Goal: Task Accomplishment & Management: Use online tool/utility

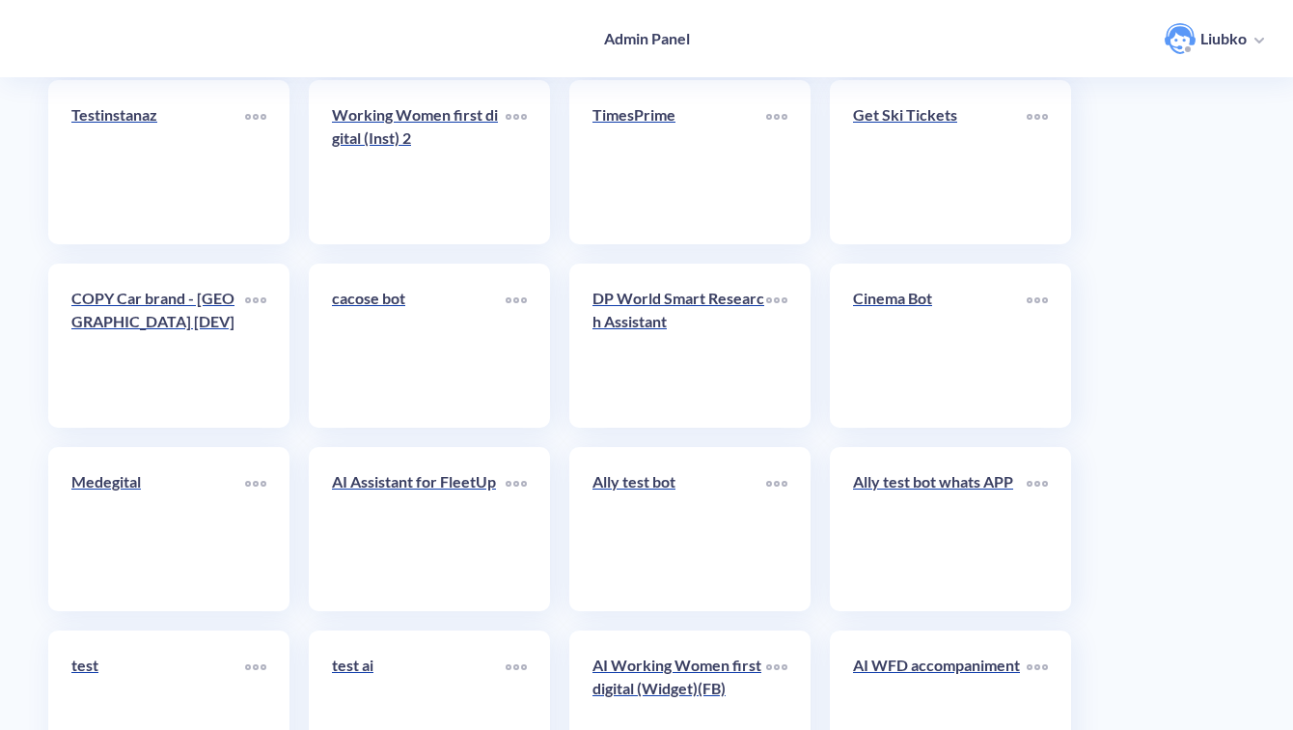
scroll to position [6844, 0]
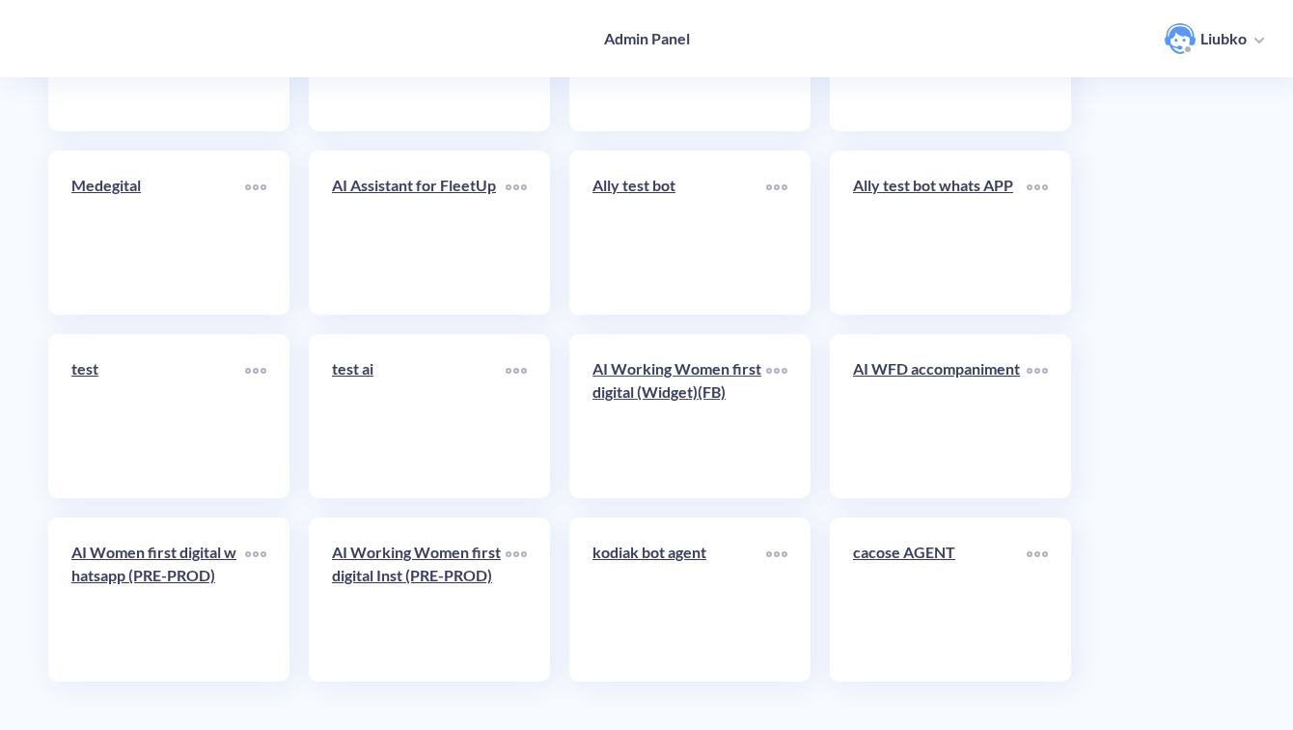
click at [712, 423] on link "AI Working Women first digital (Widget)(FB)" at bounding box center [680, 416] width 174 height 118
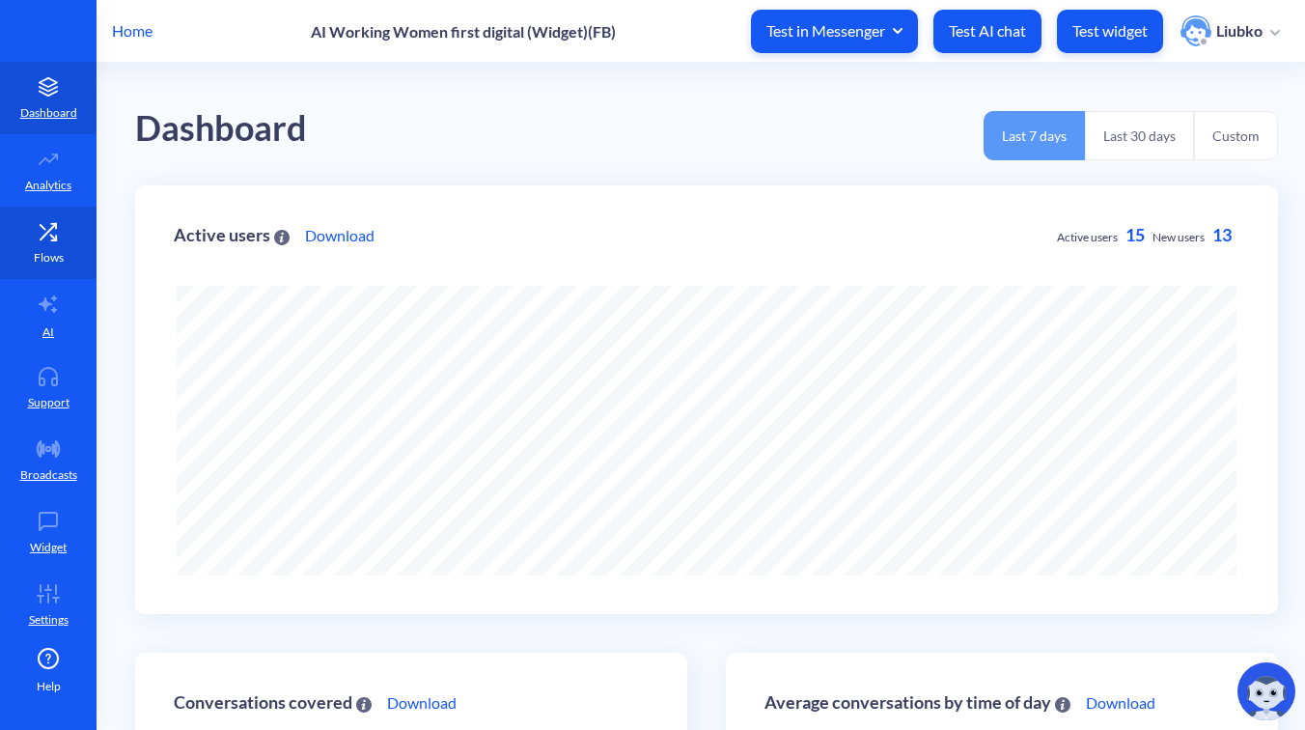
click at [22, 247] on link "Flows" at bounding box center [48, 243] width 97 height 72
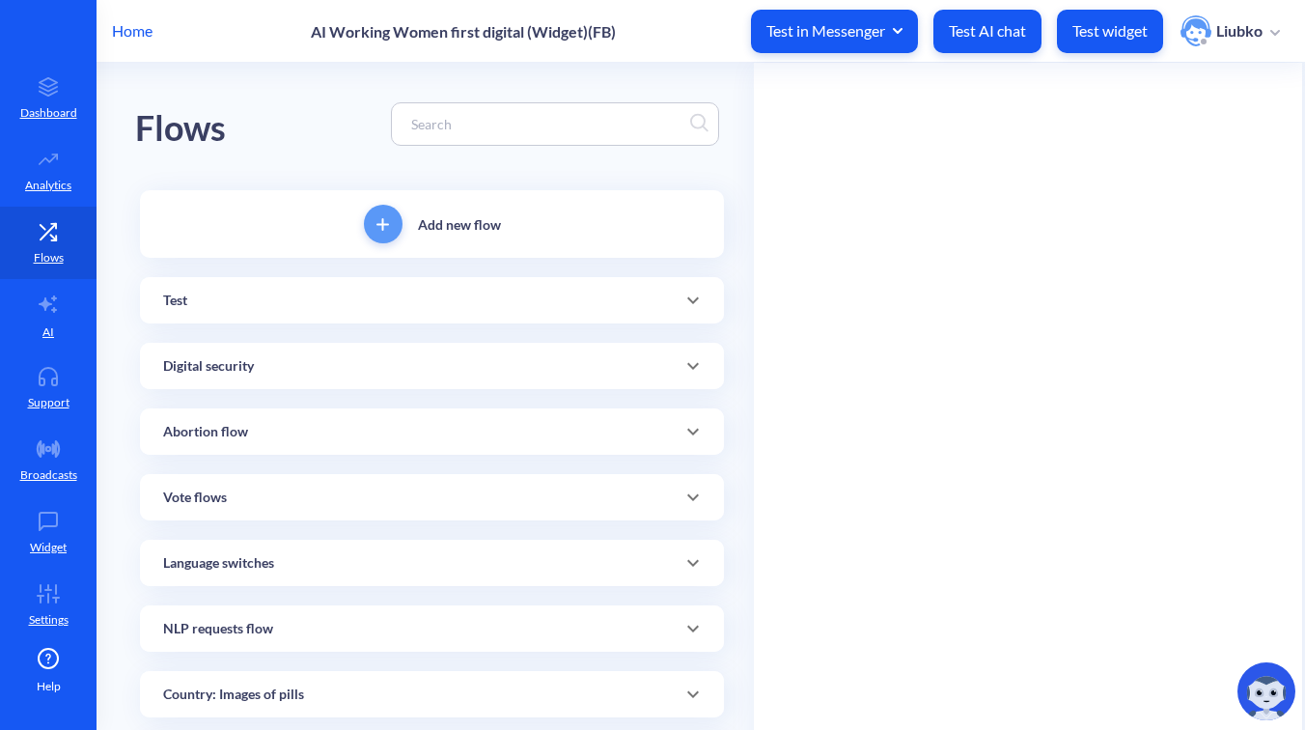
click at [585, 124] on input at bounding box center [545, 124] width 289 height 22
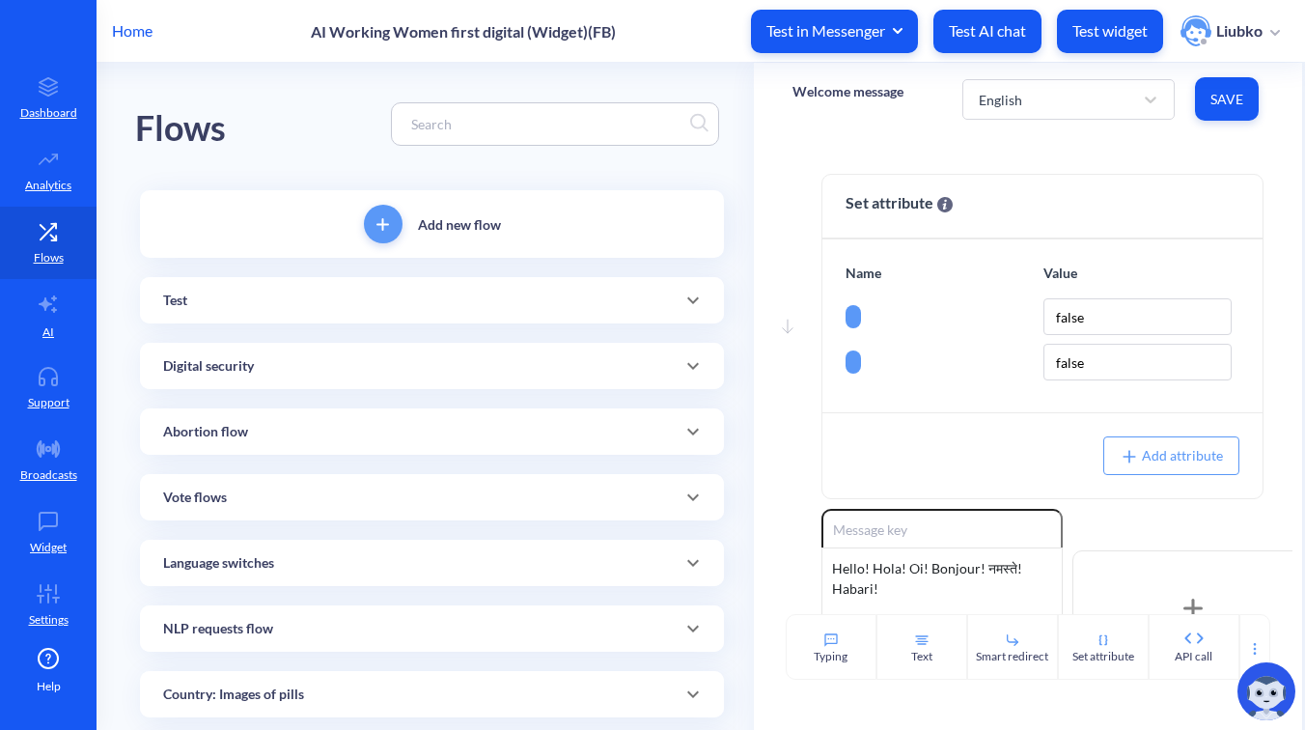
paste input "[3]-Abortion flow: Short instructions 1"
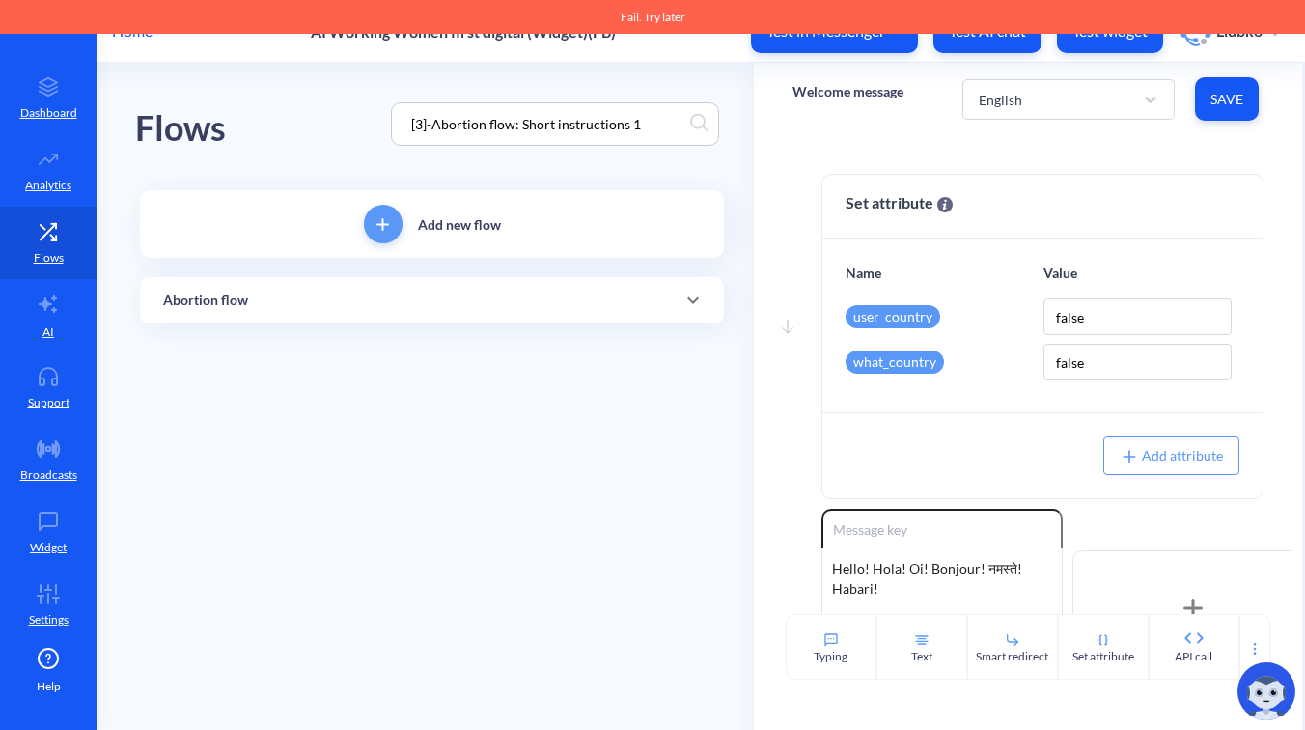
type input "[3]-Abortion flow: Short instructions 1"
click at [515, 300] on div "Abortion flow" at bounding box center [432, 300] width 538 height 20
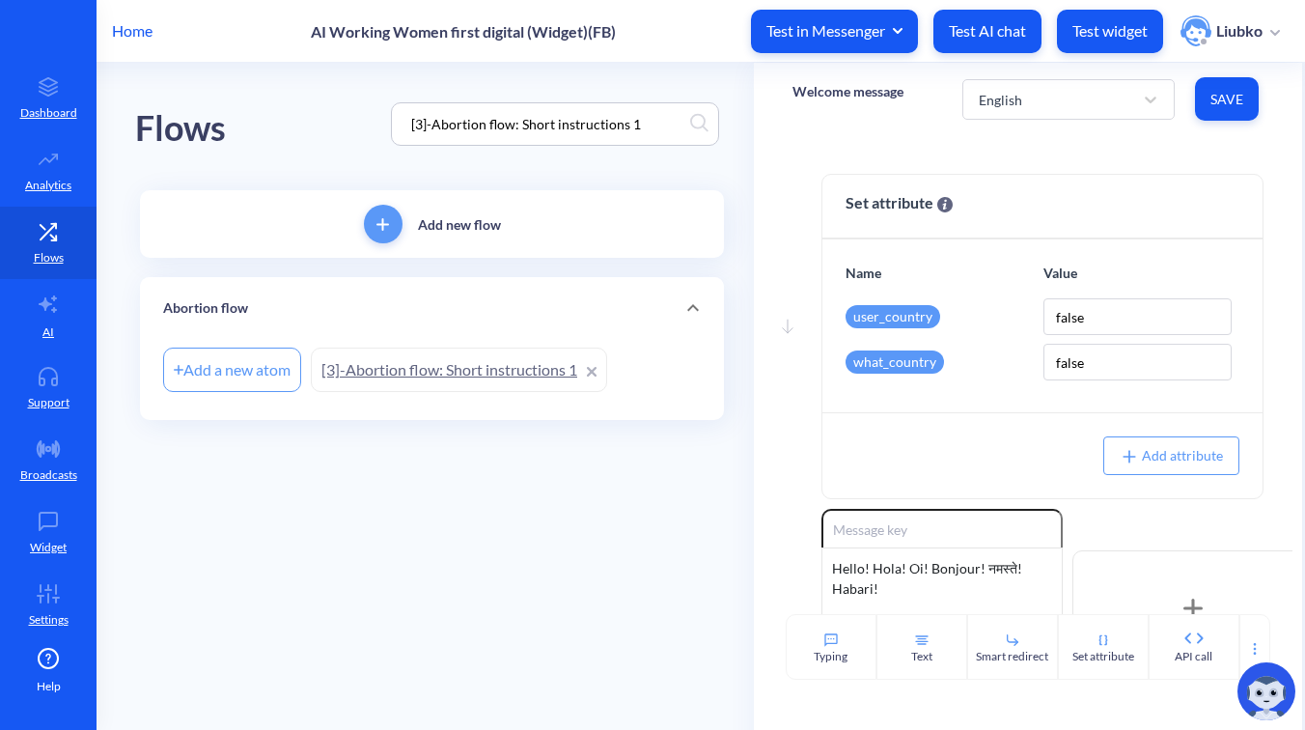
click at [448, 369] on link "[3]-Abortion flow: Short instructions 1" at bounding box center [459, 369] width 296 height 44
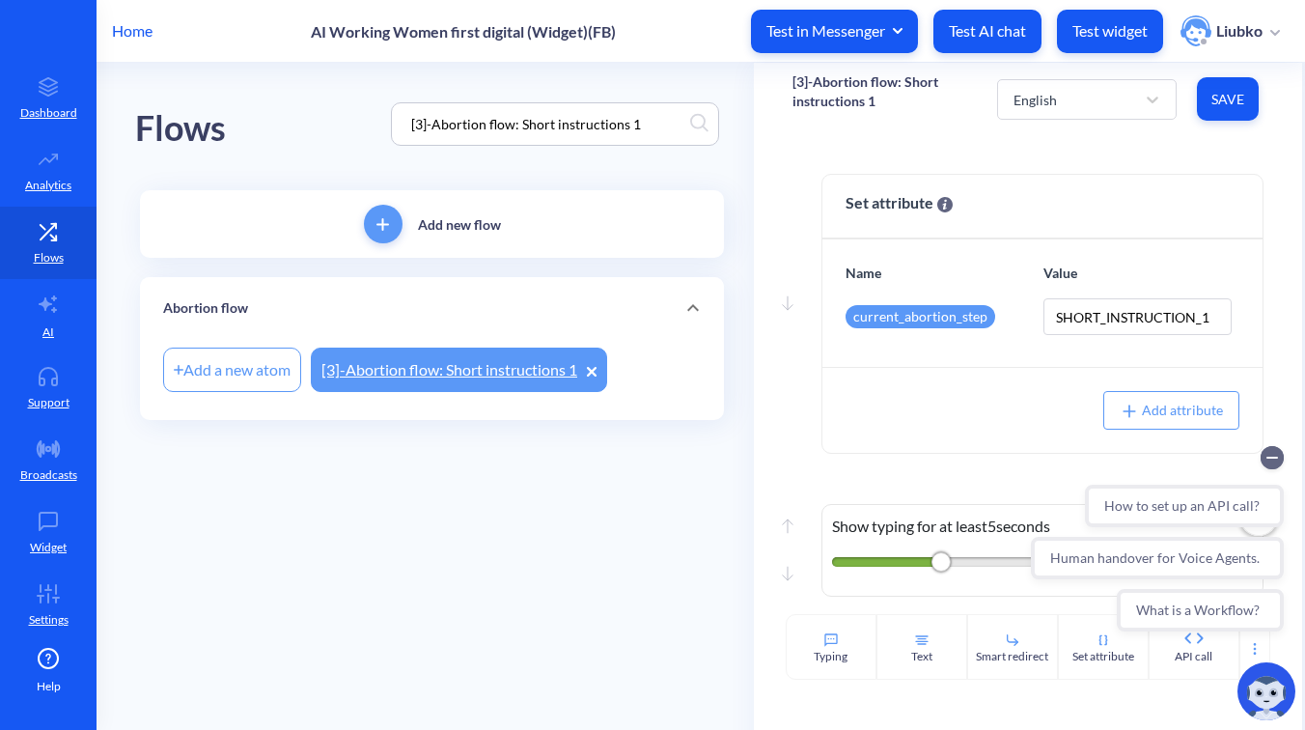
scroll to position [1749, 0]
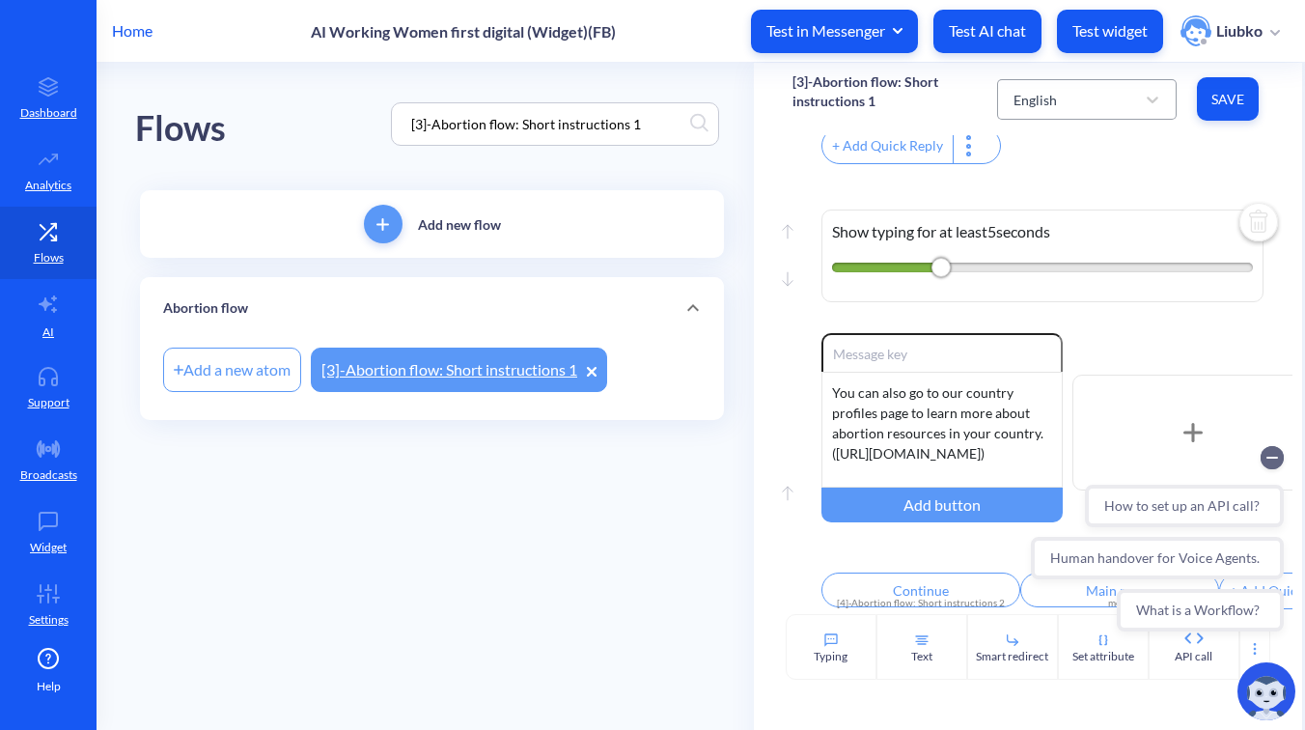
click at [1105, 102] on div "English" at bounding box center [1069, 99] width 131 height 35
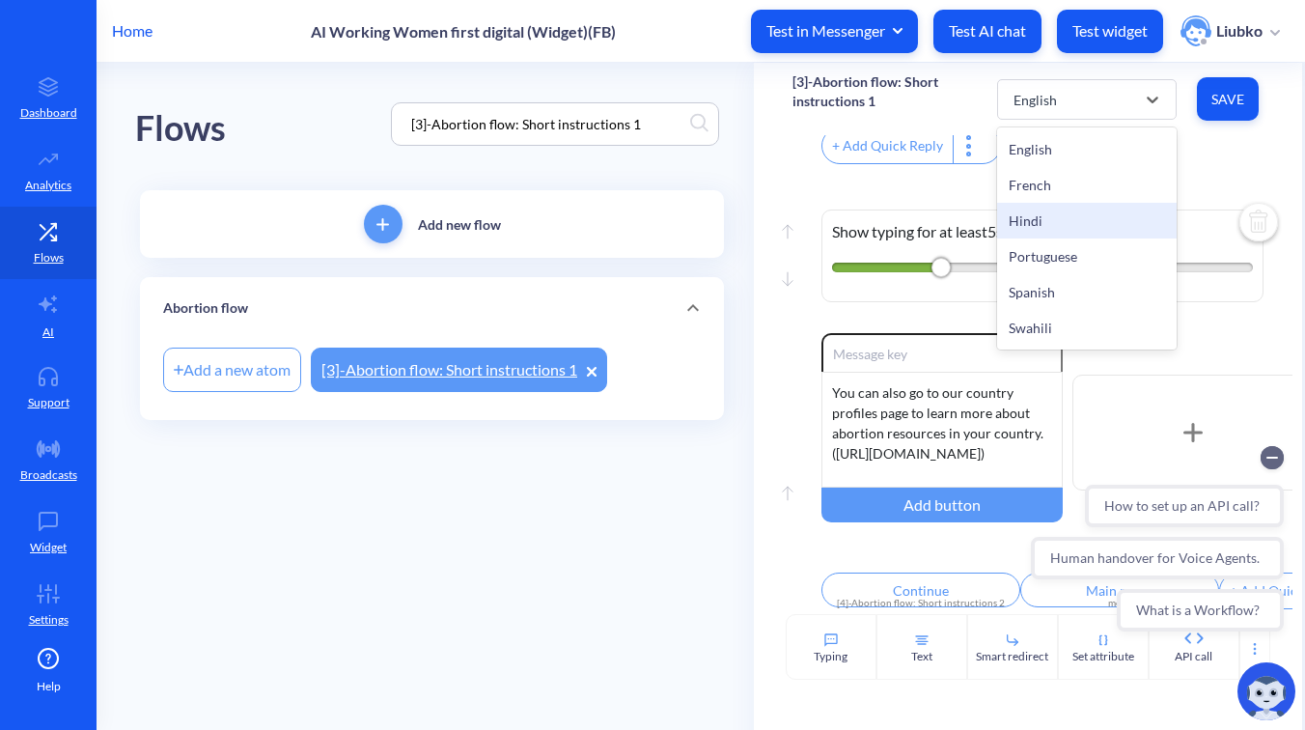
click at [1074, 221] on div "Hindi" at bounding box center [1087, 221] width 180 height 36
type input "संयुक्त गोलियों की गाइड डाउनलोड करें"
type input "केवल मिसोप्रोस्टोल गाइड डाउनलोड करें"
type input "हमारे निर्देशात्मक वीडियो देखें"
type input "जारी रखें"
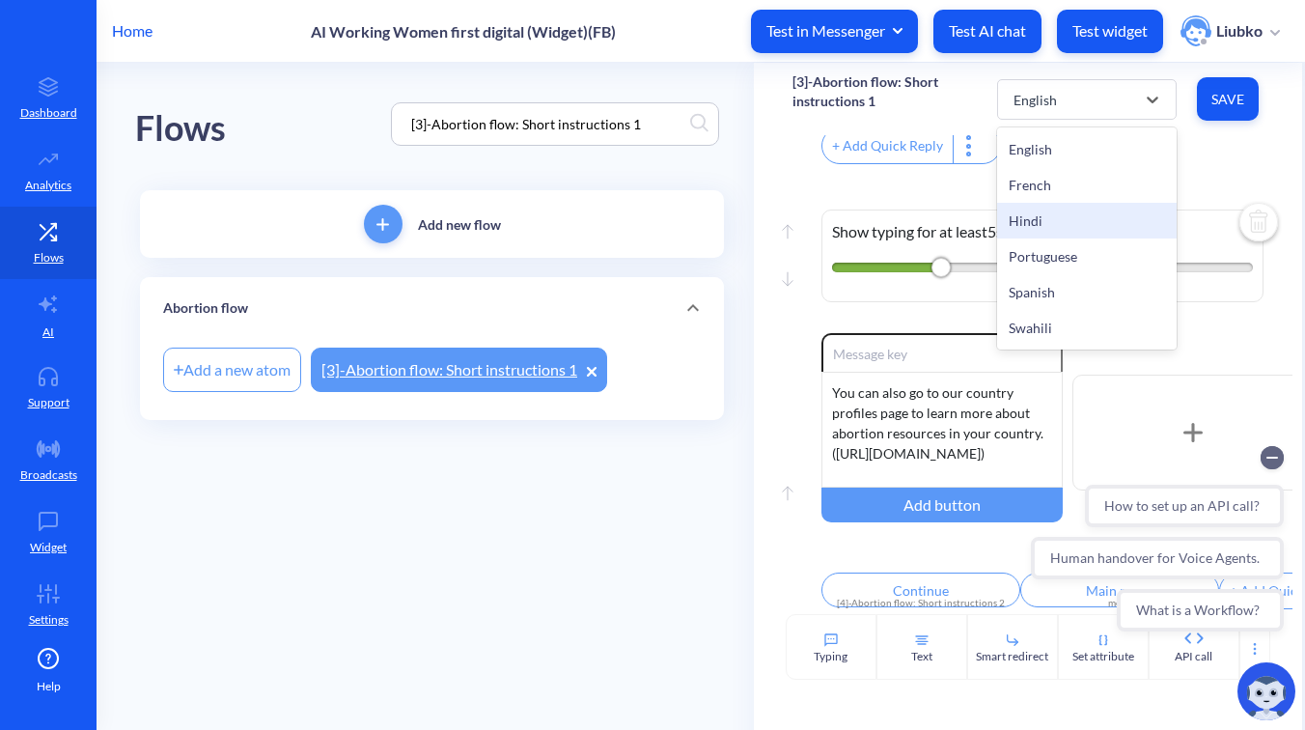
type input "मुख्य मेन्यू"
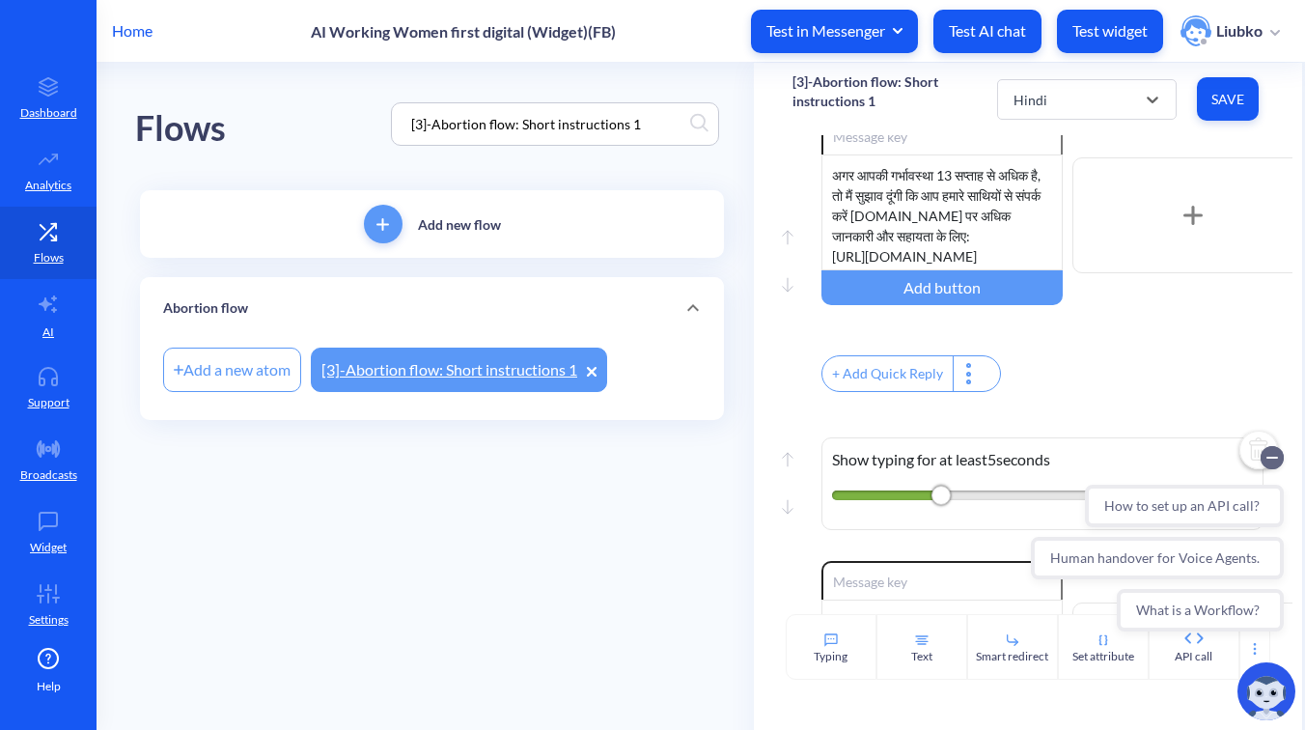
scroll to position [1480, 0]
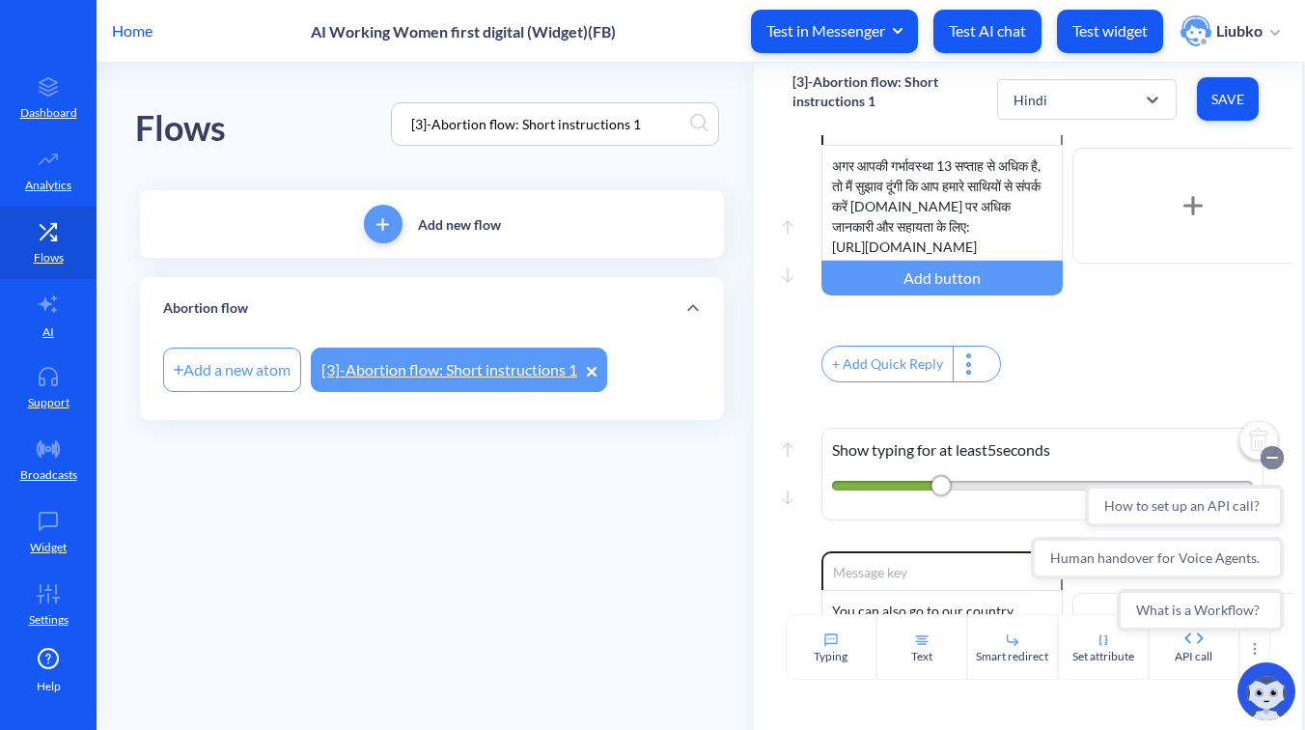
click at [1274, 452] on circle "Collapse conversation starters" at bounding box center [1271, 457] width 23 height 23
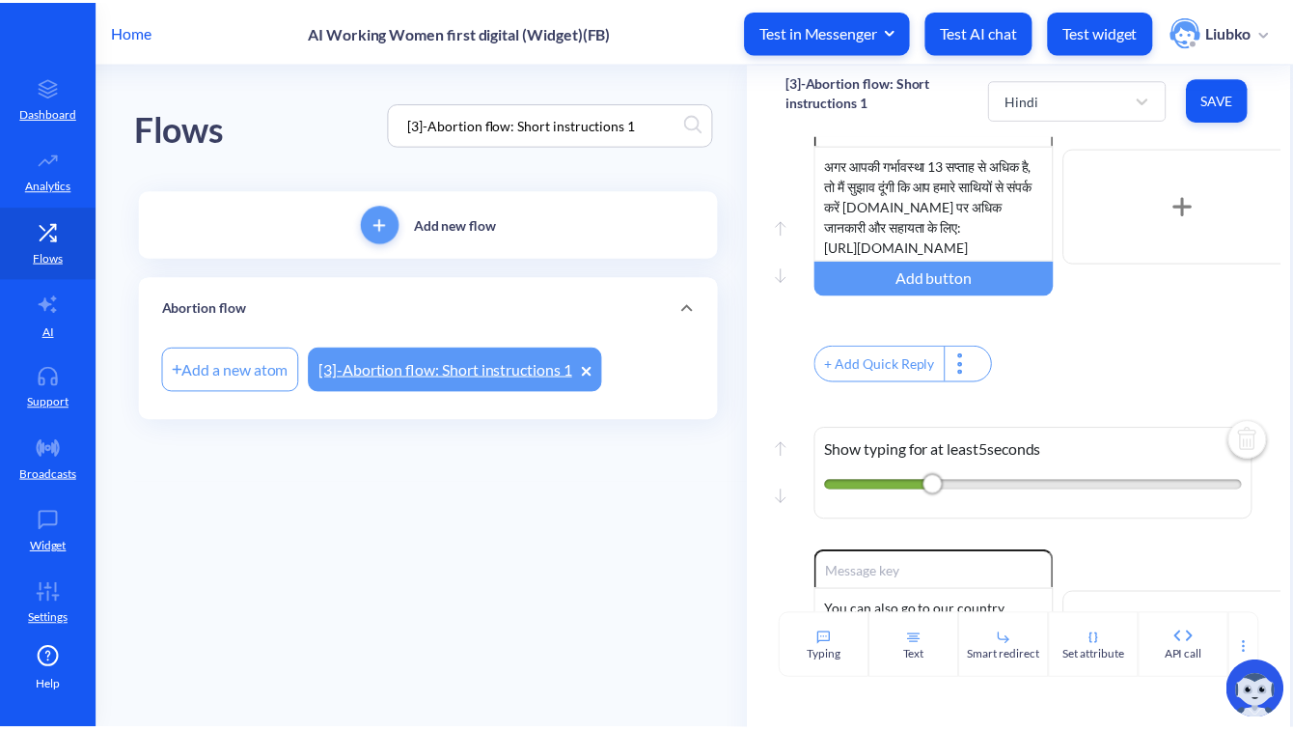
scroll to position [1749, 0]
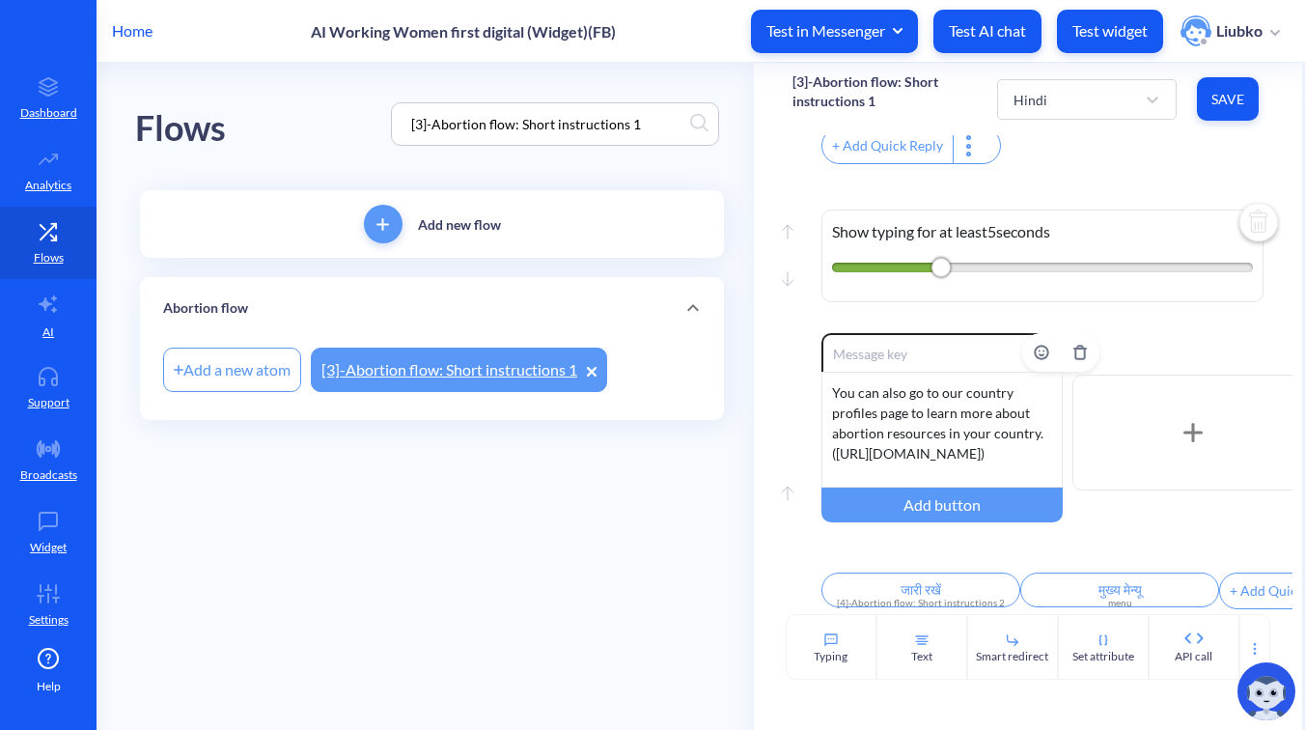
click at [964, 436] on div "You can also go to our country profiles page to learn more about abortion resou…" at bounding box center [941, 430] width 241 height 116
click at [860, 464] on div "आप अपने देश में मौजूद गर्भपात संसाधनों के बारे में अधिक जानने के लिए हमारे देश …" at bounding box center [941, 430] width 241 height 116
drag, startPoint x: 1026, startPoint y: 457, endPoint x: 835, endPoint y: 446, distance: 191.4
click at [835, 446] on div "आप अपने देश में मौजूद गर्भपात संसाधनों के बारे में अधिक जानने के लिए हमारे देश …" at bounding box center [941, 430] width 241 height 116
click at [1225, 113] on button "Save" at bounding box center [1228, 98] width 62 height 43
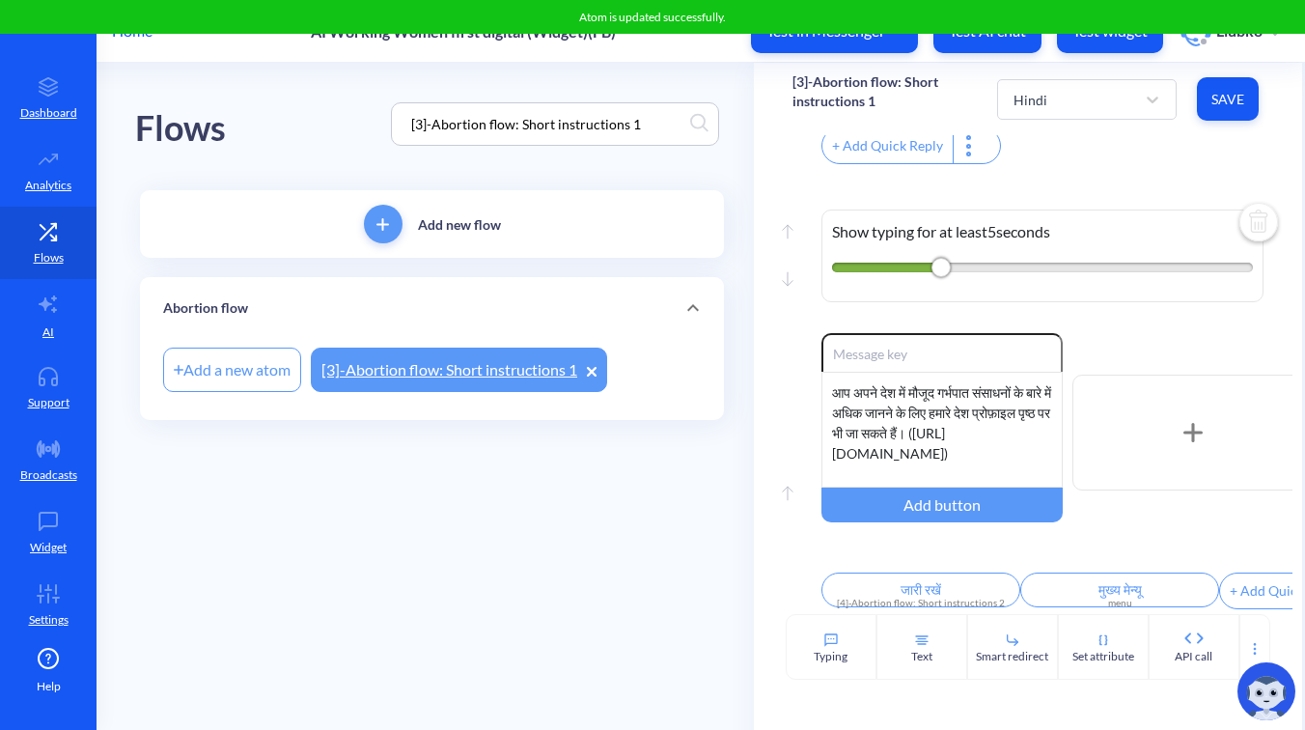
click at [725, 180] on div "Flows [3]-Abortion flow: Short instructions 1" at bounding box center [432, 124] width 594 height 123
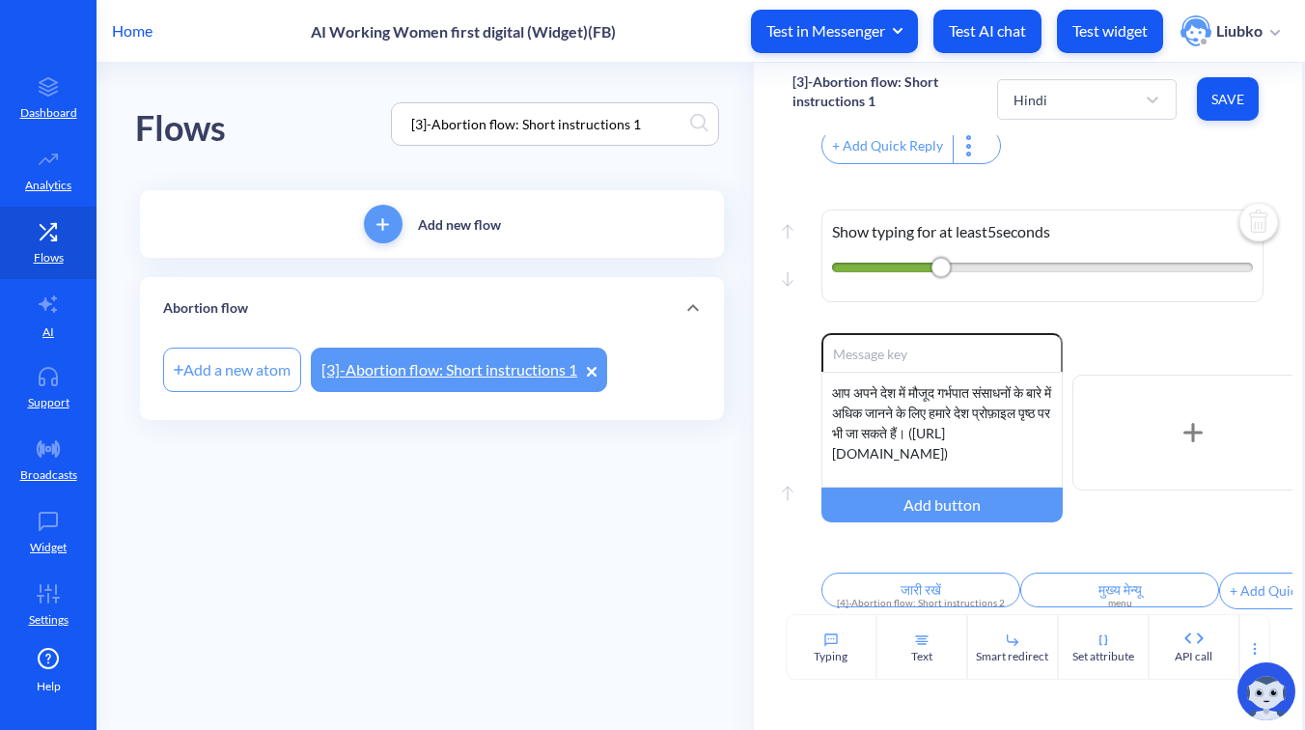
click at [124, 29] on p "Home" at bounding box center [132, 30] width 41 height 23
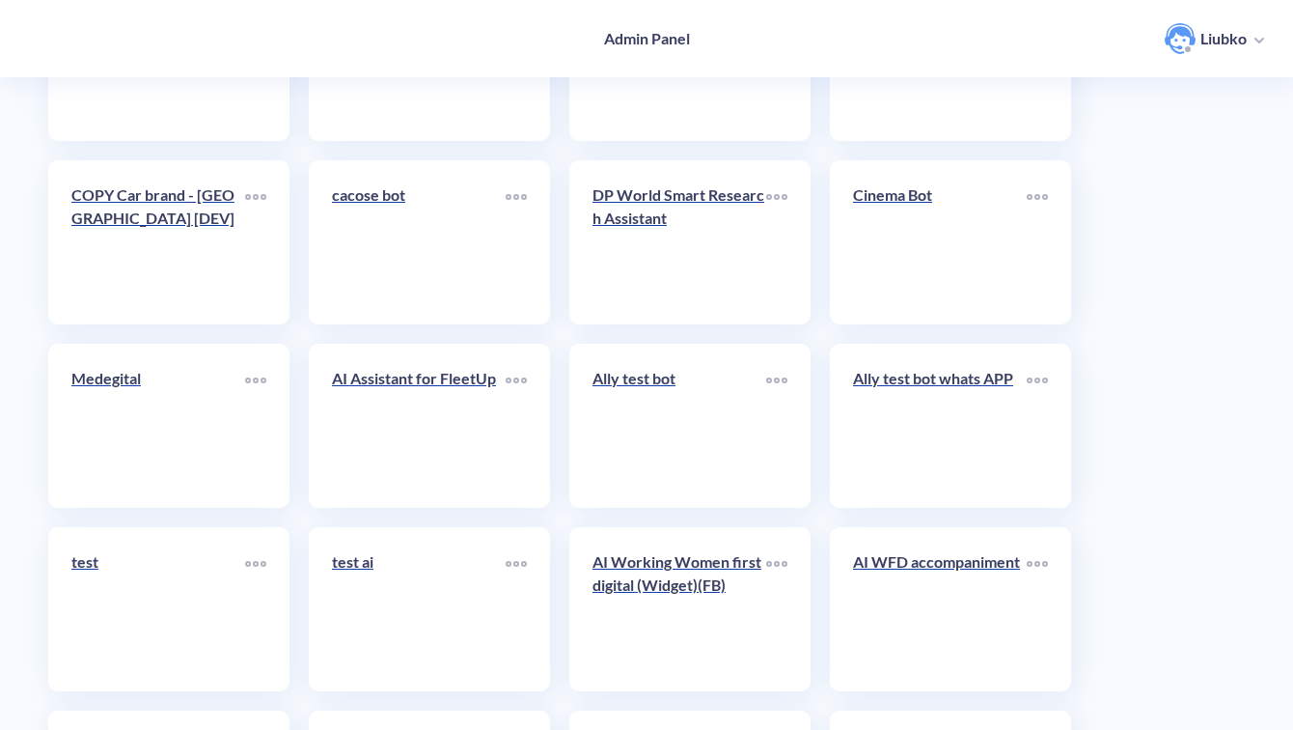
scroll to position [6844, 0]
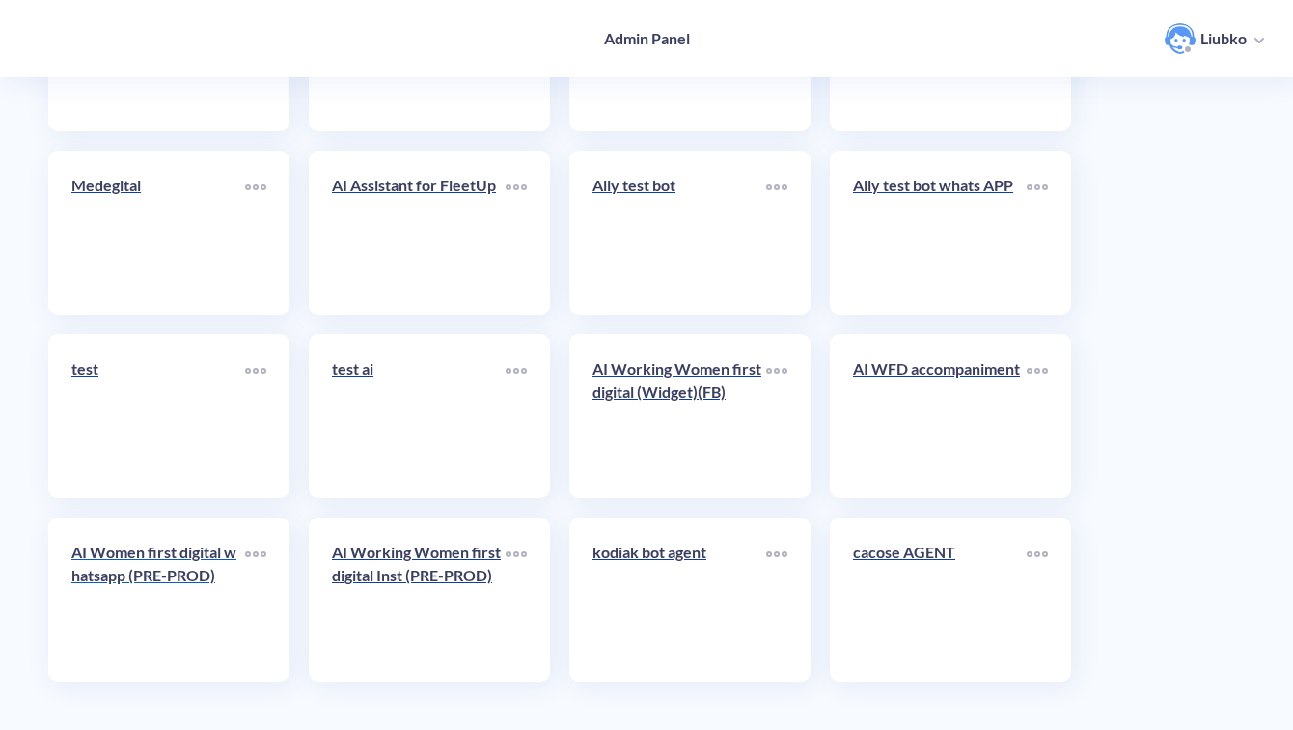
click at [120, 602] on link "AI Women first digital whatsapp (PRE-PROD)" at bounding box center [158, 599] width 174 height 118
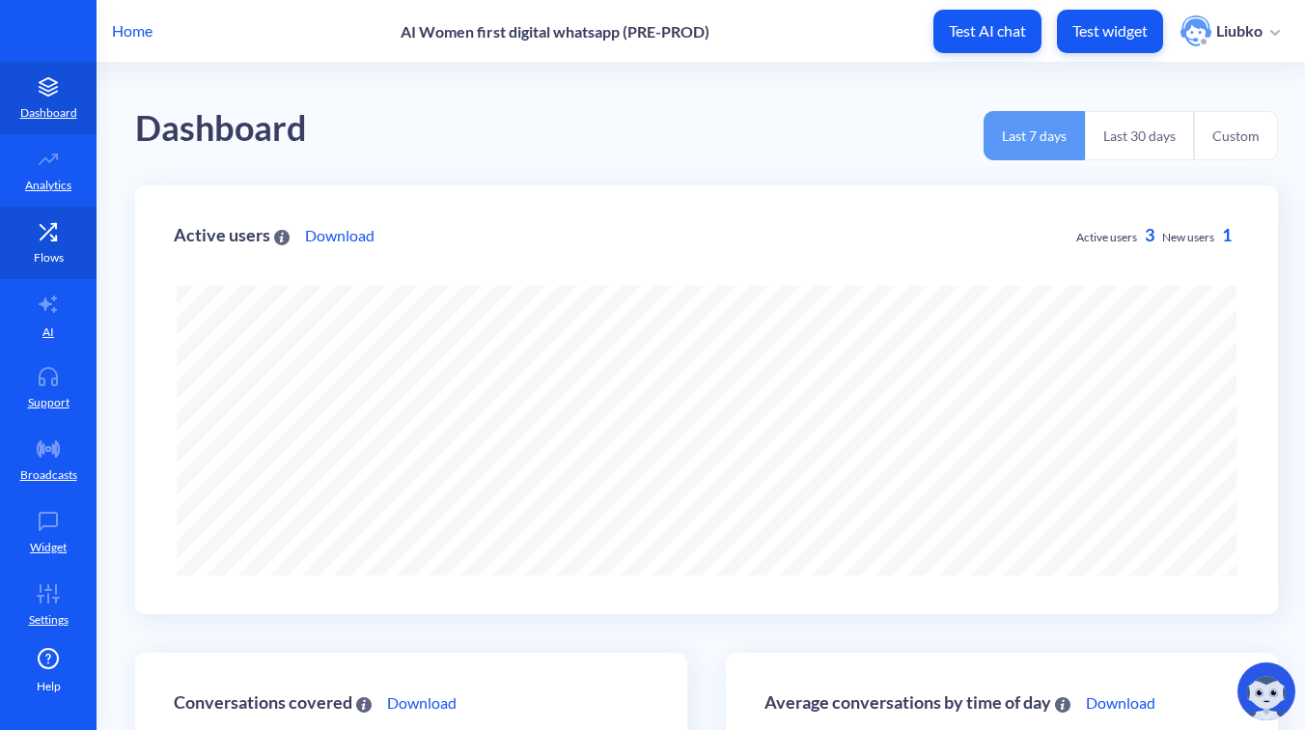
click at [52, 228] on icon at bounding box center [53, 225] width 5 height 5
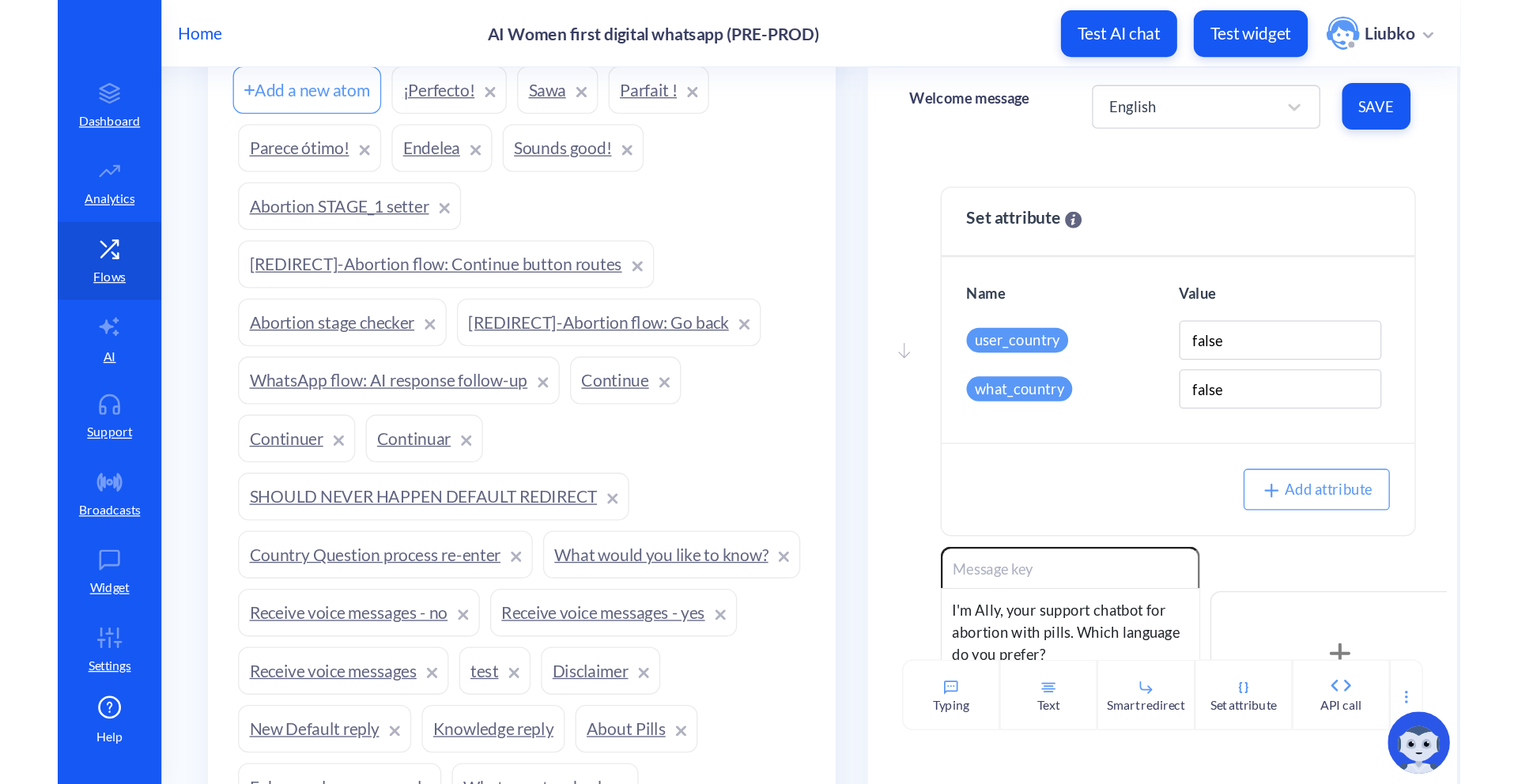
scroll to position [1356, 0]
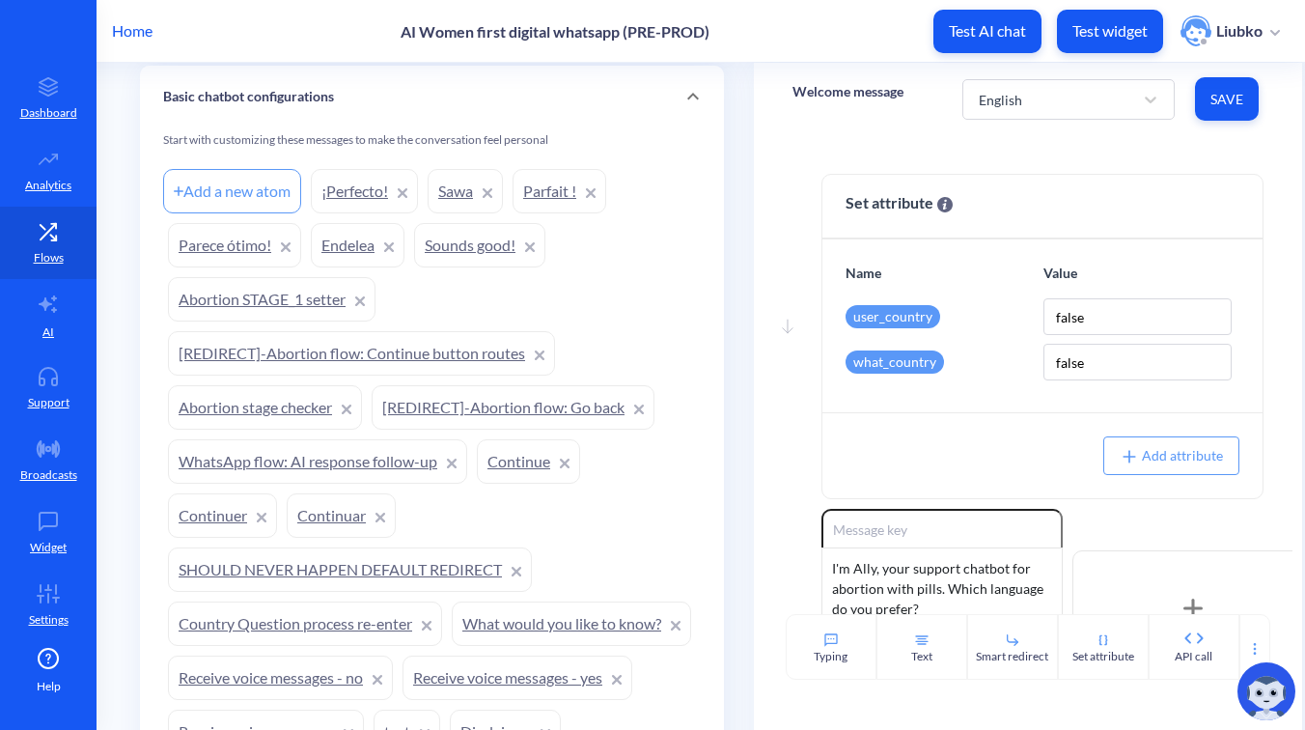
click at [248, 208] on div "Add a new atom" at bounding box center [232, 191] width 138 height 44
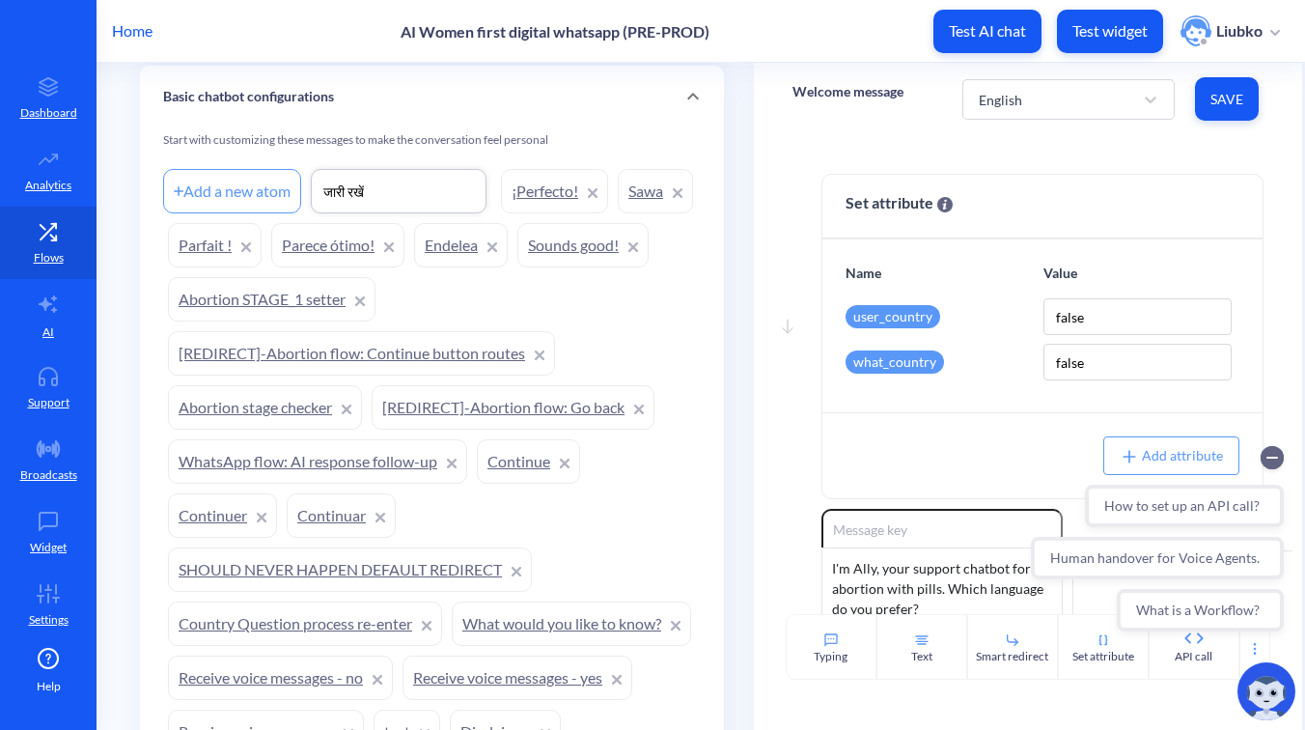
type input "जारी रखें"
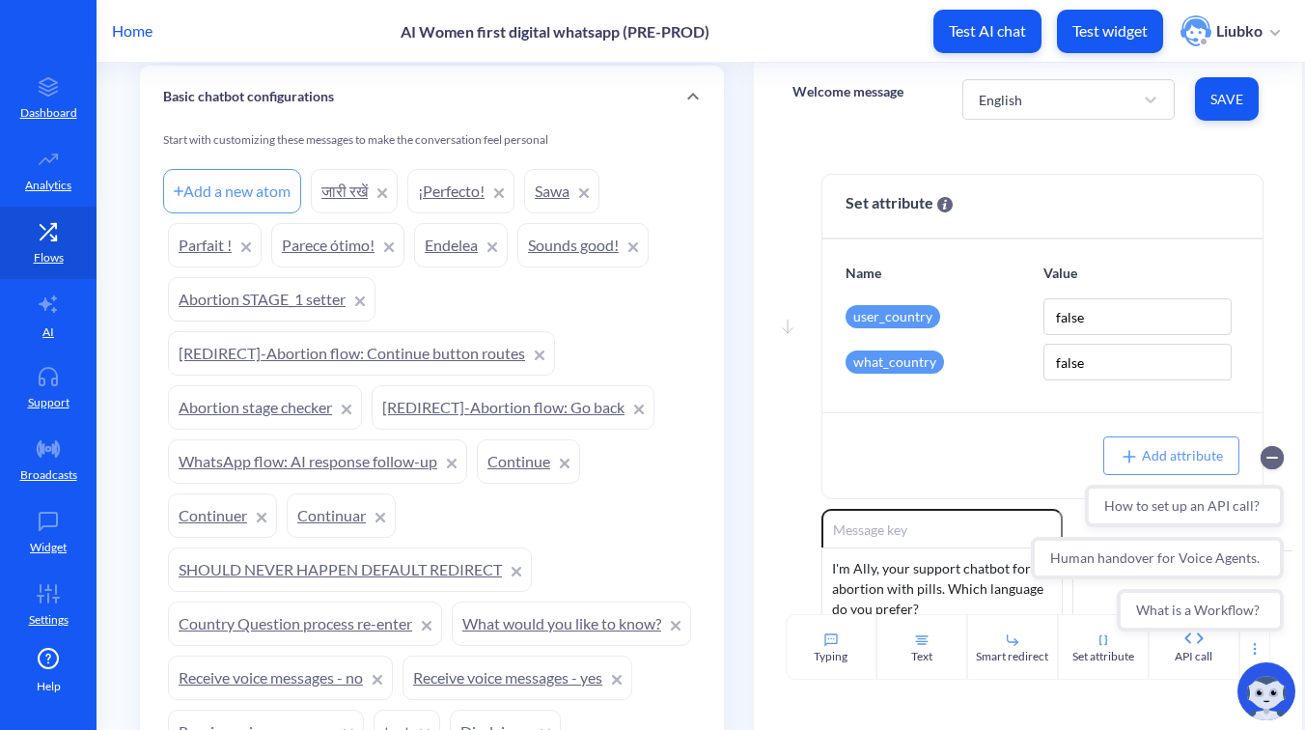
click at [346, 202] on link "जारी रखें" at bounding box center [354, 191] width 87 height 44
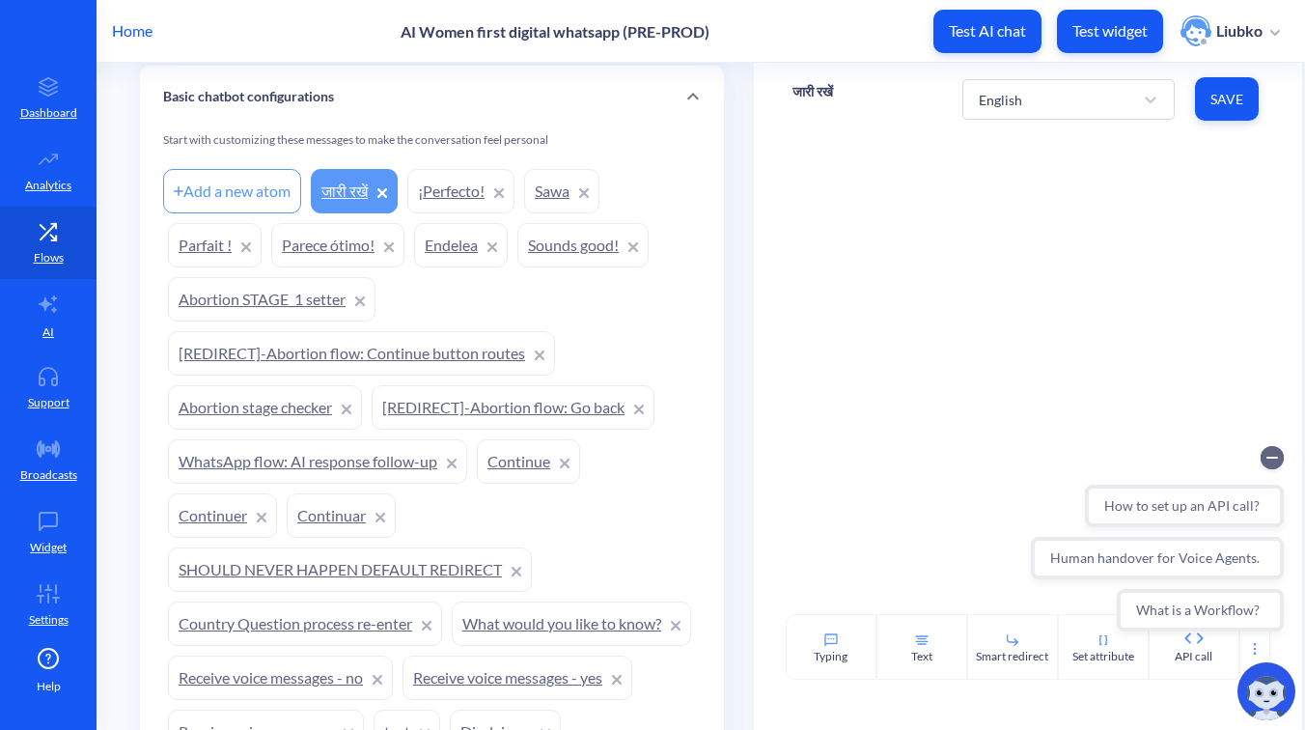
click at [821, 93] on p "जारी रखें" at bounding box center [812, 91] width 41 height 19
click at [869, 53] on div "Home AI Women first digital whatsapp (PRE-PROD) Test AI chat Test widget Liubko" at bounding box center [652, 31] width 1305 height 62
click at [803, 93] on p "जारी रखें" at bounding box center [812, 91] width 41 height 19
click at [863, 42] on div "Home AI Women first digital whatsapp (PRE-PROD) Test AI chat Test widget Liubko" at bounding box center [652, 31] width 1305 height 62
click at [899, 676] on div "Text" at bounding box center [921, 647] width 91 height 66
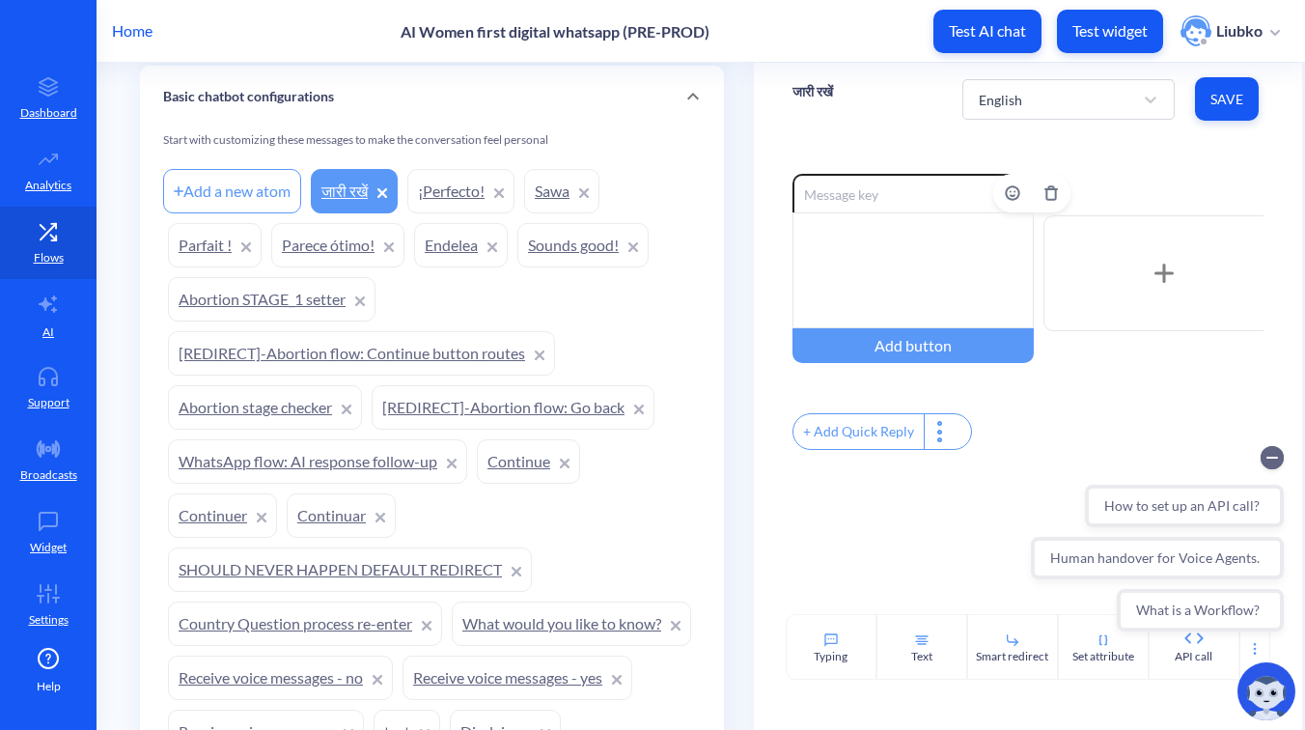
click at [926, 246] on div at bounding box center [912, 270] width 241 height 116
click at [1258, 95] on div "English Save" at bounding box center [1112, 98] width 301 height 53
click at [1234, 106] on span "Save" at bounding box center [1226, 99] width 33 height 19
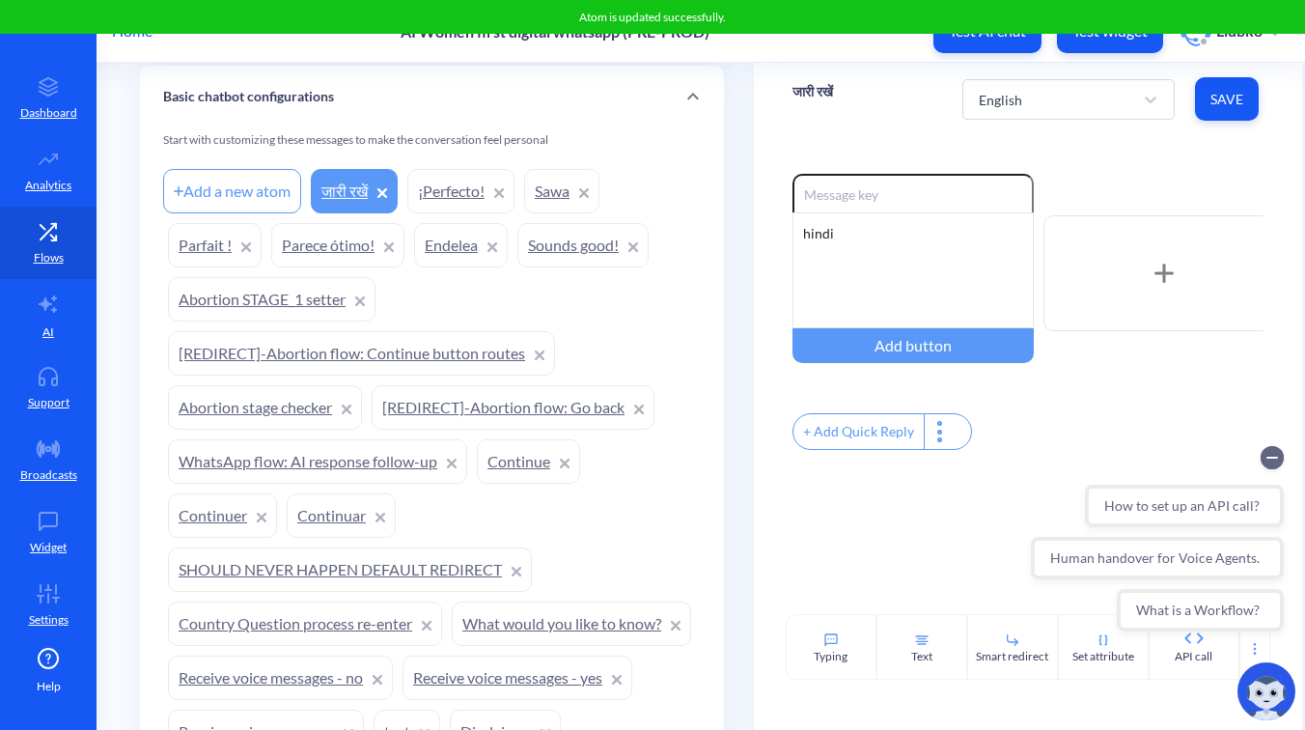
click at [1144, 185] on div "Enable reactions hindi Add button" at bounding box center [1027, 273] width 471 height 199
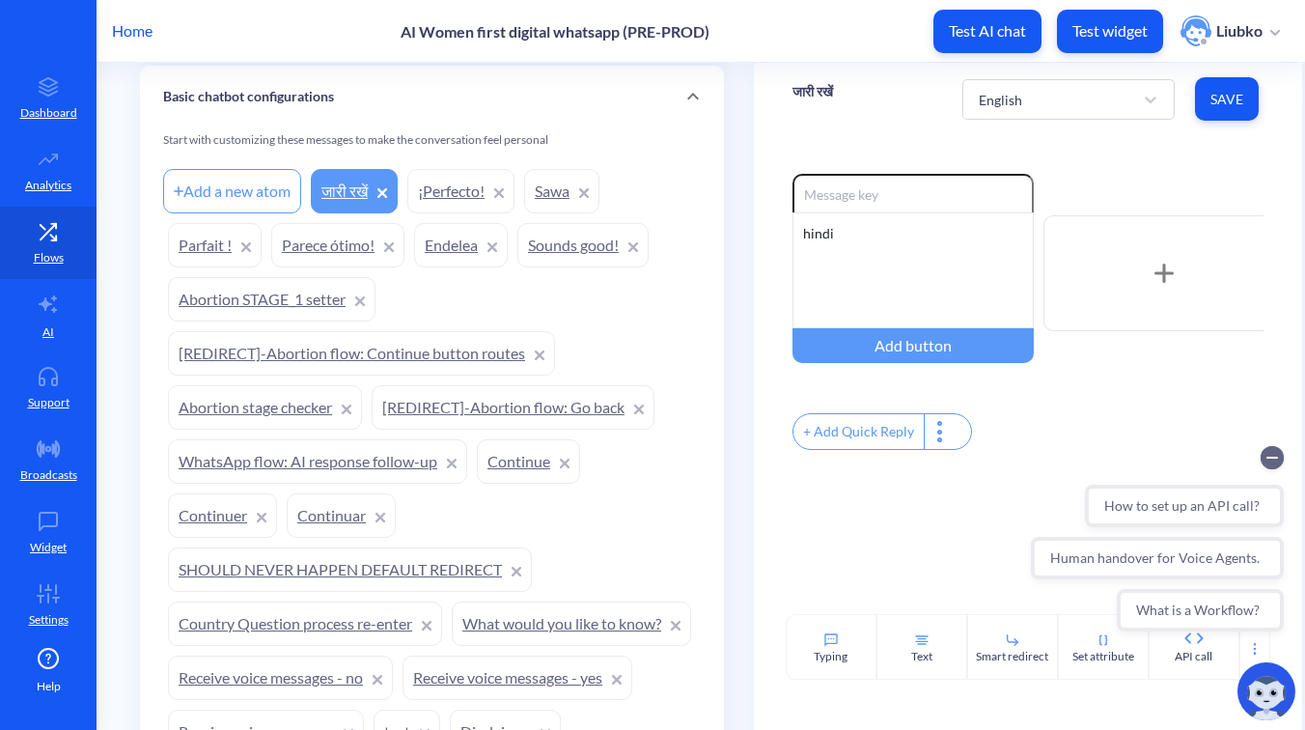
click at [197, 197] on div "Add a new atom" at bounding box center [232, 191] width 138 height 44
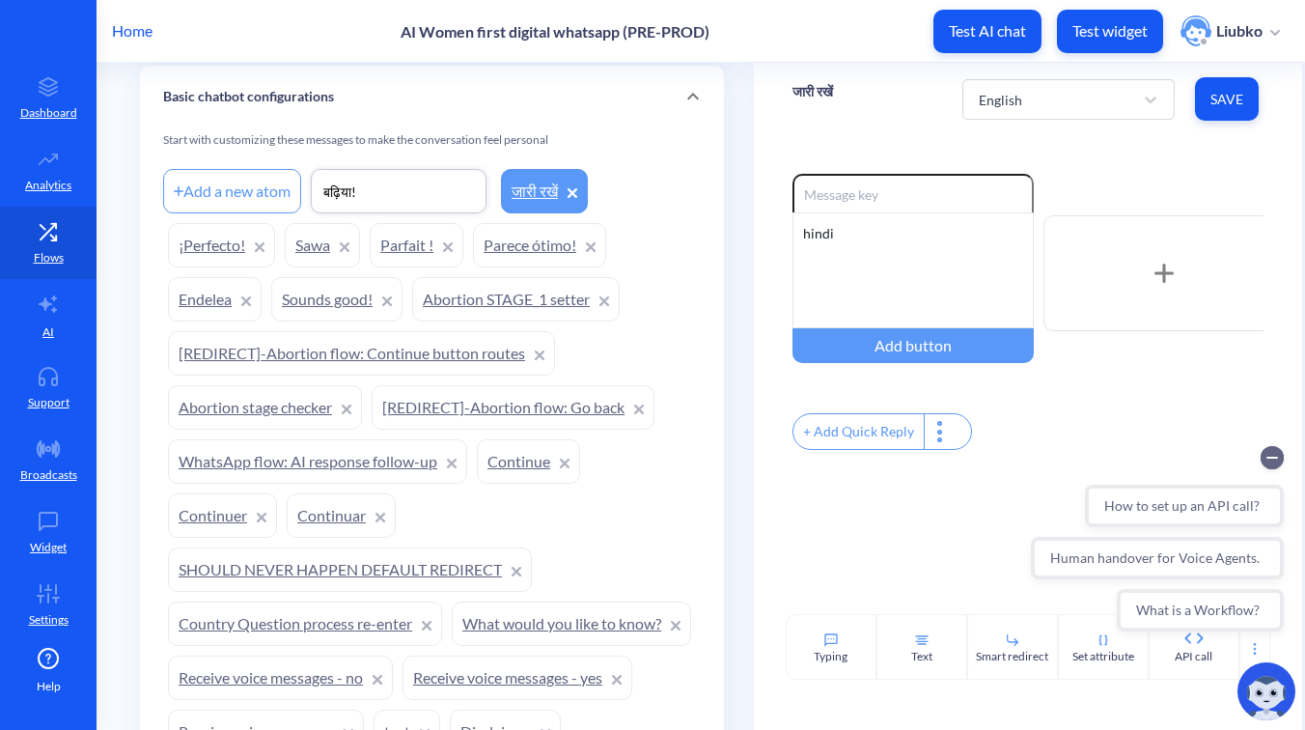
type input "बढ़िया!"
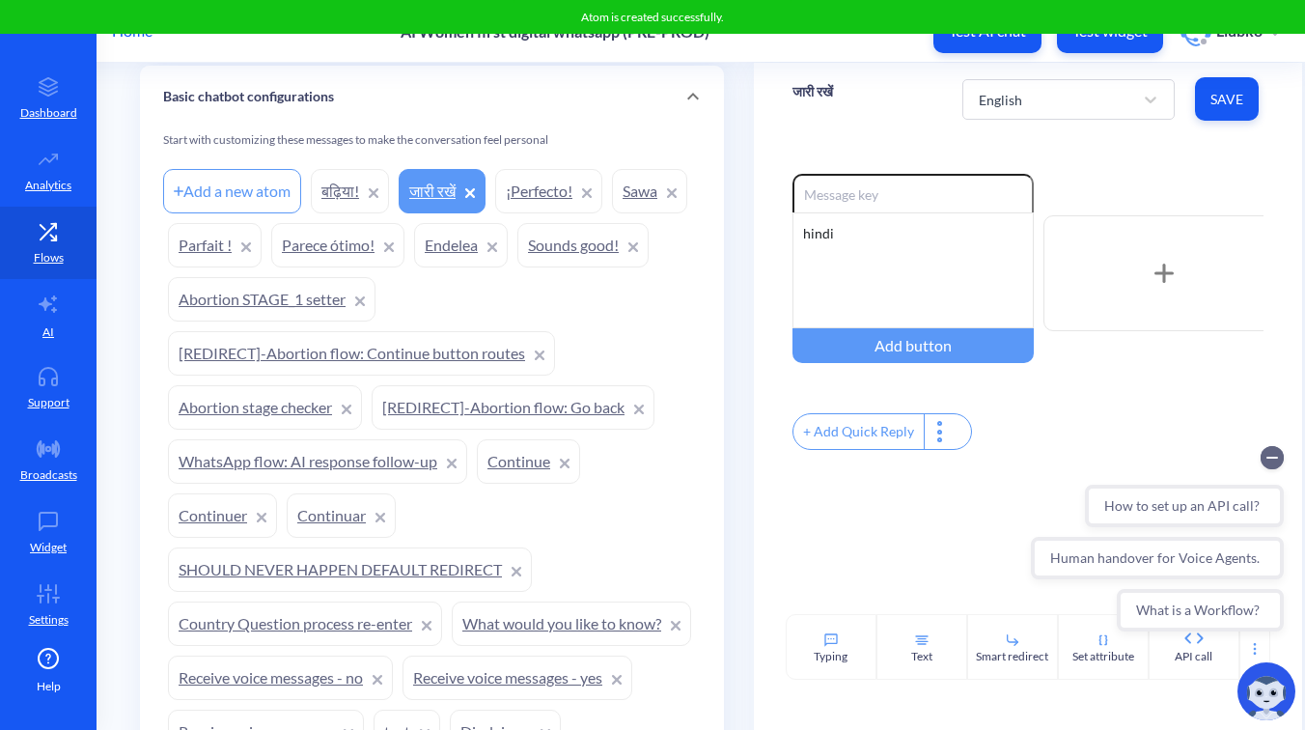
click at [336, 188] on link "बढ़िया!" at bounding box center [350, 191] width 78 height 44
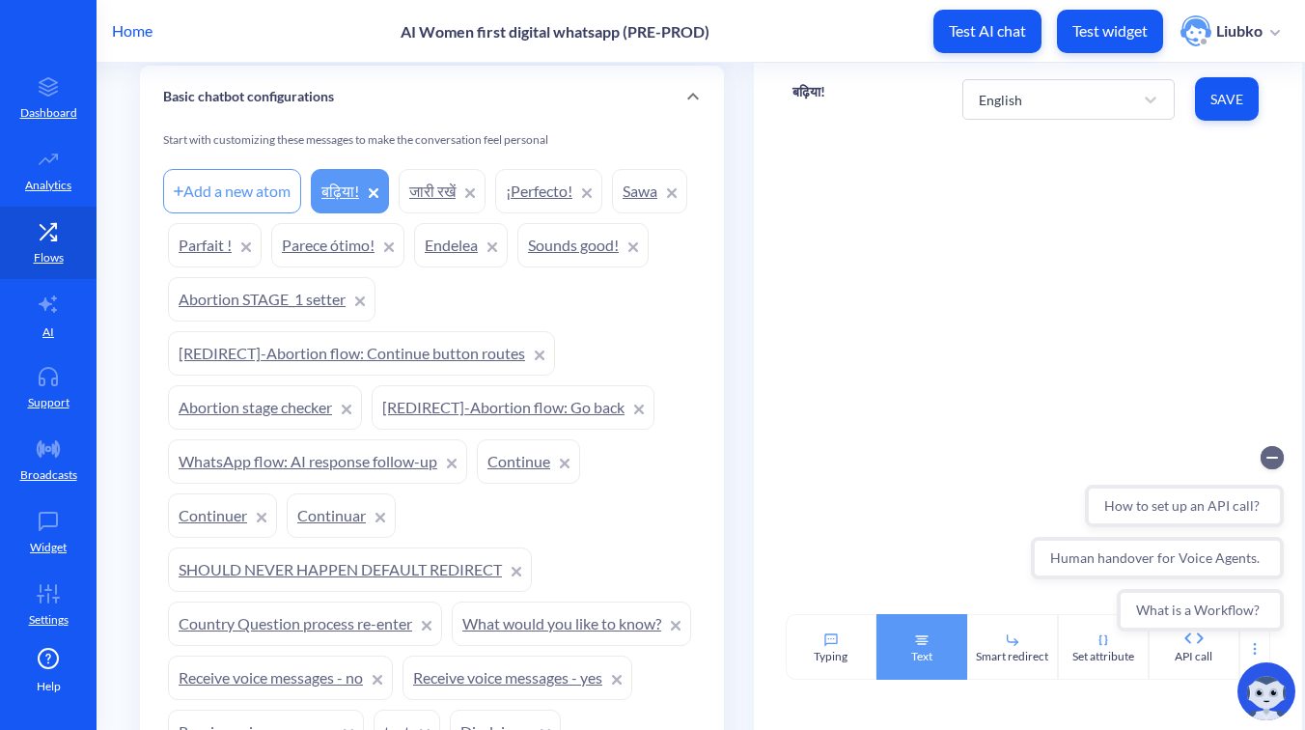
click at [923, 639] on icon at bounding box center [921, 639] width 15 height 15
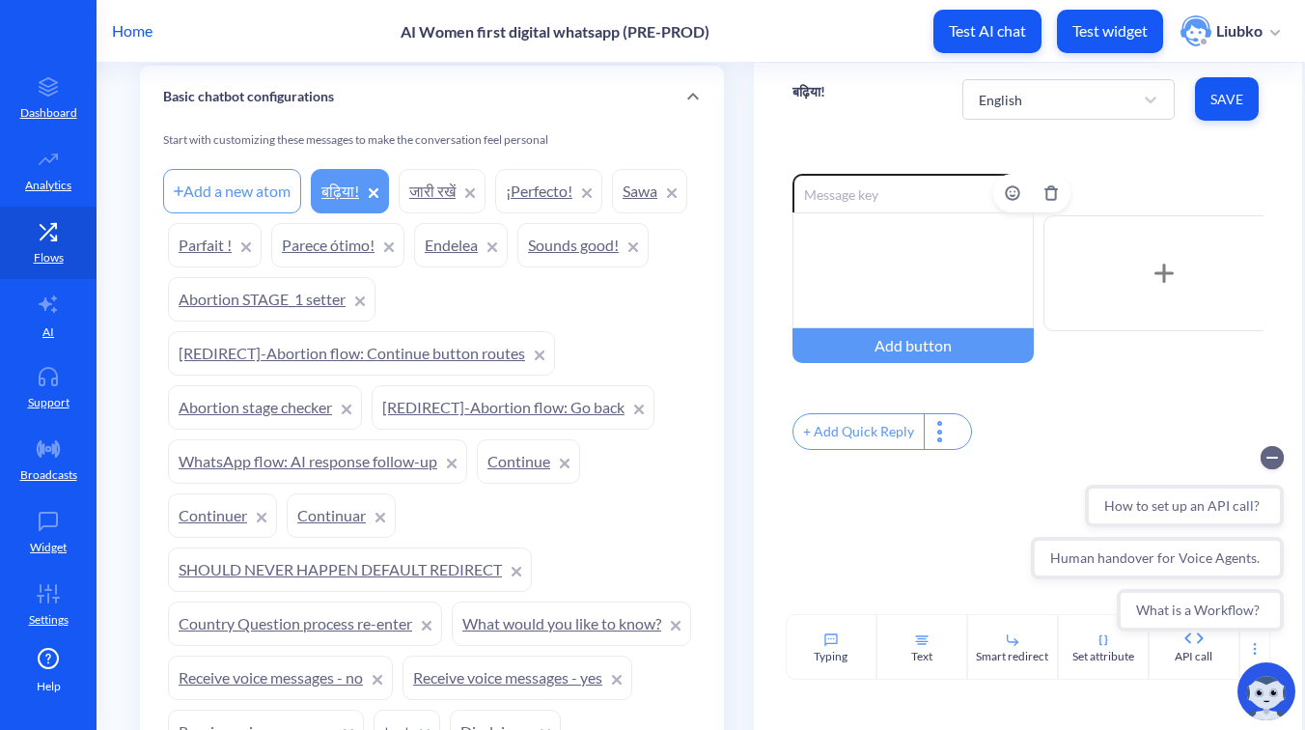
click at [900, 253] on div at bounding box center [912, 270] width 241 height 116
click at [1212, 100] on span "Save" at bounding box center [1226, 99] width 33 height 19
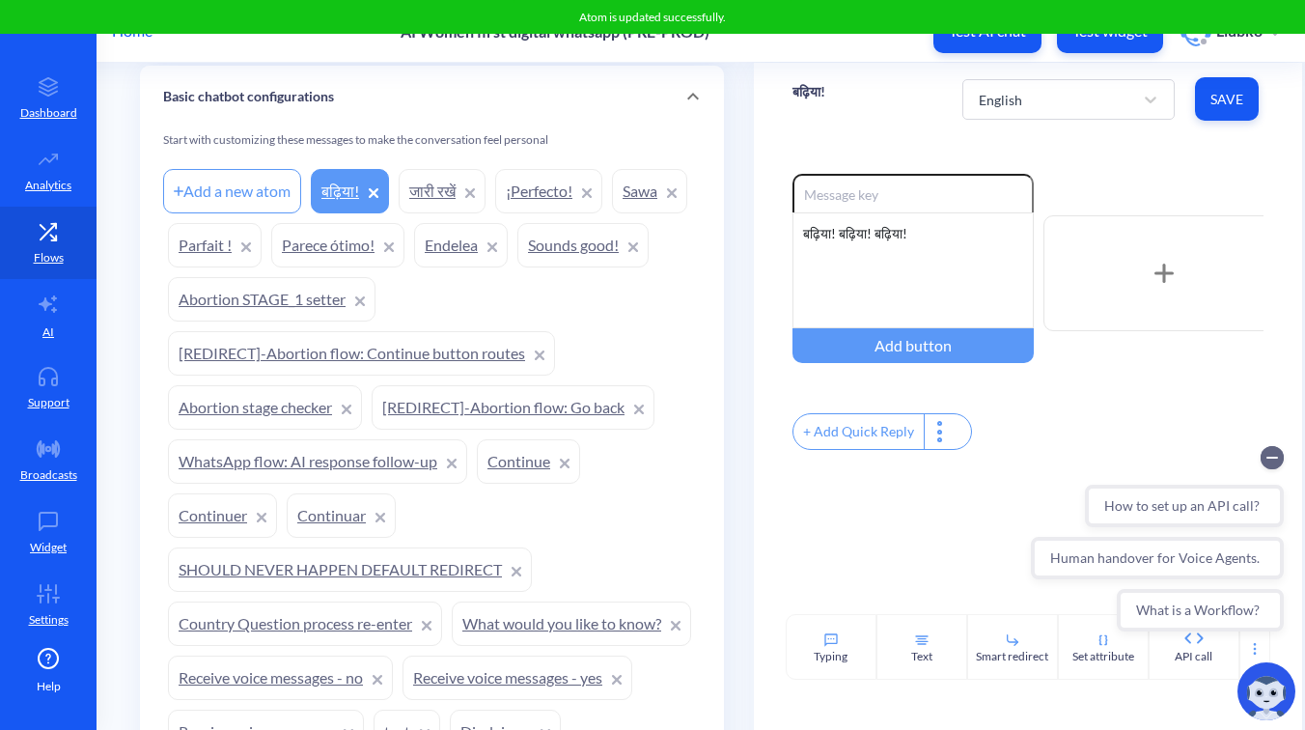
click at [1131, 164] on div "Enable reactions बढ़िया! बढ़िया! बढ़िया! Add button + Add Quick Reply" at bounding box center [1028, 374] width 548 height 479
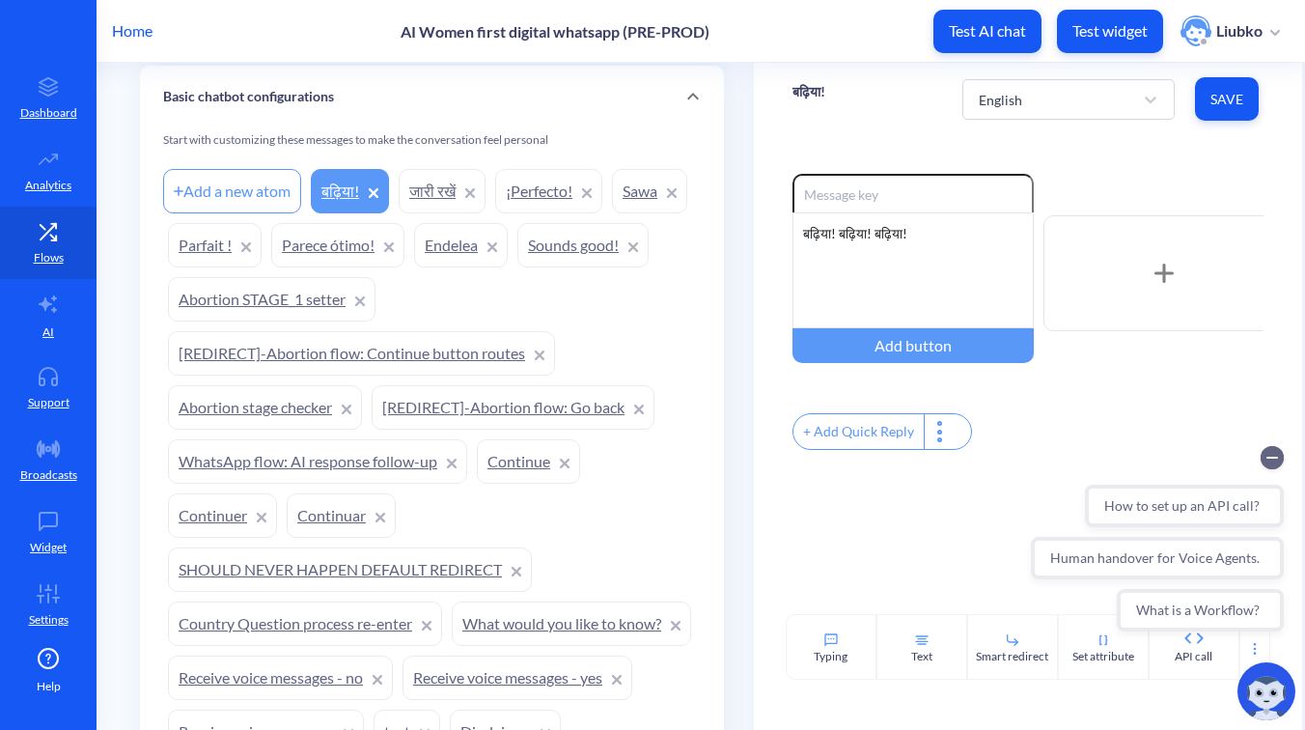
click at [812, 97] on p "बढ़िया!" at bounding box center [808, 91] width 33 height 19
click at [864, 38] on div "Home AI Women first digital whatsapp (PRE-PROD) Test AI chat Test widget Liubko" at bounding box center [652, 31] width 1305 height 62
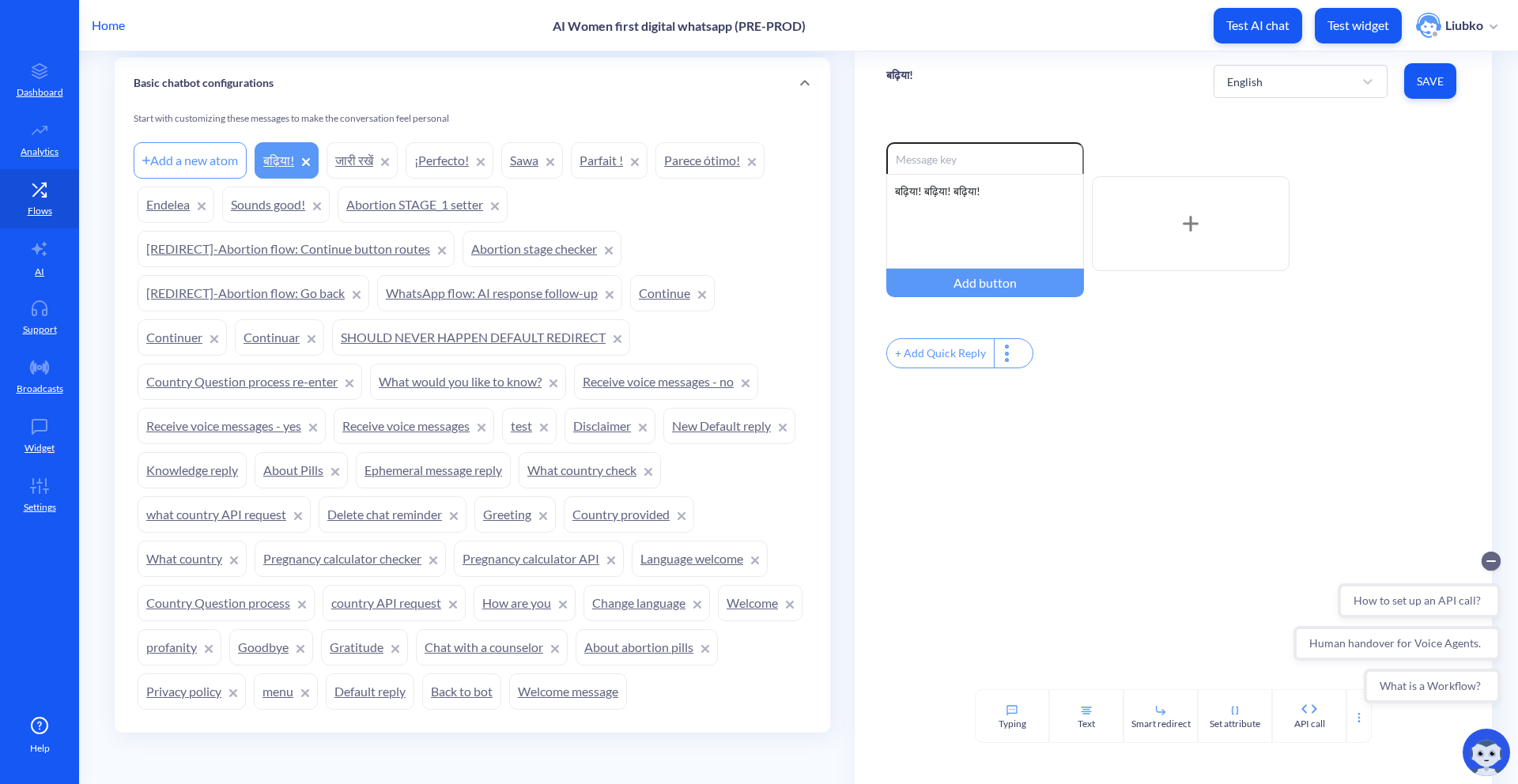
scroll to position [1352, 0]
click at [449, 170] on link "¡Perfecto!" at bounding box center [449, 161] width 88 height 36
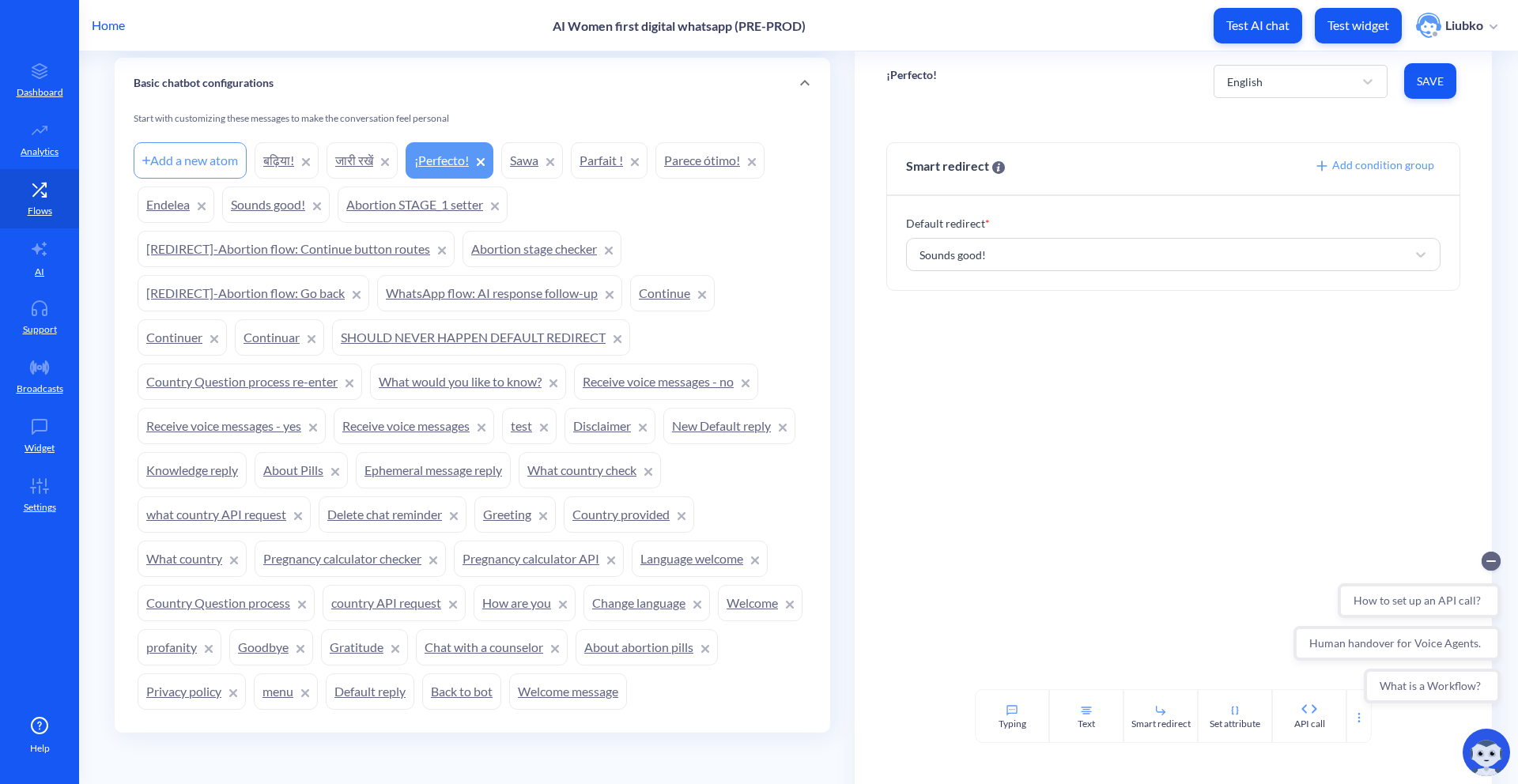
click at [255, 211] on link "Sounds good!" at bounding box center [275, 205] width 107 height 36
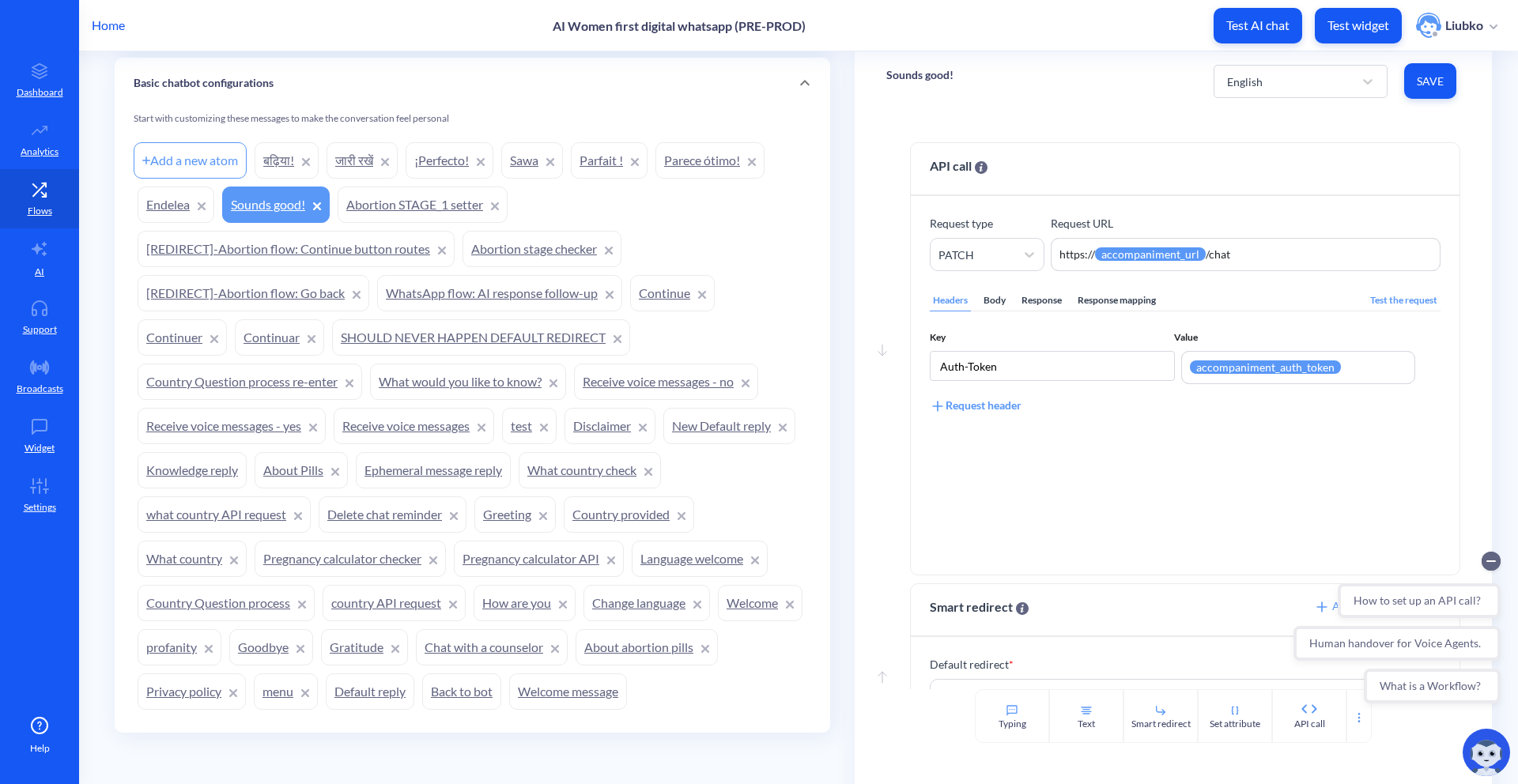
click at [918, 72] on p "Sounds good!" at bounding box center [920, 75] width 67 height 16
click at [922, 78] on p "Sounds good!" at bounding box center [920, 75] width 67 height 16
click at [923, 48] on div "Home AI Women first digital whatsapp (PRE-PROD) Test AI chat Test widget Liubko" at bounding box center [759, 25] width 1518 height 51
click at [290, 150] on link "बढ़िया!" at bounding box center [287, 161] width 64 height 36
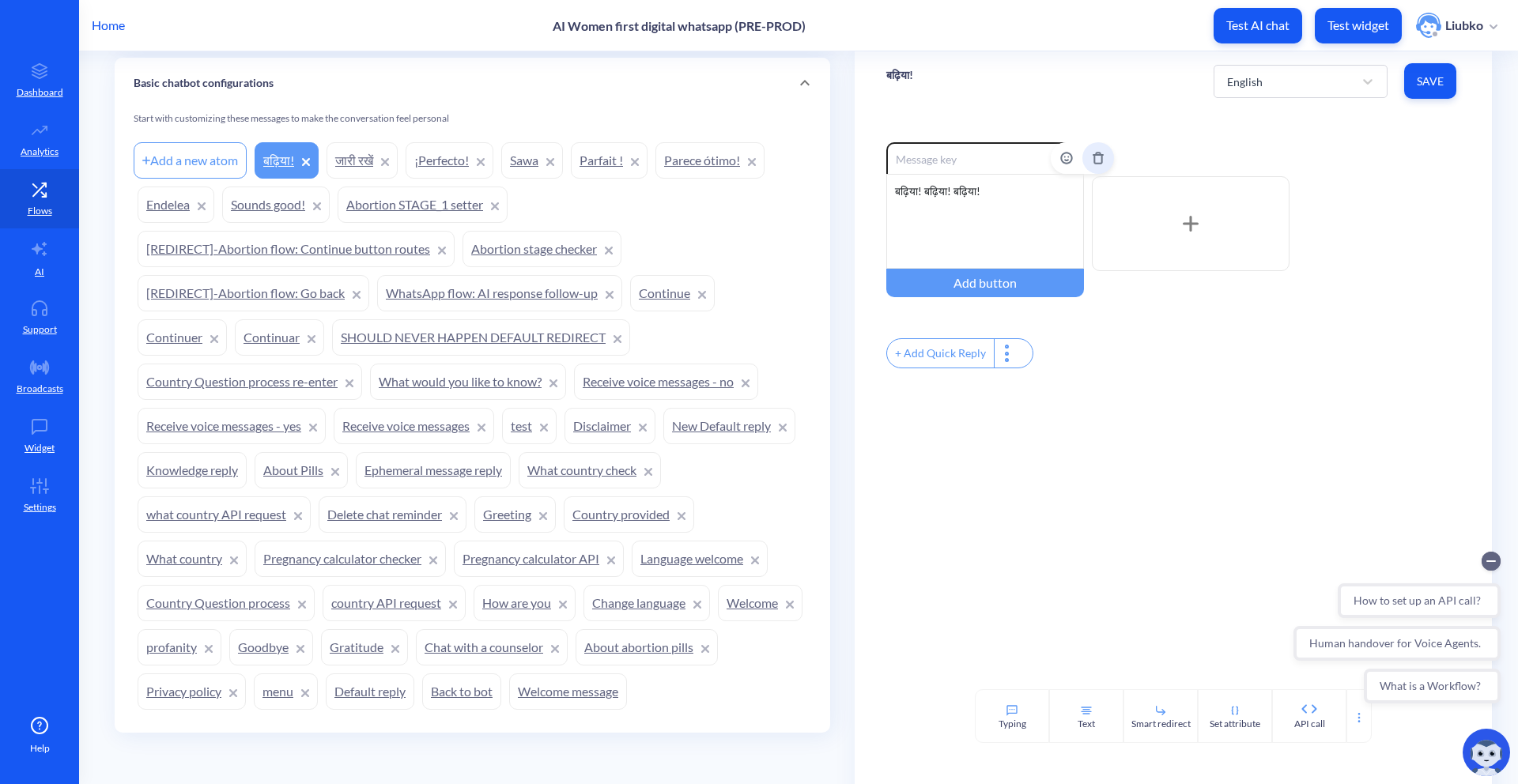
click at [1068, 151] on button "Delete" at bounding box center [1098, 158] width 32 height 32
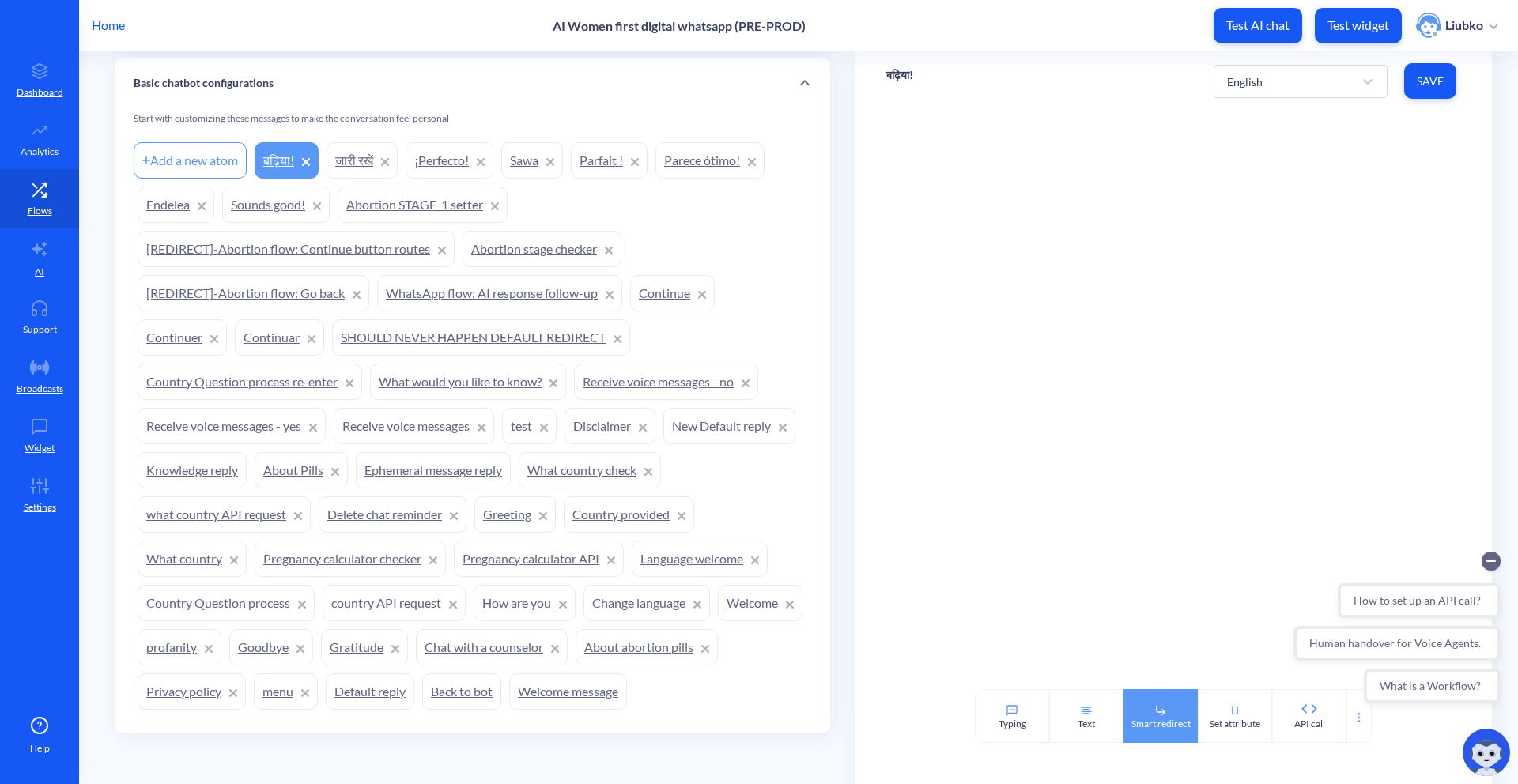
click at [1068, 597] on div "Smart redirect" at bounding box center [1160, 717] width 75 height 54
click at [1068, 265] on div "Select..." at bounding box center [1159, 254] width 495 height 29
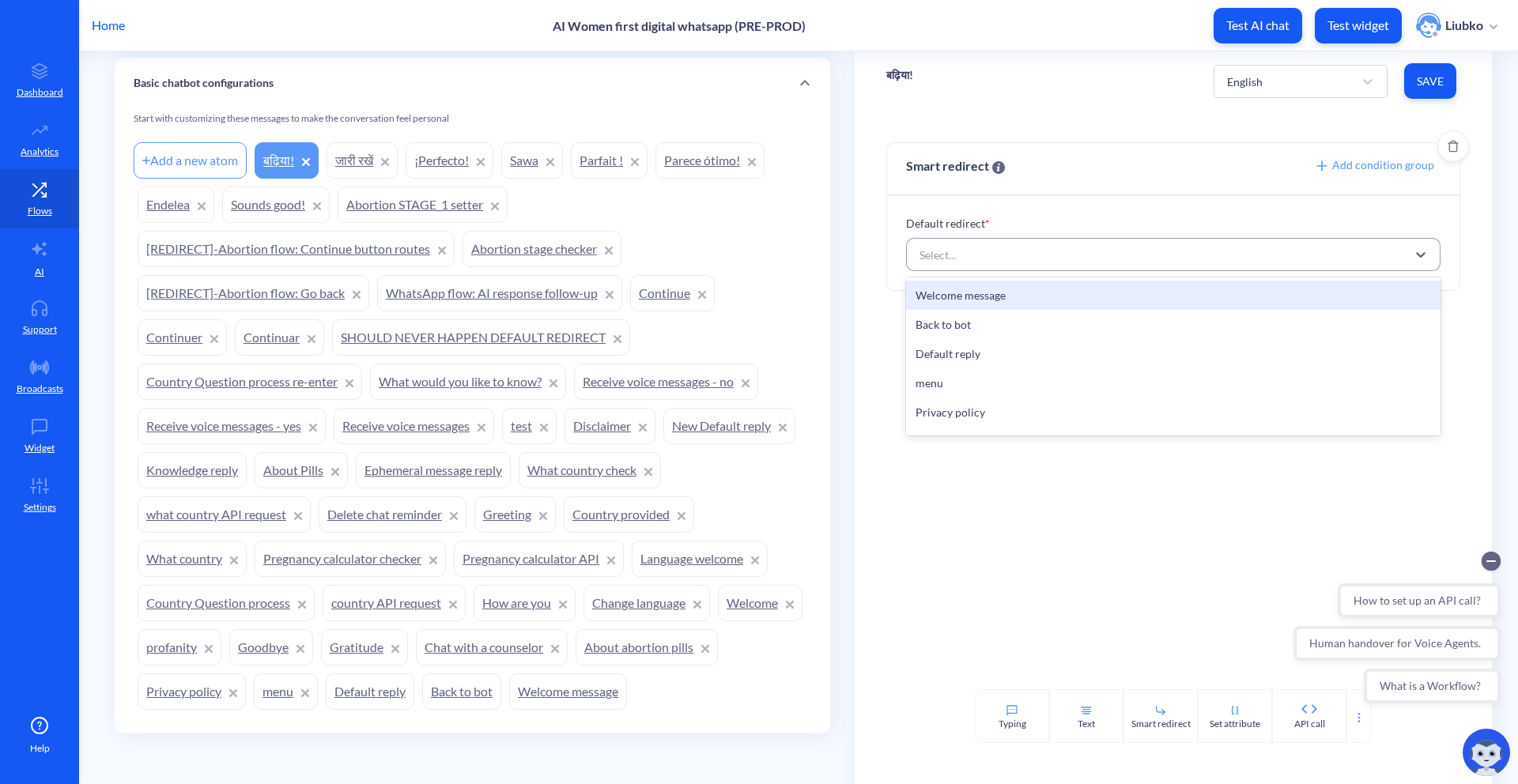
paste input "Sounds good!"
type input "Sounds good!"
click at [1061, 296] on div "Sounds good!" at bounding box center [1173, 296] width 534 height 29
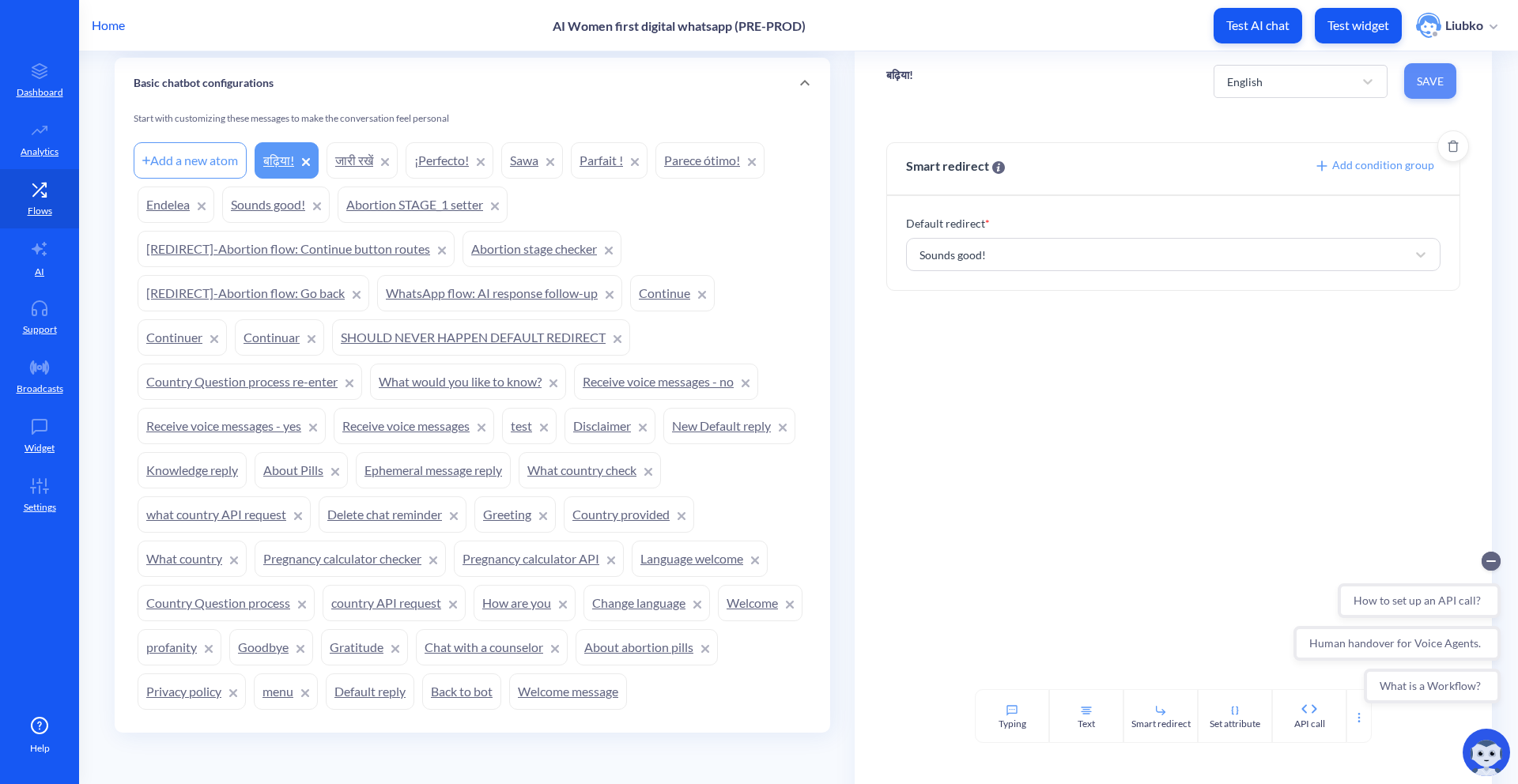
click at [1068, 80] on button "Save" at bounding box center [1430, 80] width 52 height 35
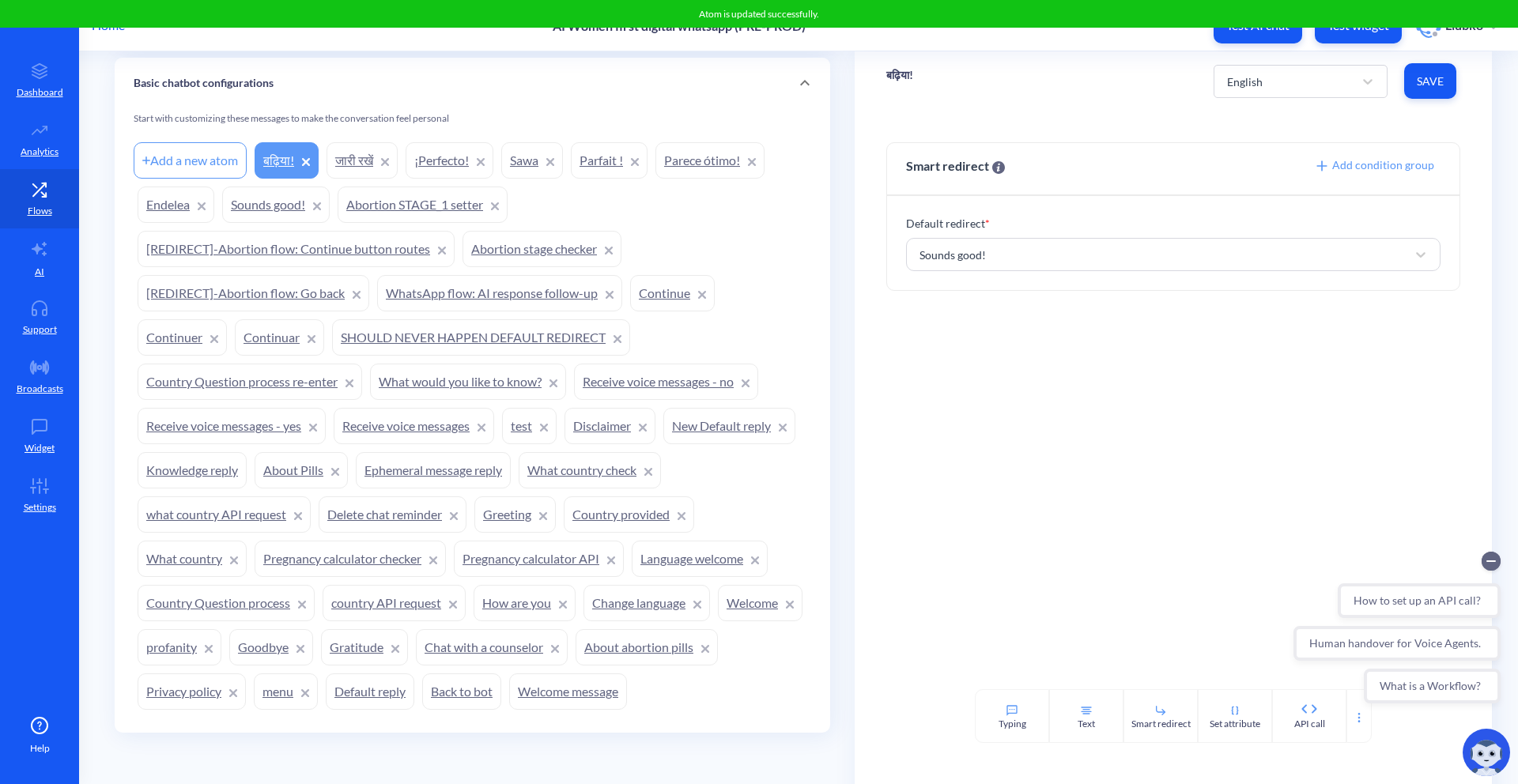
click at [637, 295] on link "Continue" at bounding box center [672, 293] width 84 height 36
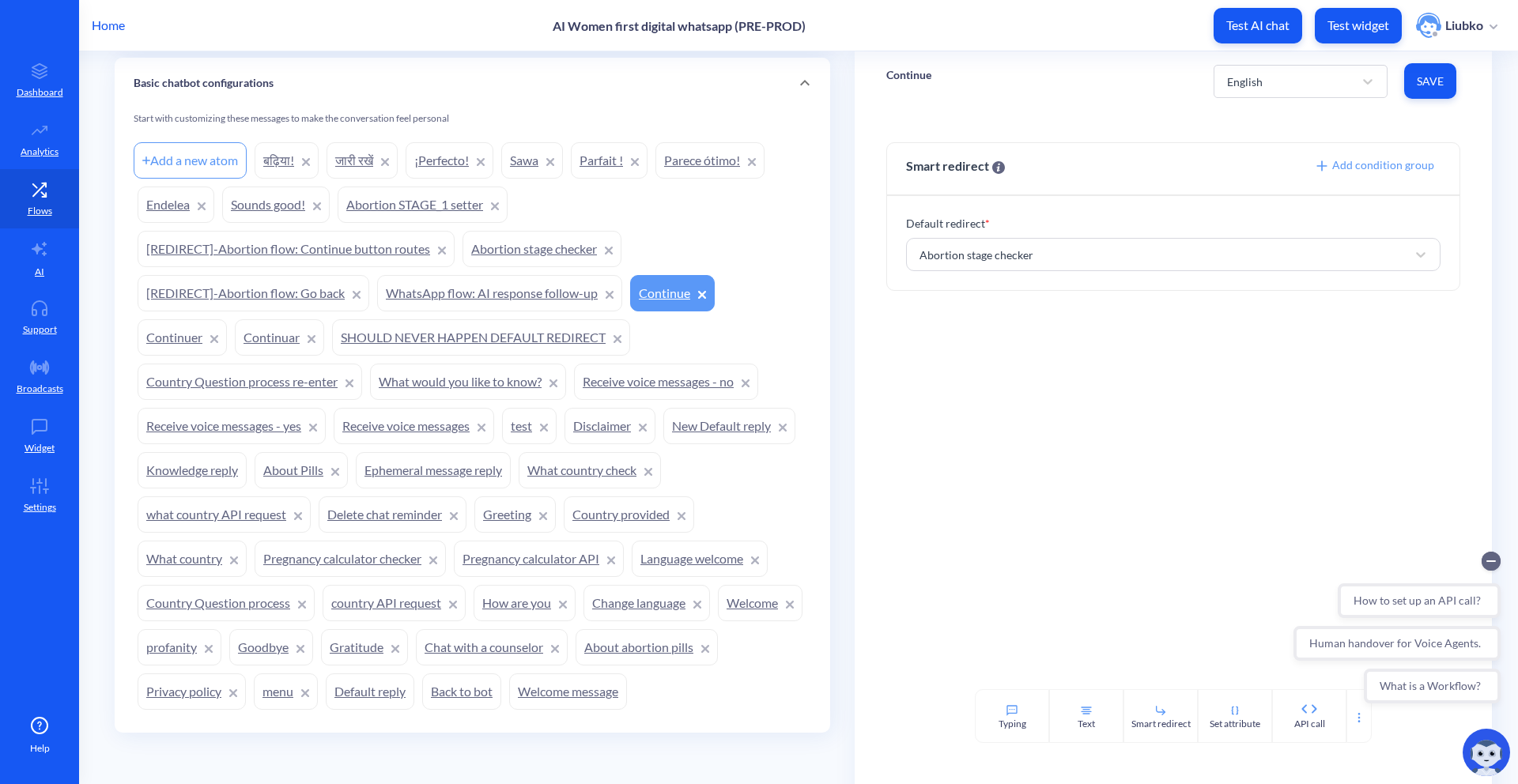
click at [553, 250] on link "Abortion stage checker" at bounding box center [542, 249] width 159 height 36
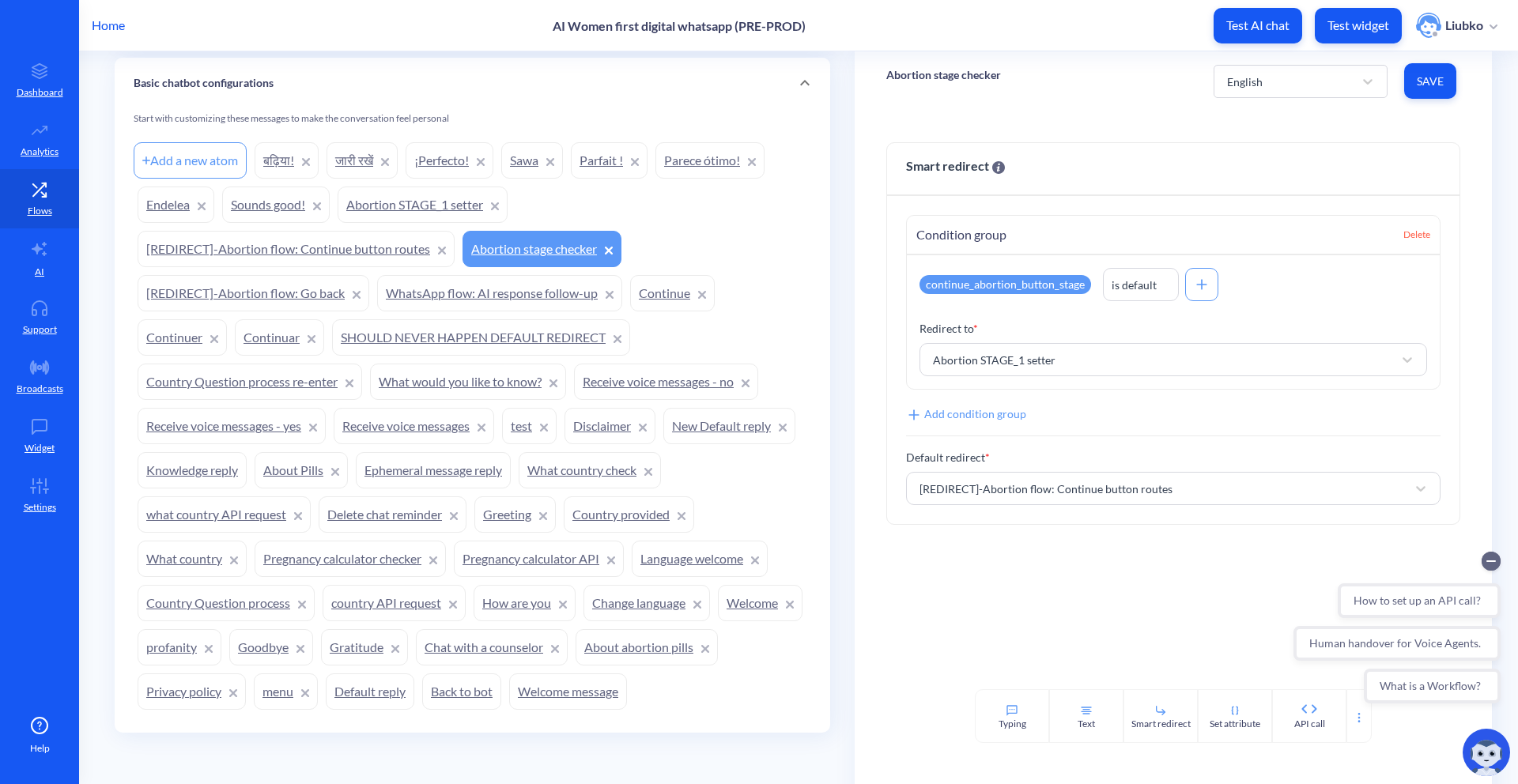
click at [960, 79] on p "Abortion stage checker" at bounding box center [944, 75] width 115 height 16
click at [1059, 83] on div "Abortion stage checker English Save" at bounding box center [1173, 81] width 637 height 59
click at [364, 149] on link "जारी रखें" at bounding box center [362, 161] width 71 height 36
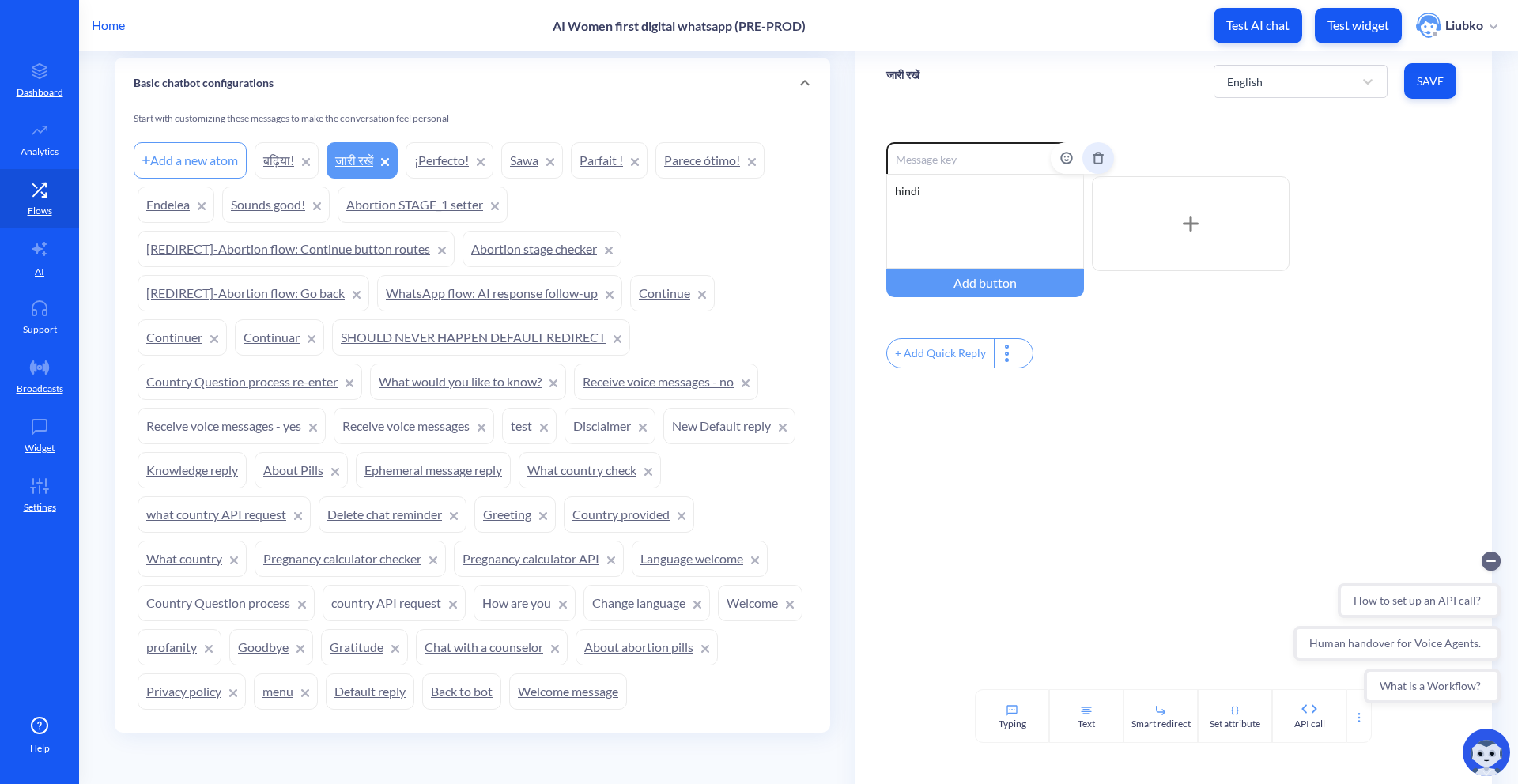
click at [1068, 163] on icon "Delete" at bounding box center [1098, 157] width 7 height 11
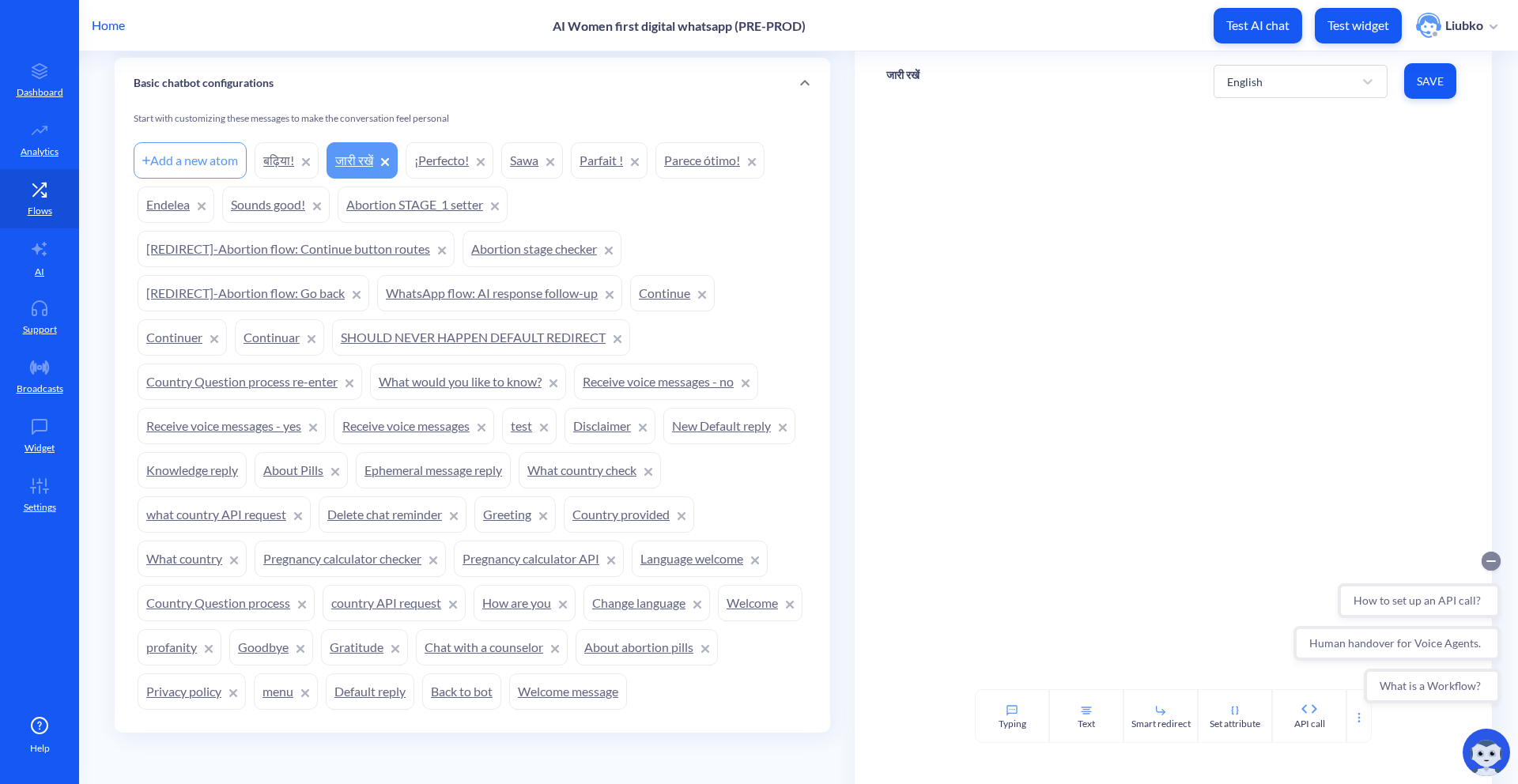
click at [1068, 560] on circle "Collapse conversation starters" at bounding box center [1491, 561] width 19 height 19
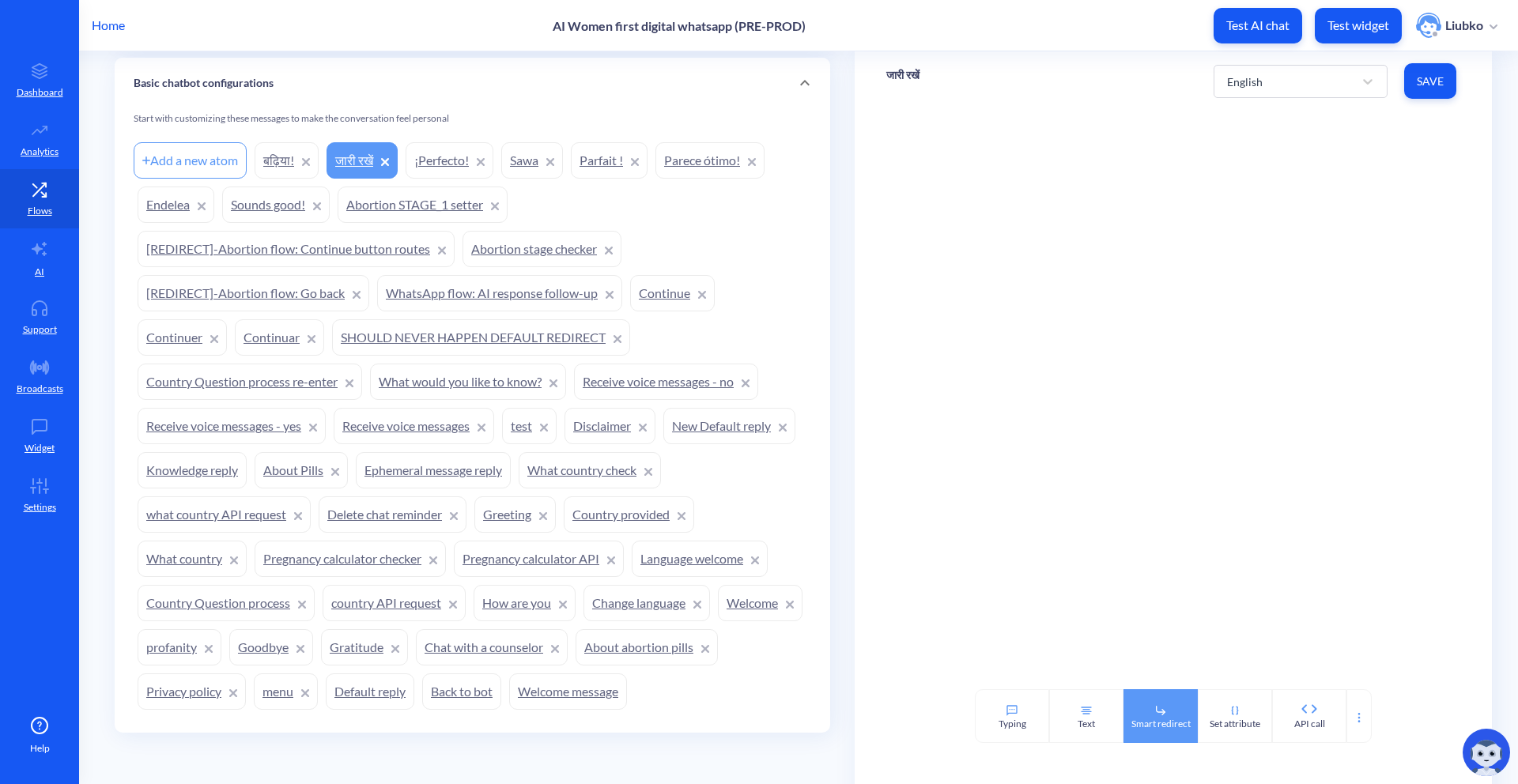
click at [1068, 597] on div "Smart redirect" at bounding box center [1161, 723] width 59 height 14
click at [1044, 230] on p "Default redirect *" at bounding box center [1173, 224] width 534 height 16
click at [1042, 248] on div "Select..." at bounding box center [1159, 254] width 495 height 29
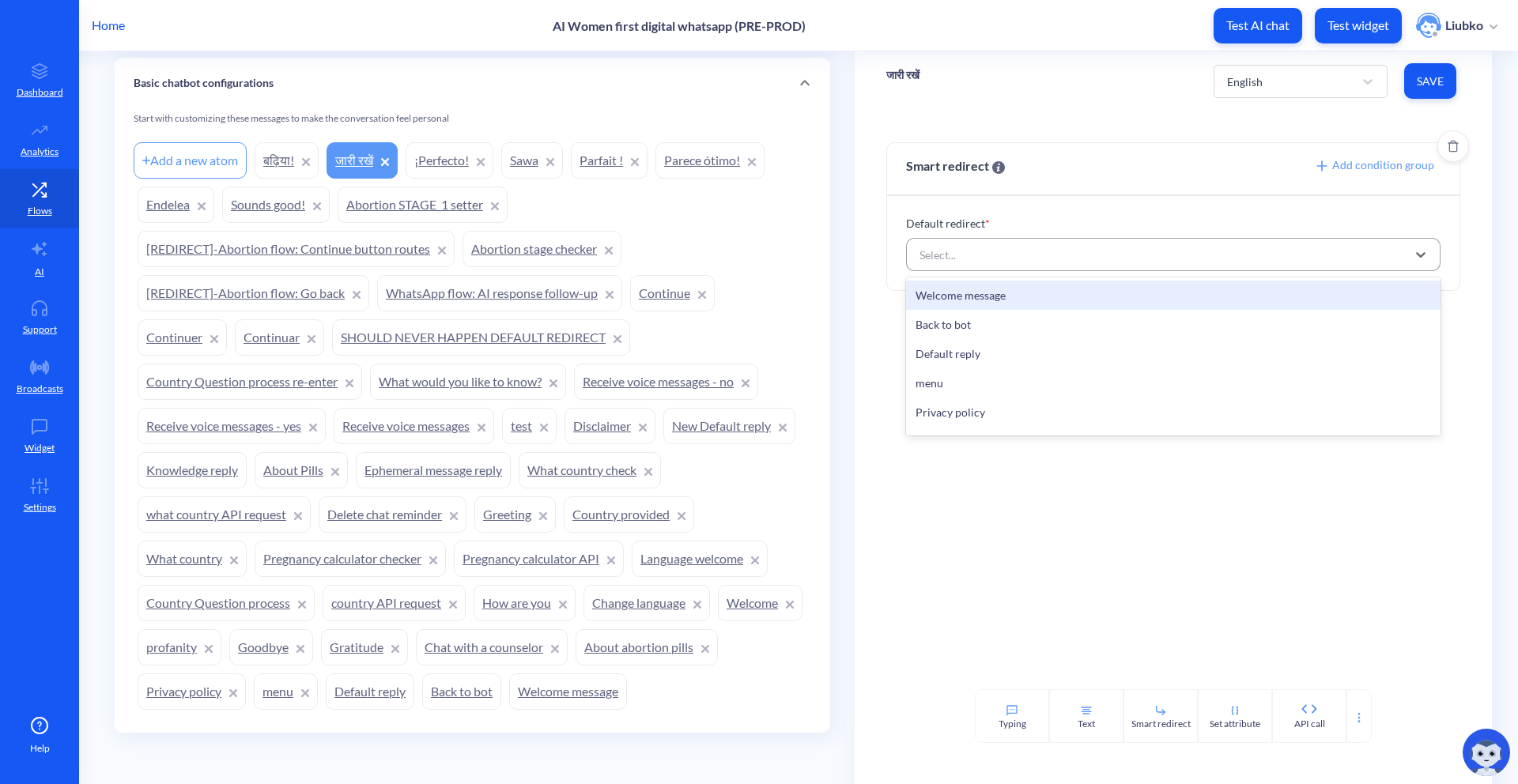
paste input "Abortion stage checker"
type input "Abortion stage checker"
click at [1049, 284] on div "Abortion stage checker" at bounding box center [1173, 296] width 534 height 29
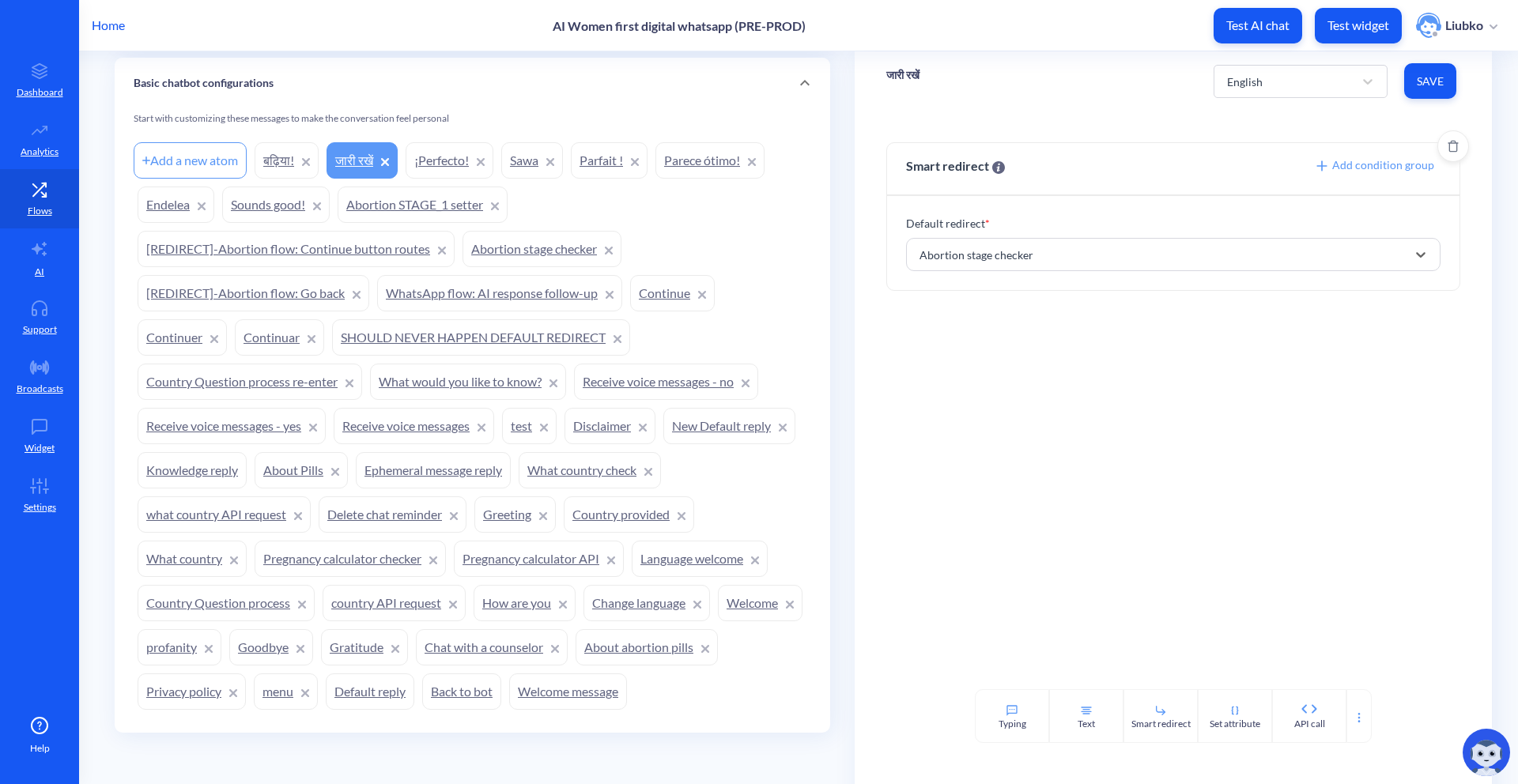
click at [1068, 75] on span "Save" at bounding box center [1430, 81] width 27 height 16
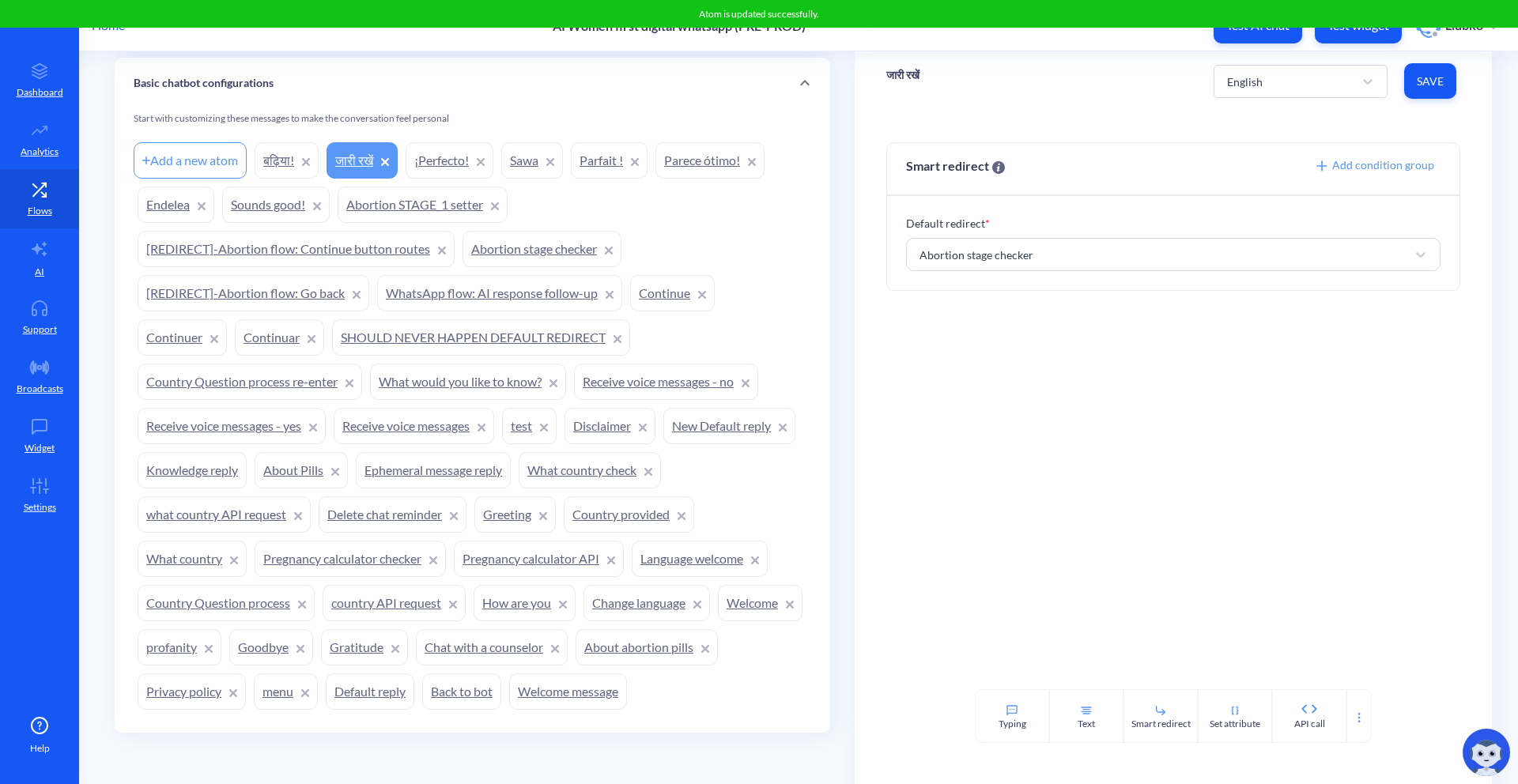
click at [283, 216] on link "Sounds good!" at bounding box center [275, 205] width 107 height 36
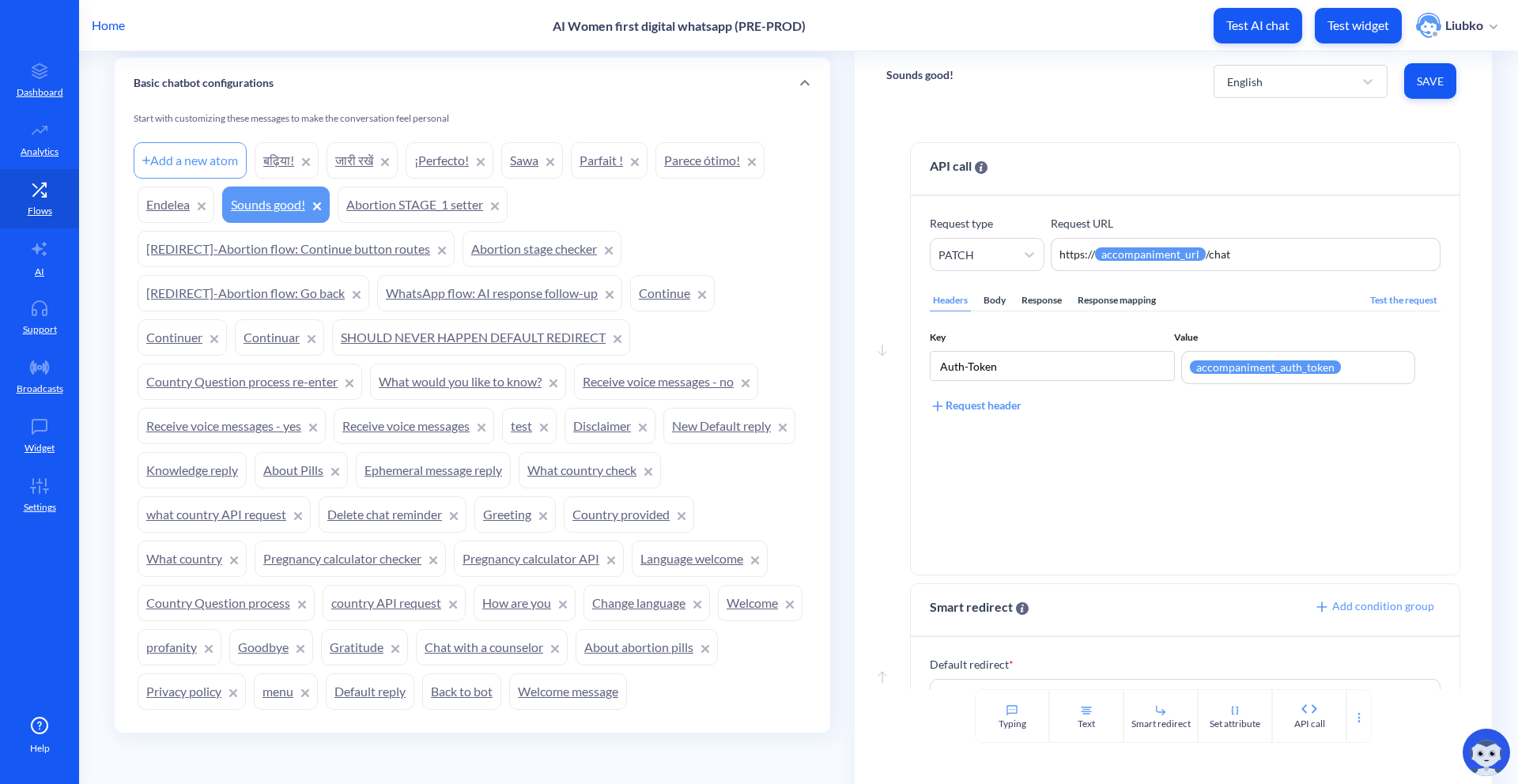
click at [165, 202] on link "Endelea" at bounding box center [176, 205] width 77 height 36
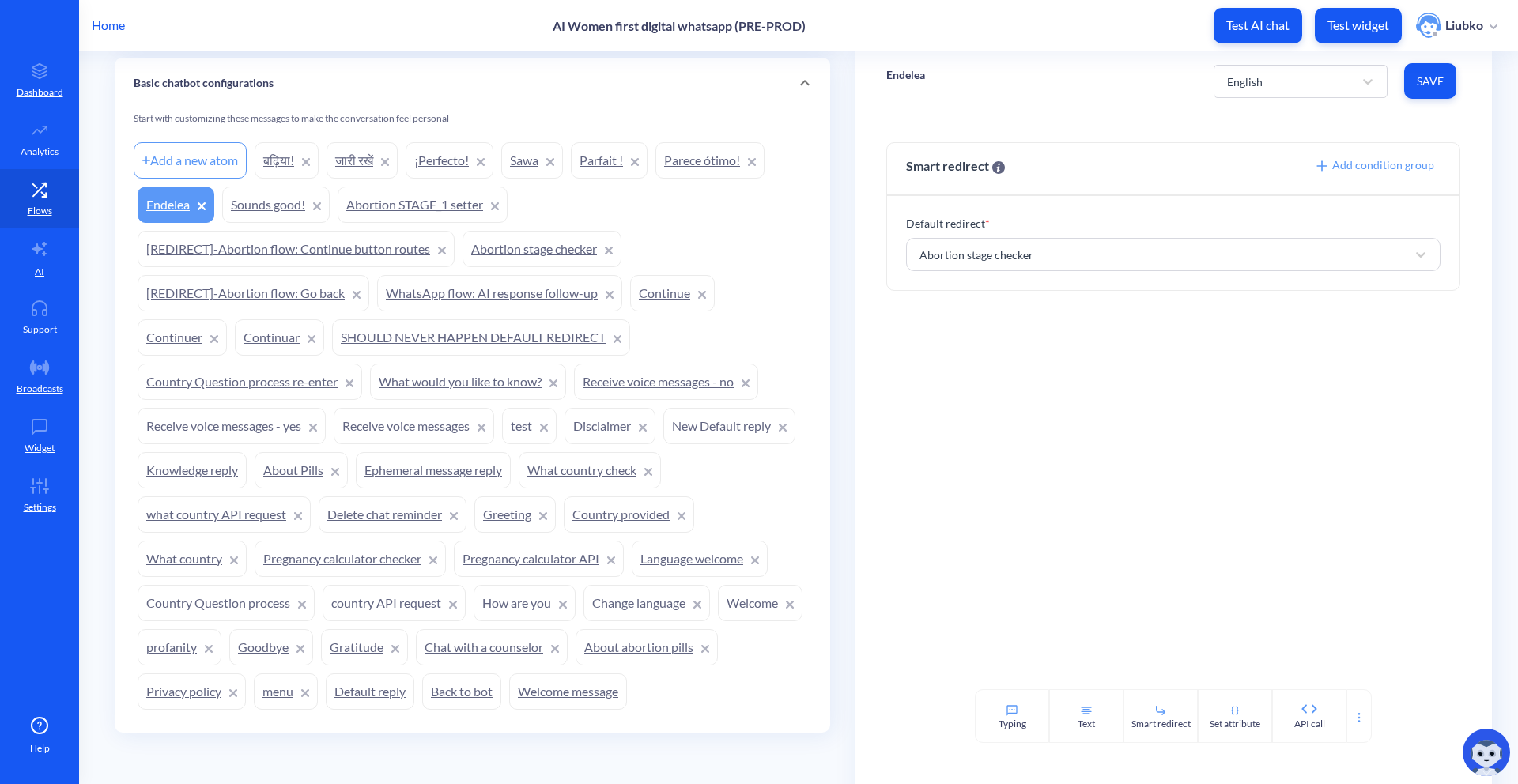
click at [278, 170] on link "बढ़िया!" at bounding box center [287, 161] width 64 height 36
click at [454, 166] on link "¡Perfecto!" at bounding box center [449, 161] width 88 height 36
click at [532, 167] on link "Sawa" at bounding box center [532, 161] width 61 height 36
click at [586, 168] on link "Parfait !" at bounding box center [609, 161] width 77 height 36
click at [694, 161] on link "Parece ótimo!" at bounding box center [709, 161] width 109 height 36
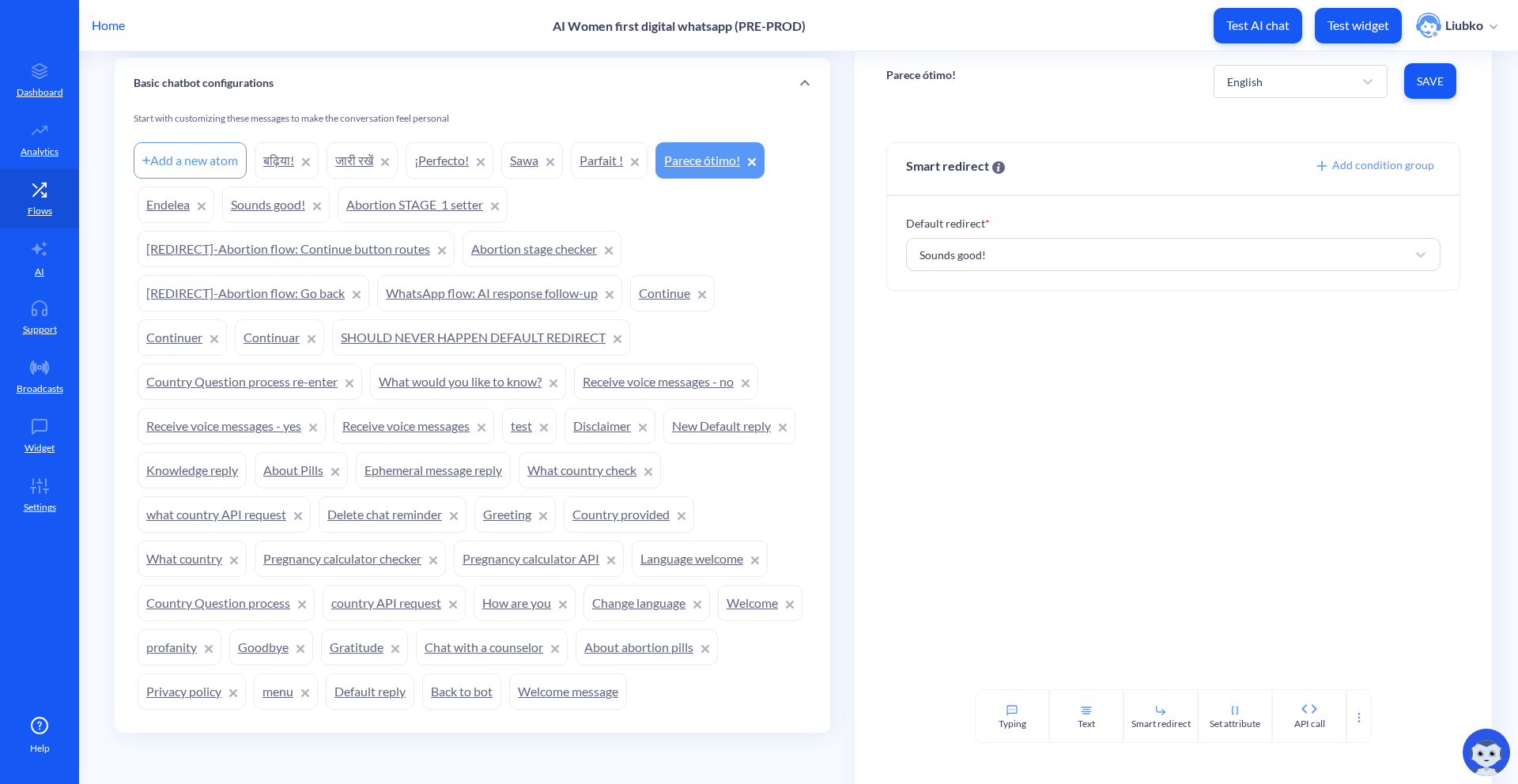
click at [163, 202] on link "Endelea" at bounding box center [176, 205] width 77 height 36
click at [641, 287] on link "Continue" at bounding box center [672, 293] width 84 height 36
click at [532, 426] on link "test" at bounding box center [529, 426] width 55 height 36
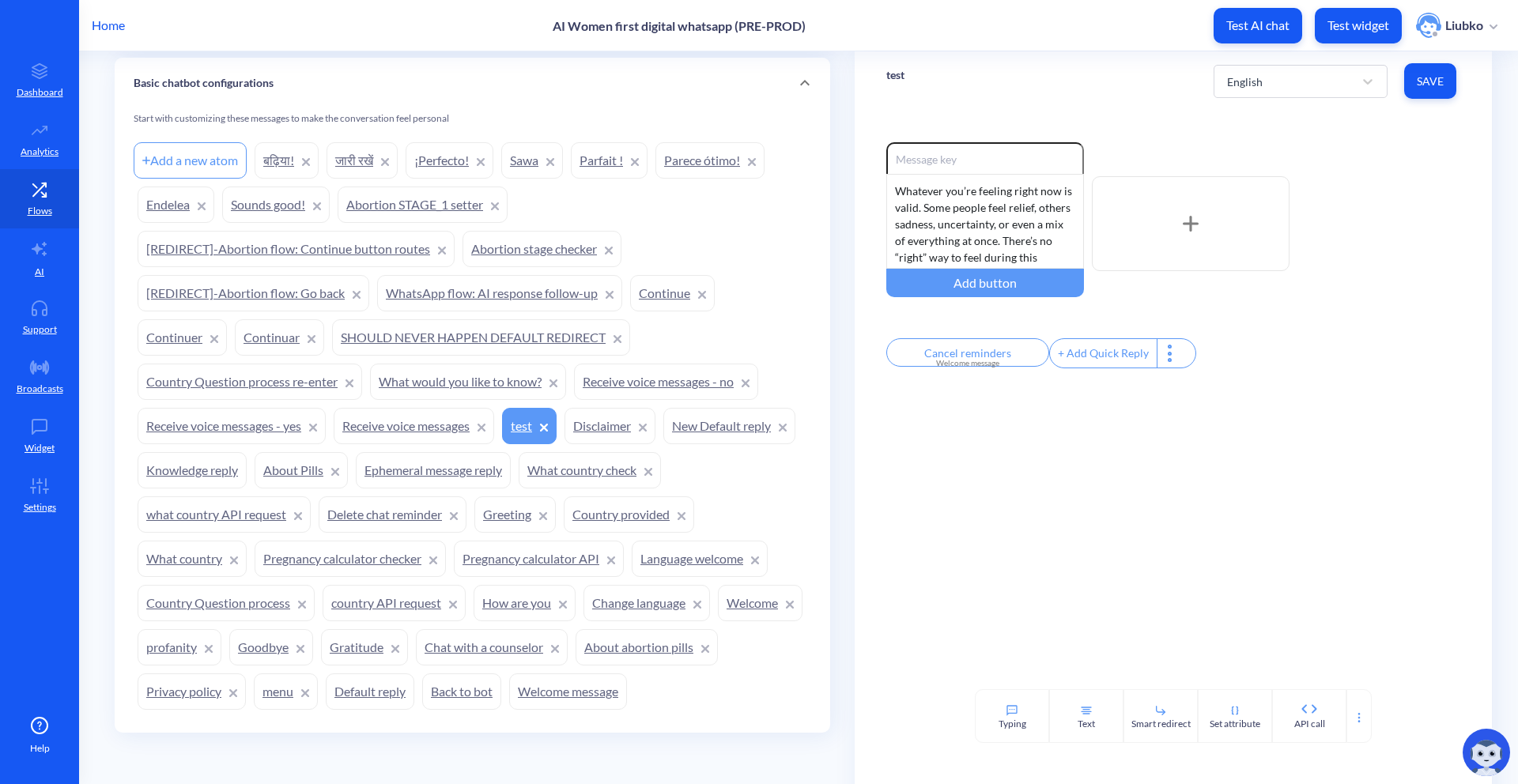
click at [547, 426] on icon at bounding box center [544, 428] width 7 height 7
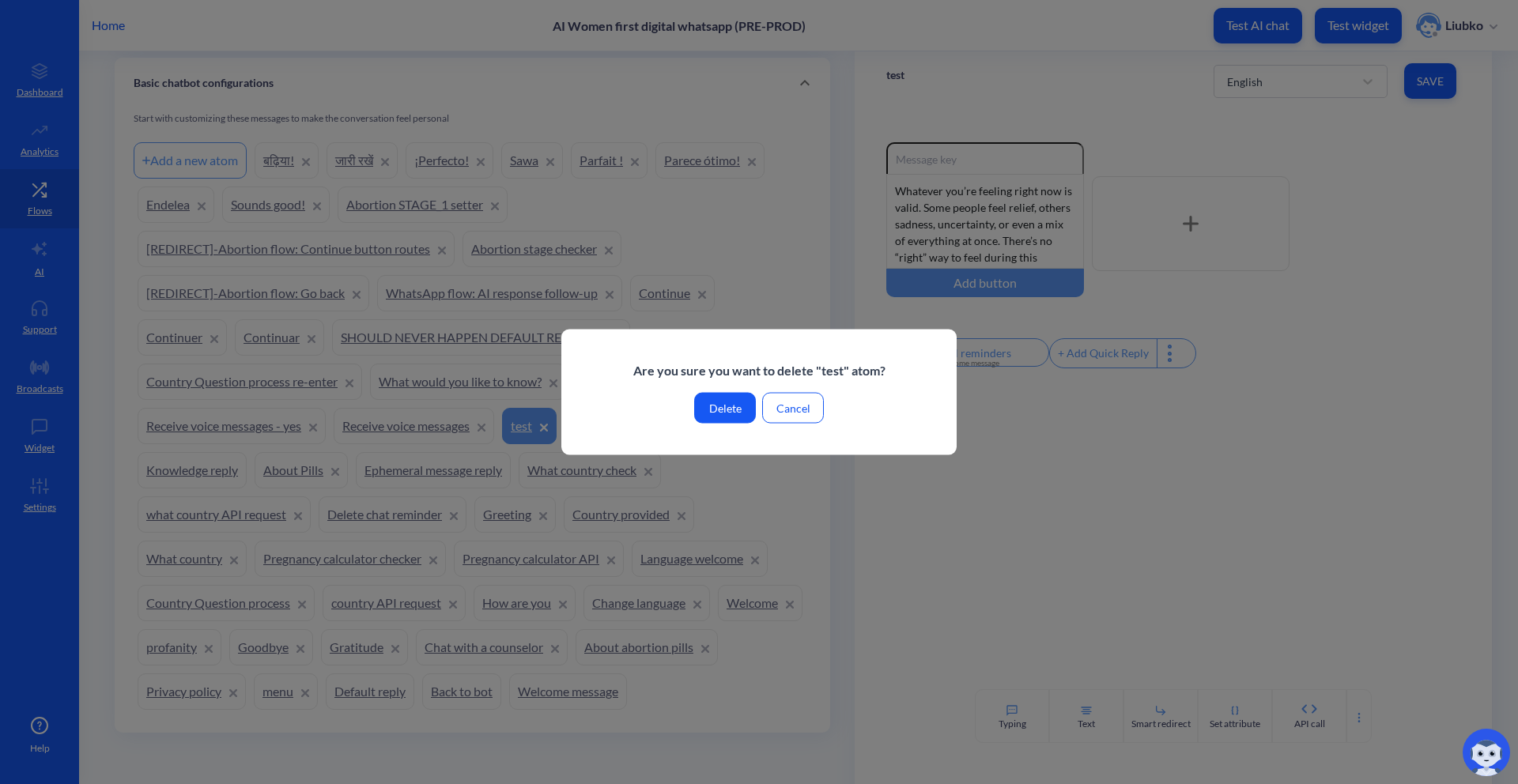
click at [733, 405] on button "Delete" at bounding box center [724, 409] width 61 height 31
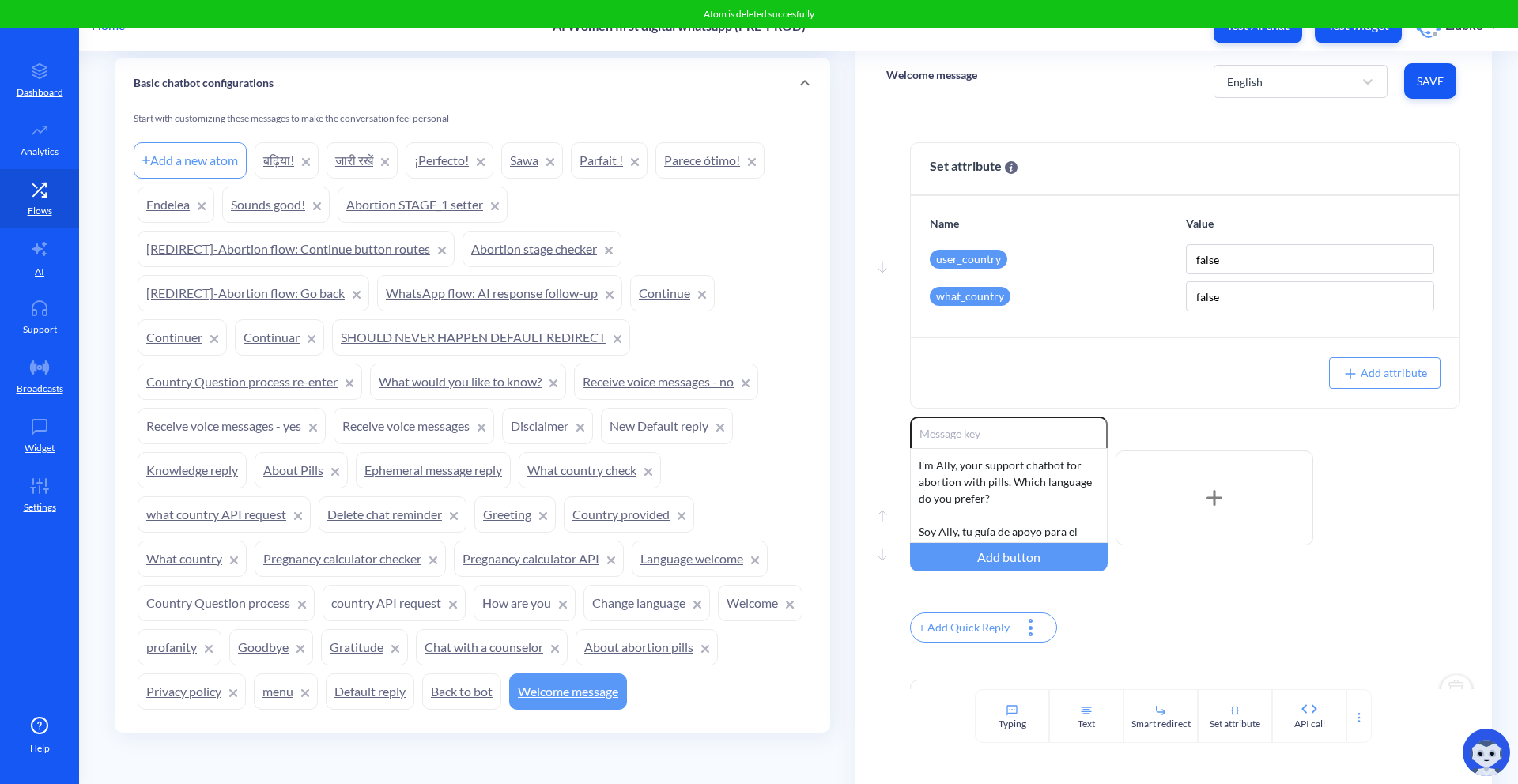
click at [657, 297] on link "Continue" at bounding box center [672, 293] width 84 height 36
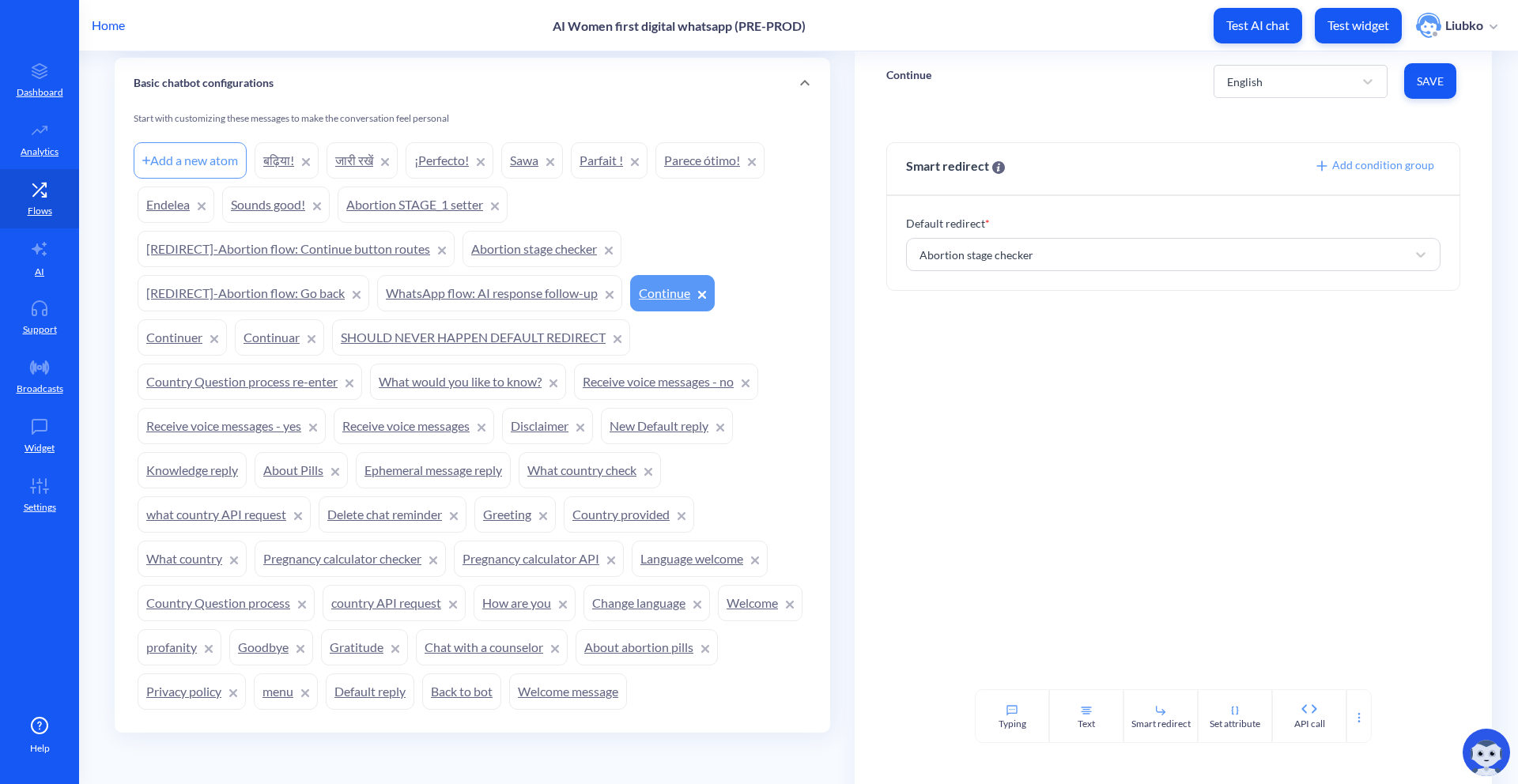
click at [264, 339] on link "Continuar" at bounding box center [279, 338] width 89 height 36
click at [160, 341] on link "Continuer" at bounding box center [182, 338] width 89 height 36
click at [345, 156] on link "जारी रखें" at bounding box center [362, 161] width 71 height 36
click at [275, 156] on link "बढ़िया!" at bounding box center [287, 161] width 64 height 36
click at [903, 77] on p "बढ़िया!" at bounding box center [899, 75] width 27 height 16
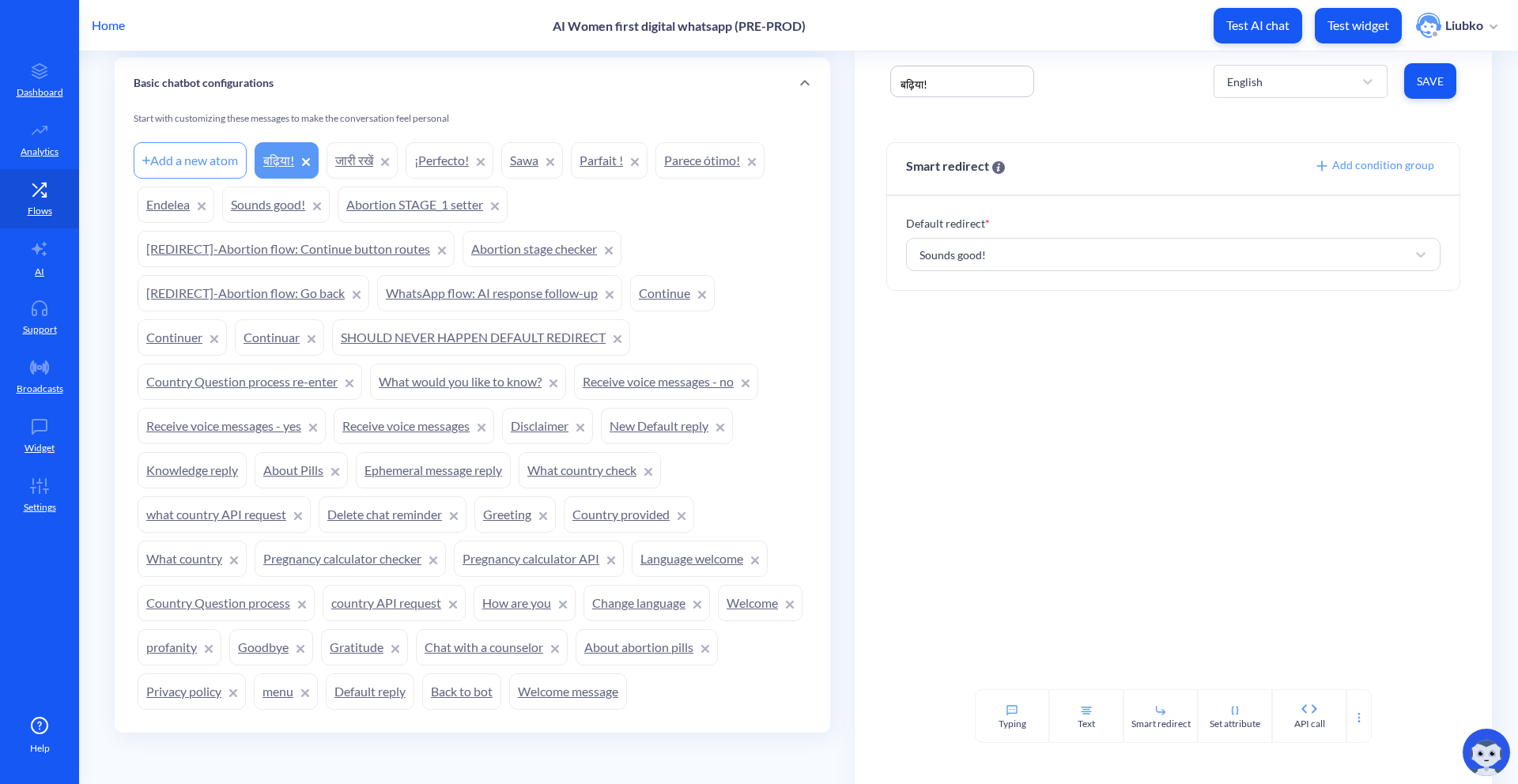
click at [1068, 104] on div "बढ़िया! English Save" at bounding box center [1173, 81] width 637 height 59
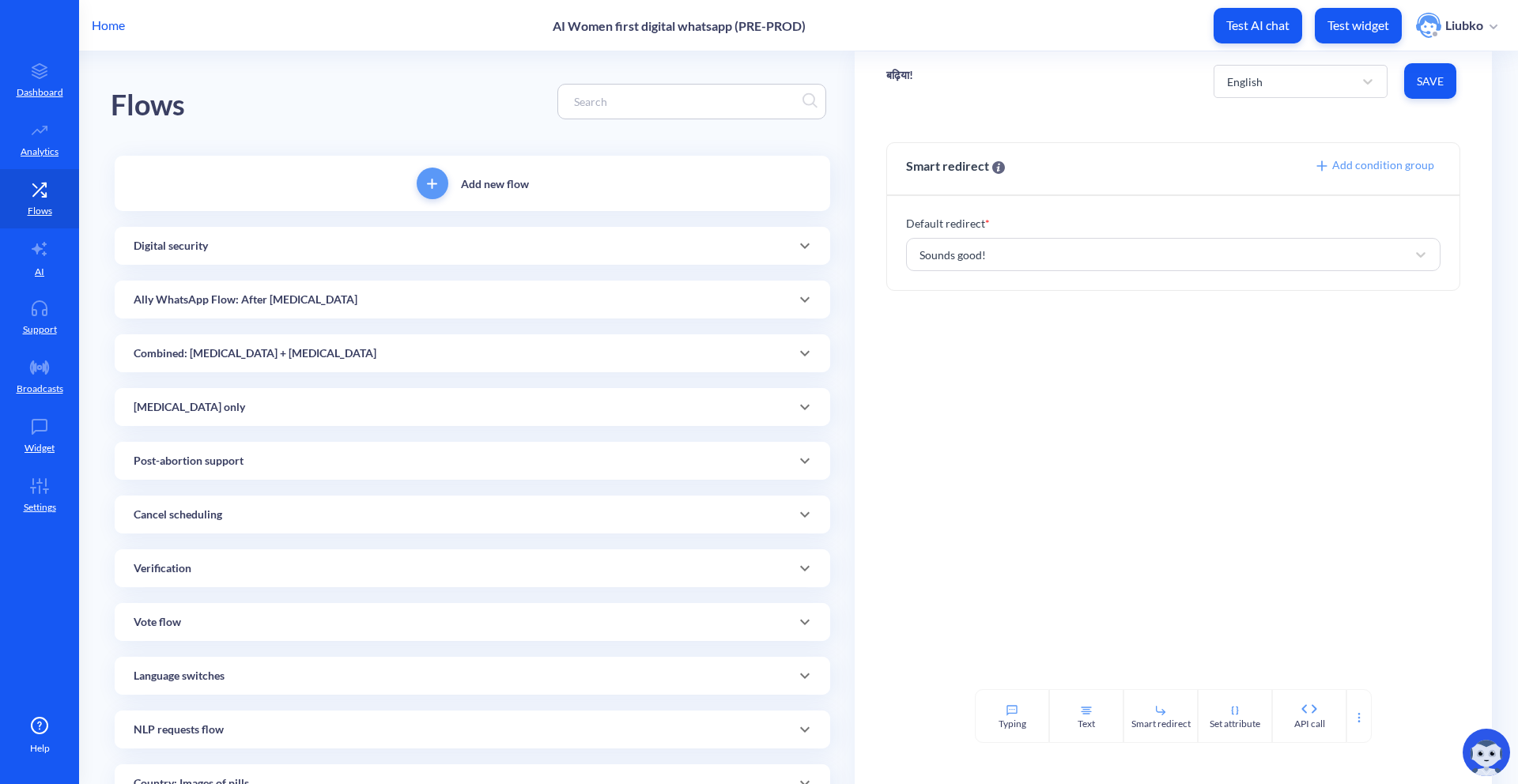
click at [613, 107] on input at bounding box center [684, 102] width 237 height 18
paste input "[MEDICAL_DATA]_SCHEDULED_1A"
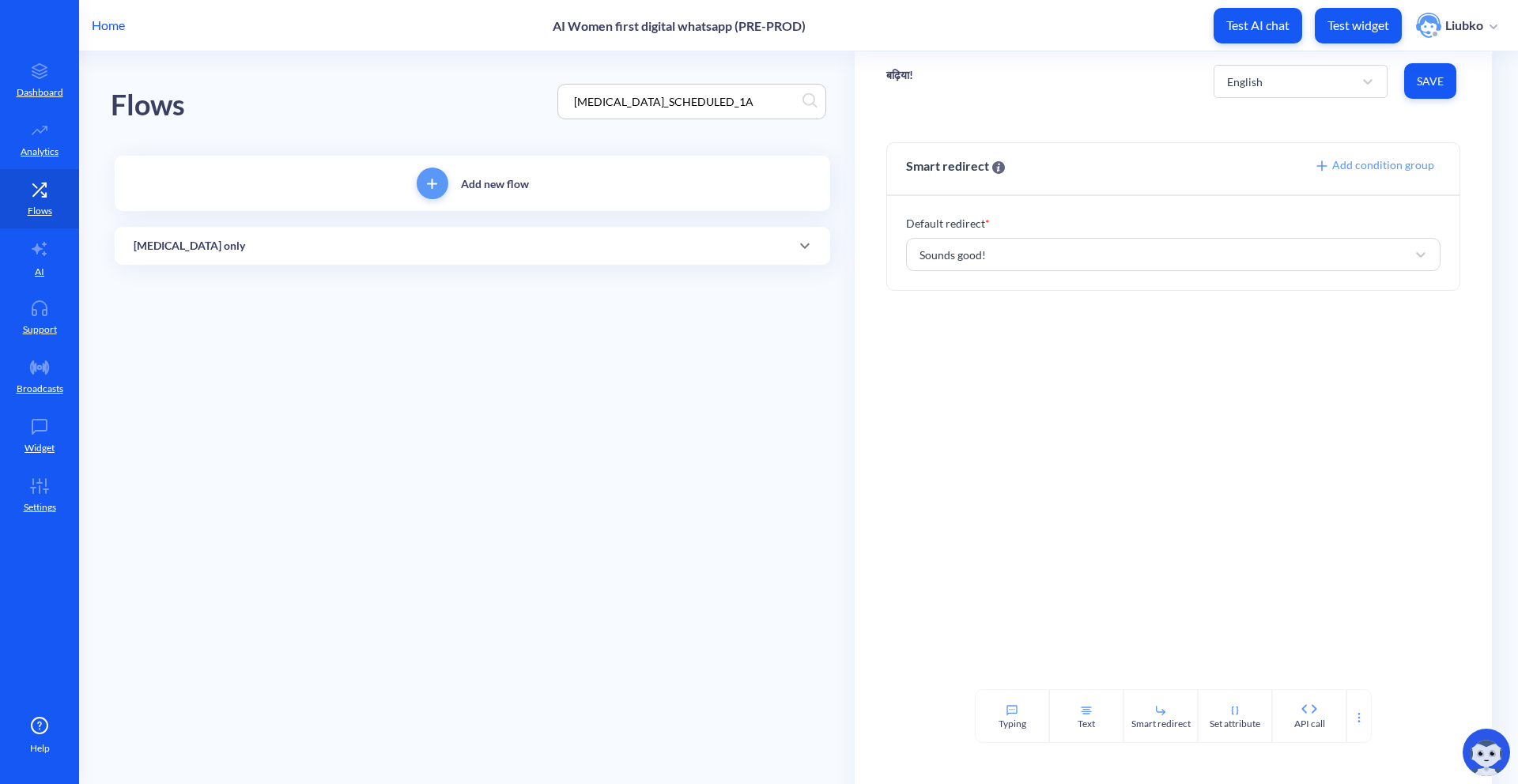
type input "[MEDICAL_DATA]_SCHEDULED_1A"
click at [519, 247] on div "[MEDICAL_DATA] only" at bounding box center [472, 246] width 677 height 16
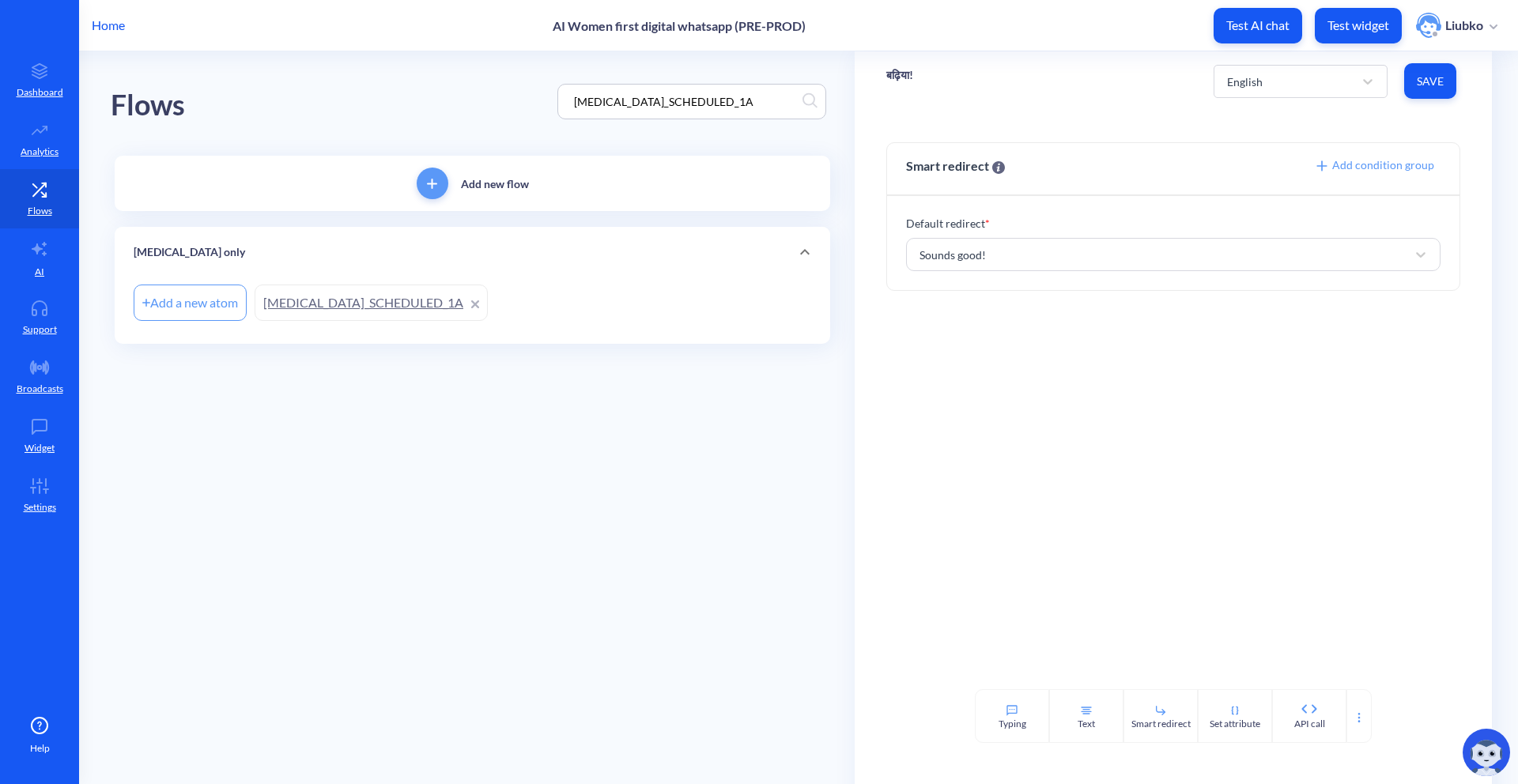
click at [369, 306] on link "[MEDICAL_DATA]_SCHEDULED_1A" at bounding box center [371, 302] width 233 height 36
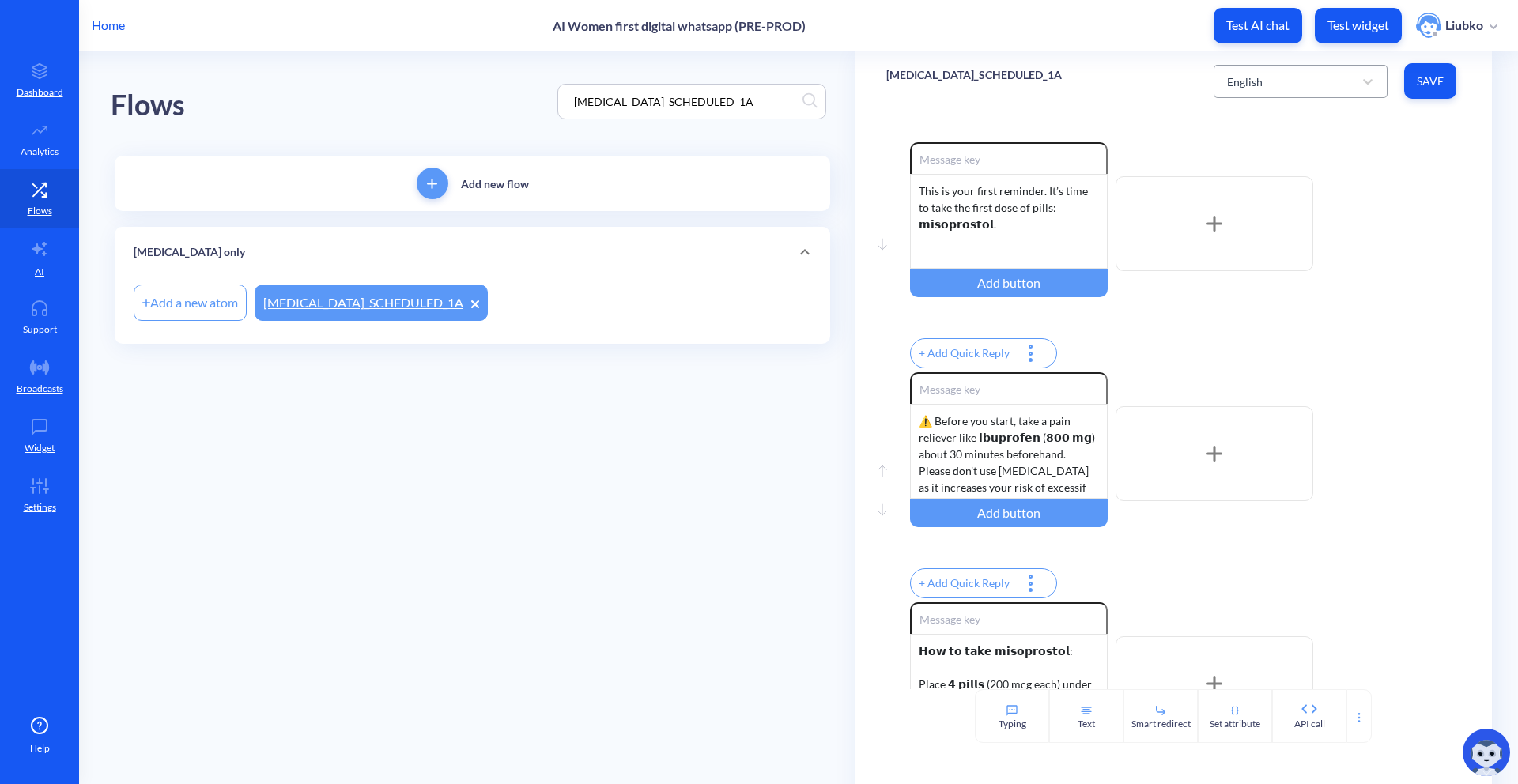
click at [1068, 80] on div "English" at bounding box center [1286, 81] width 134 height 29
click at [1068, 186] on div "Hindi" at bounding box center [1300, 181] width 174 height 29
type input "मैंने दवा ले ली है"
type input "रिमाइंडर रद्द करें"
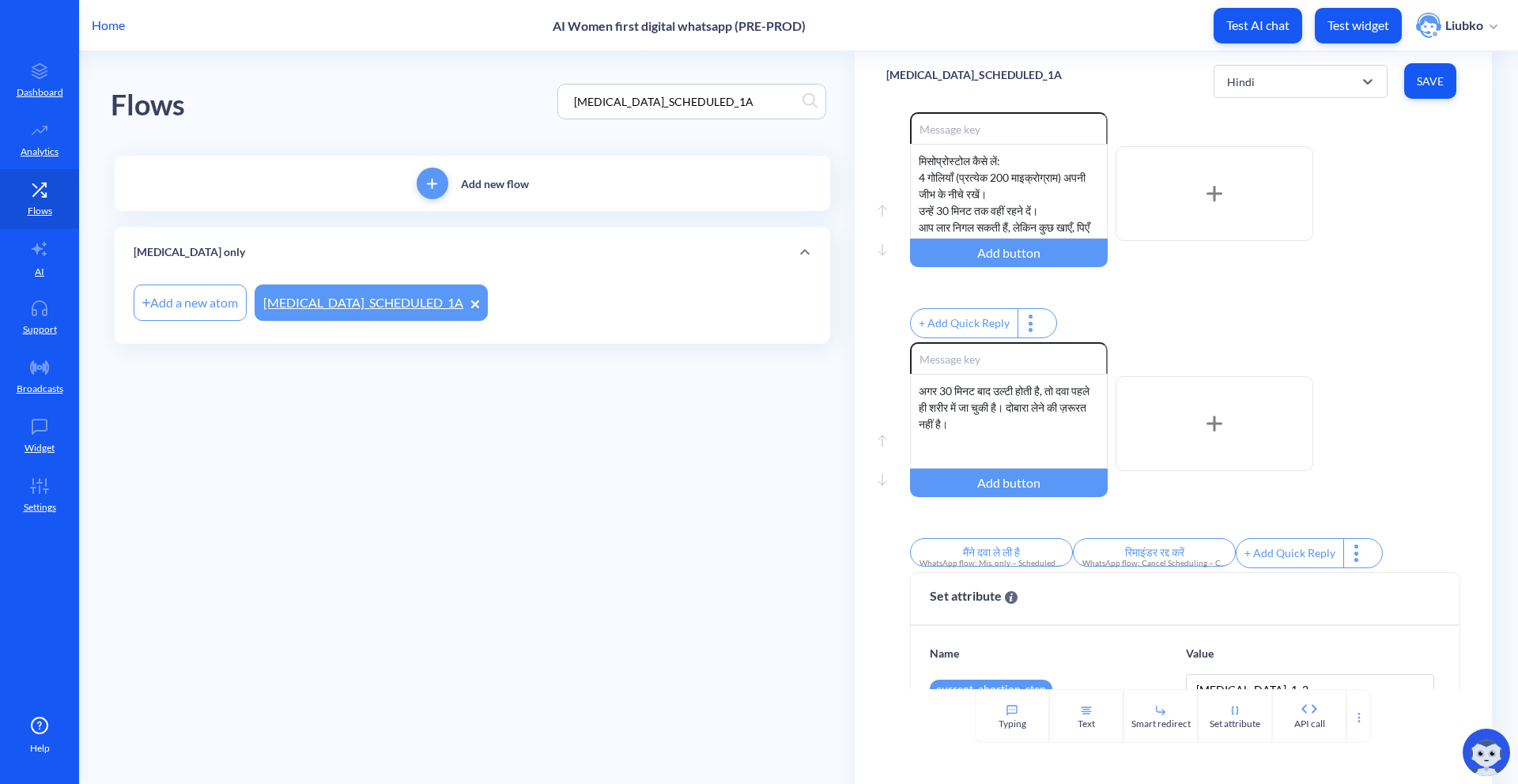
scroll to position [651, 0]
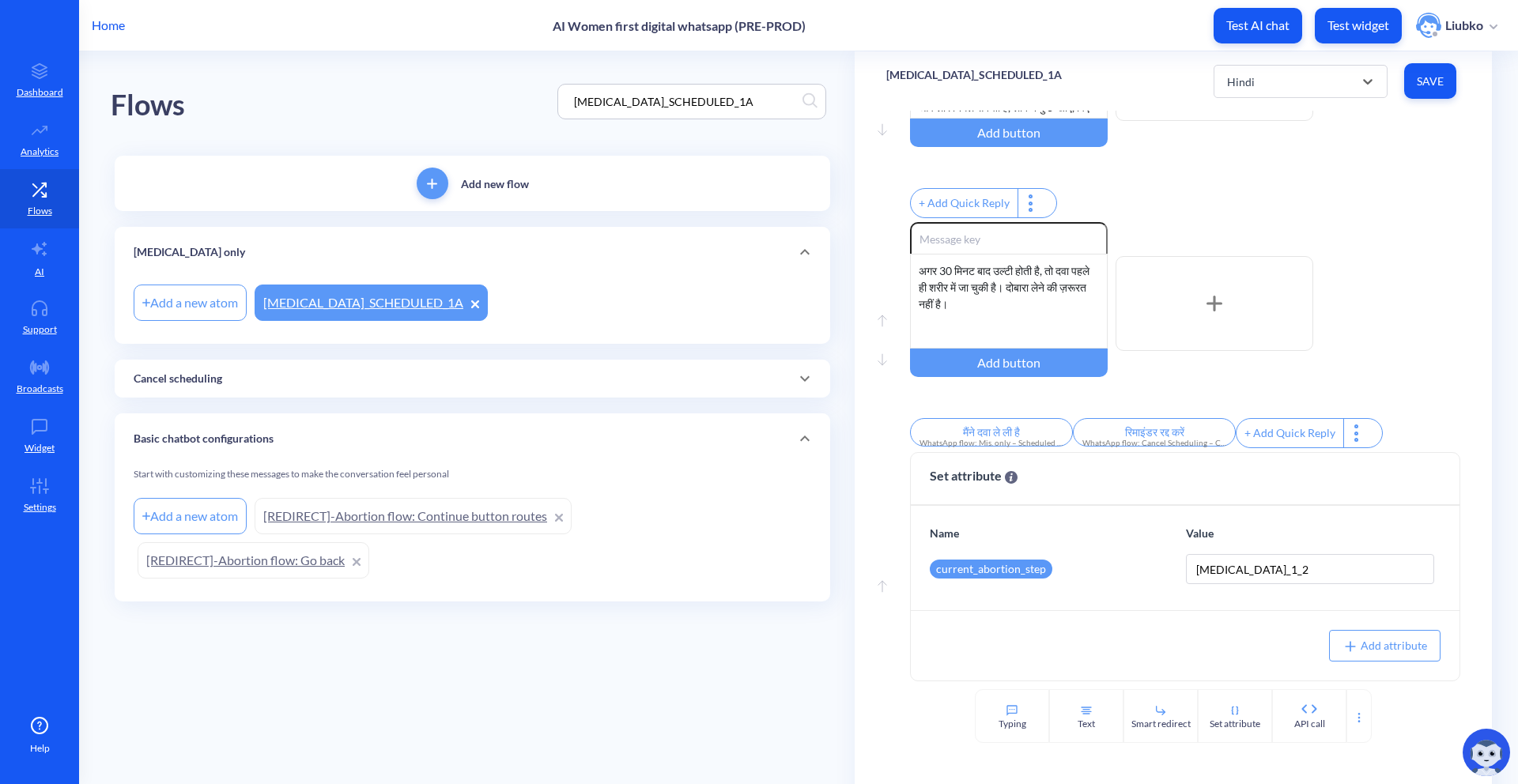
click at [746, 96] on input "[MEDICAL_DATA]_SCHEDULED_1A" at bounding box center [684, 102] width 237 height 18
paste input "2"
click at [397, 301] on link "[MEDICAL_DATA]_SCHEDULED_2A" at bounding box center [371, 302] width 233 height 36
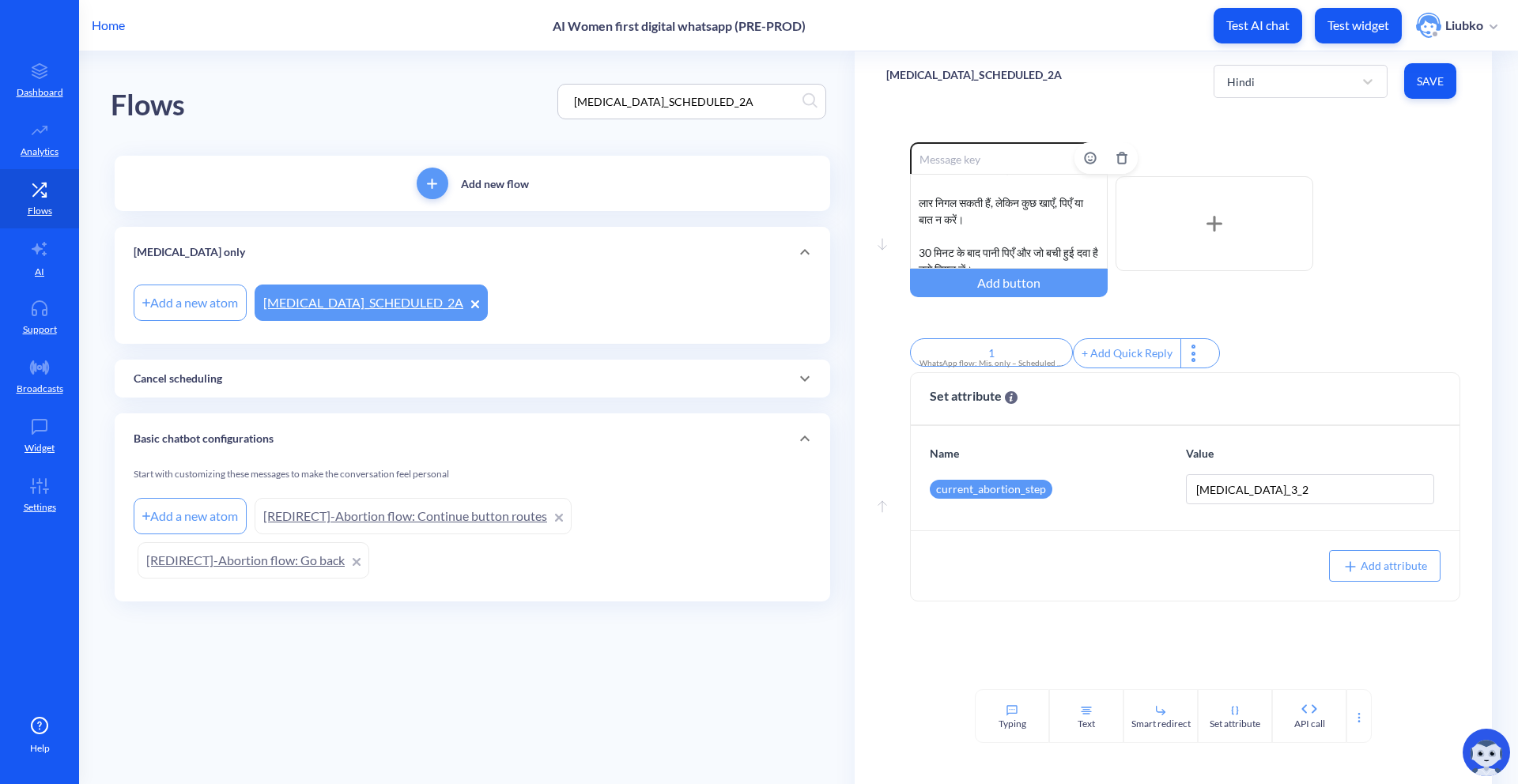
scroll to position [297, 0]
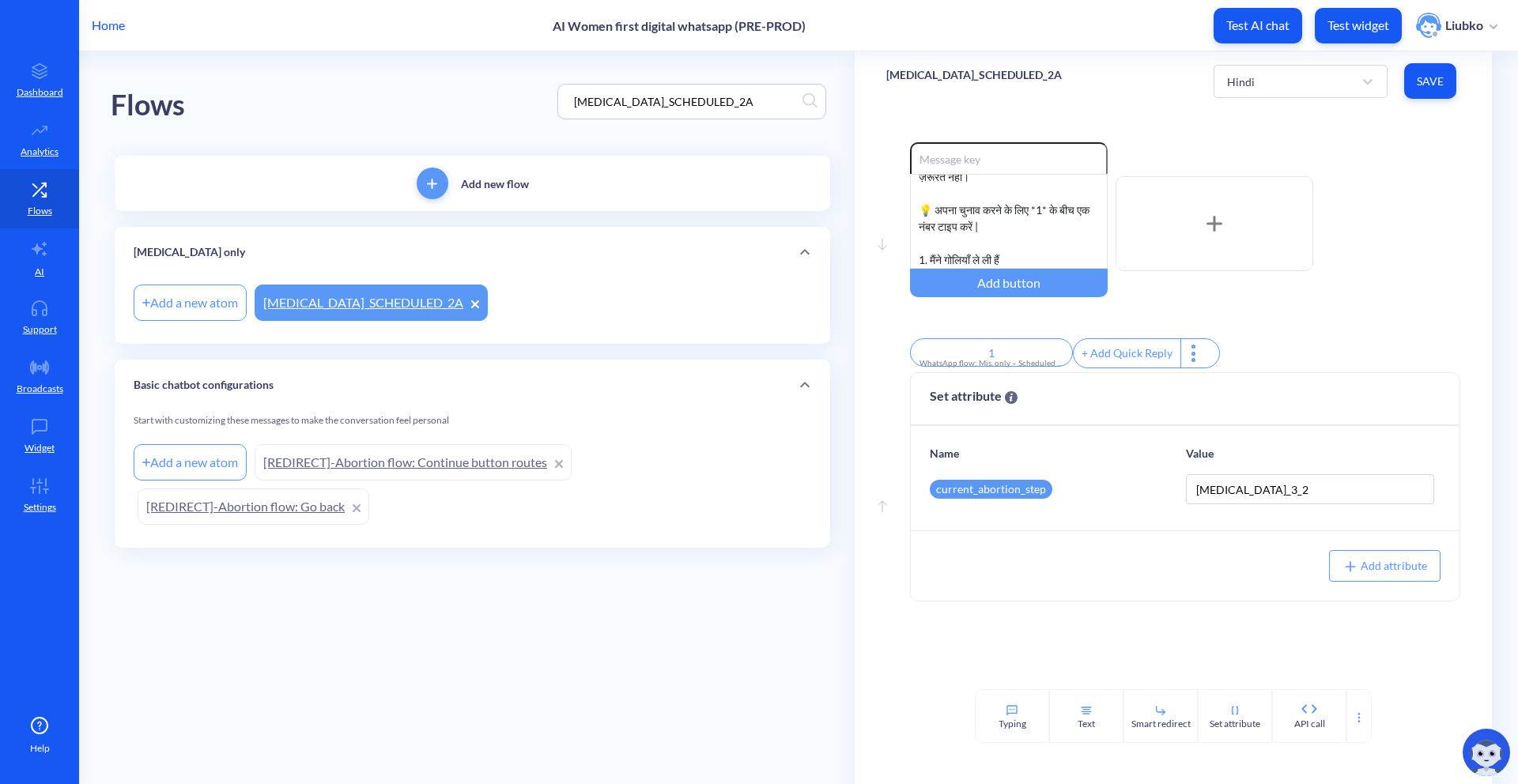
click at [766, 89] on div "[MEDICAL_DATA]_SCHEDULED_2A" at bounding box center [691, 101] width 269 height 35
click at [762, 106] on input "[MEDICAL_DATA]_SCHEDULED_2A" at bounding box center [684, 102] width 237 height 18
paste input "3"
click at [392, 306] on link "[MEDICAL_DATA]_SCHEDULED_3A" at bounding box center [371, 302] width 233 height 36
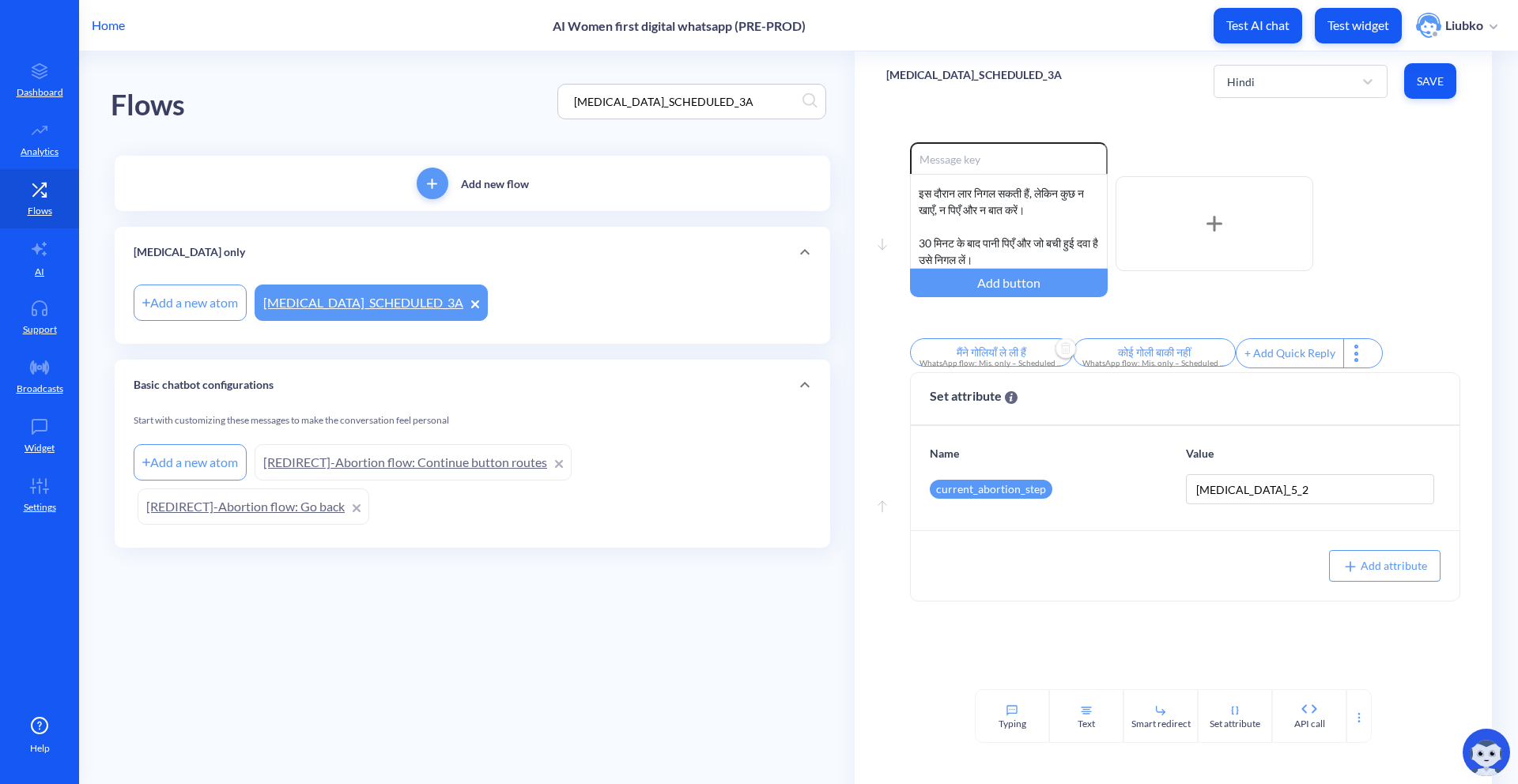
click at [1009, 358] on input "मैंने गोलियाँ ले ली हैं" at bounding box center [991, 352] width 163 height 29
click at [1068, 296] on div at bounding box center [759, 392] width 1518 height 784
click at [686, 101] on input "[MEDICAL_DATA]_SCHEDULED_3A" at bounding box center [684, 102] width 237 height 18
paste input "COMBINED_SCHEDULED_2"
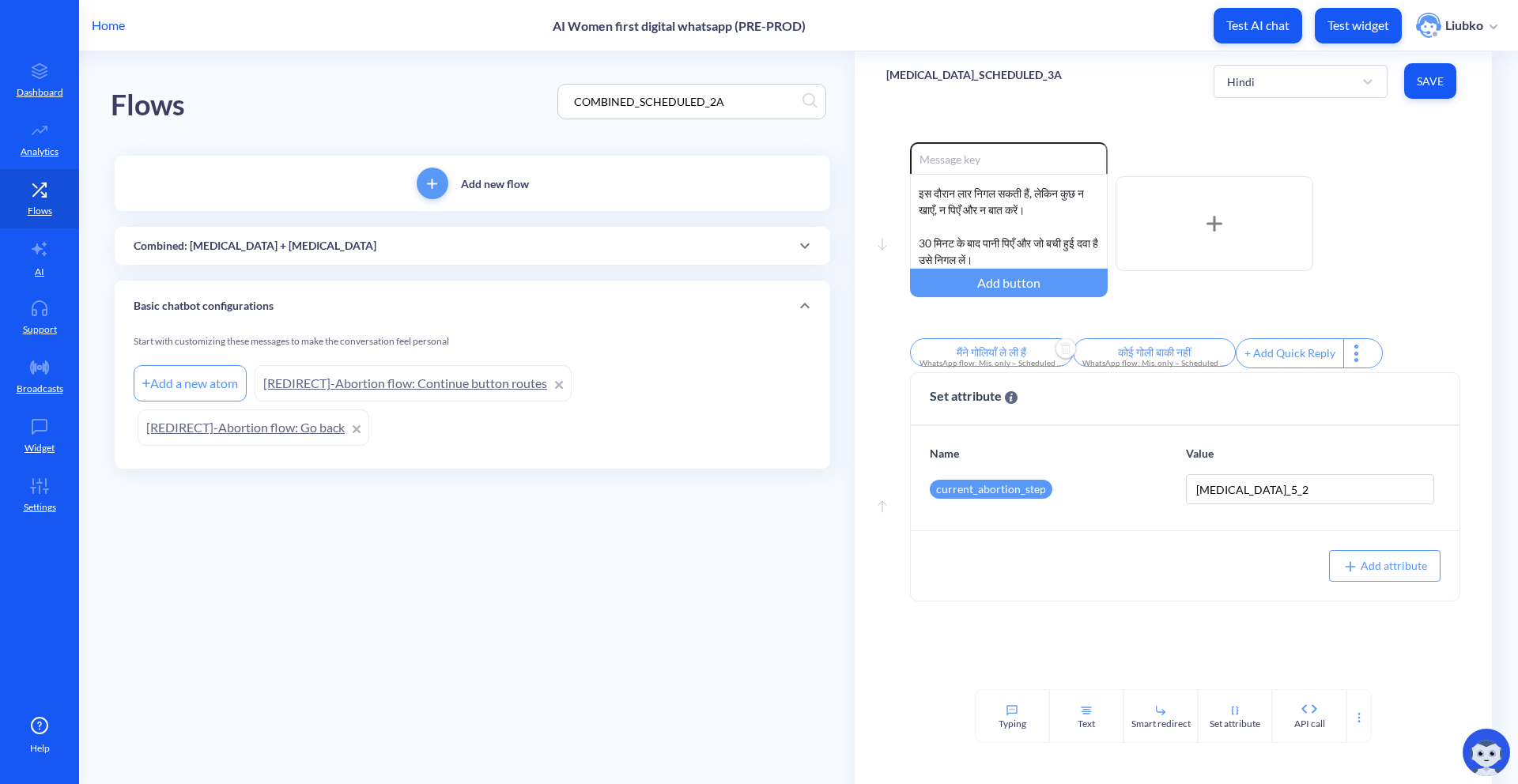
type input "COMBINED_SCHEDULED_2A"
click at [579, 251] on div "Combined: [MEDICAL_DATA] + [MEDICAL_DATA]" at bounding box center [472, 246] width 677 height 16
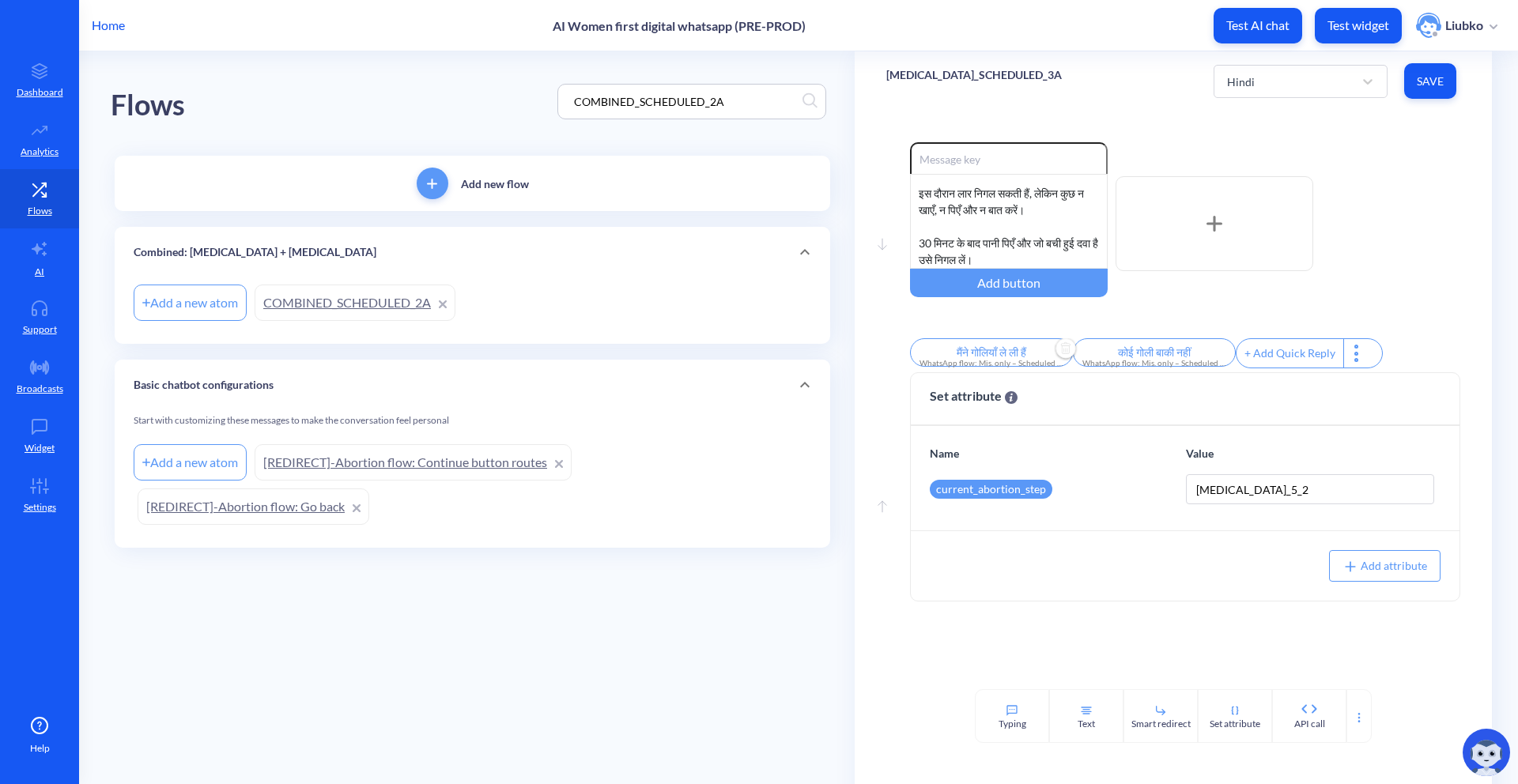
click at [344, 306] on link "COMBINED_SCHEDULED_2A" at bounding box center [355, 302] width 201 height 36
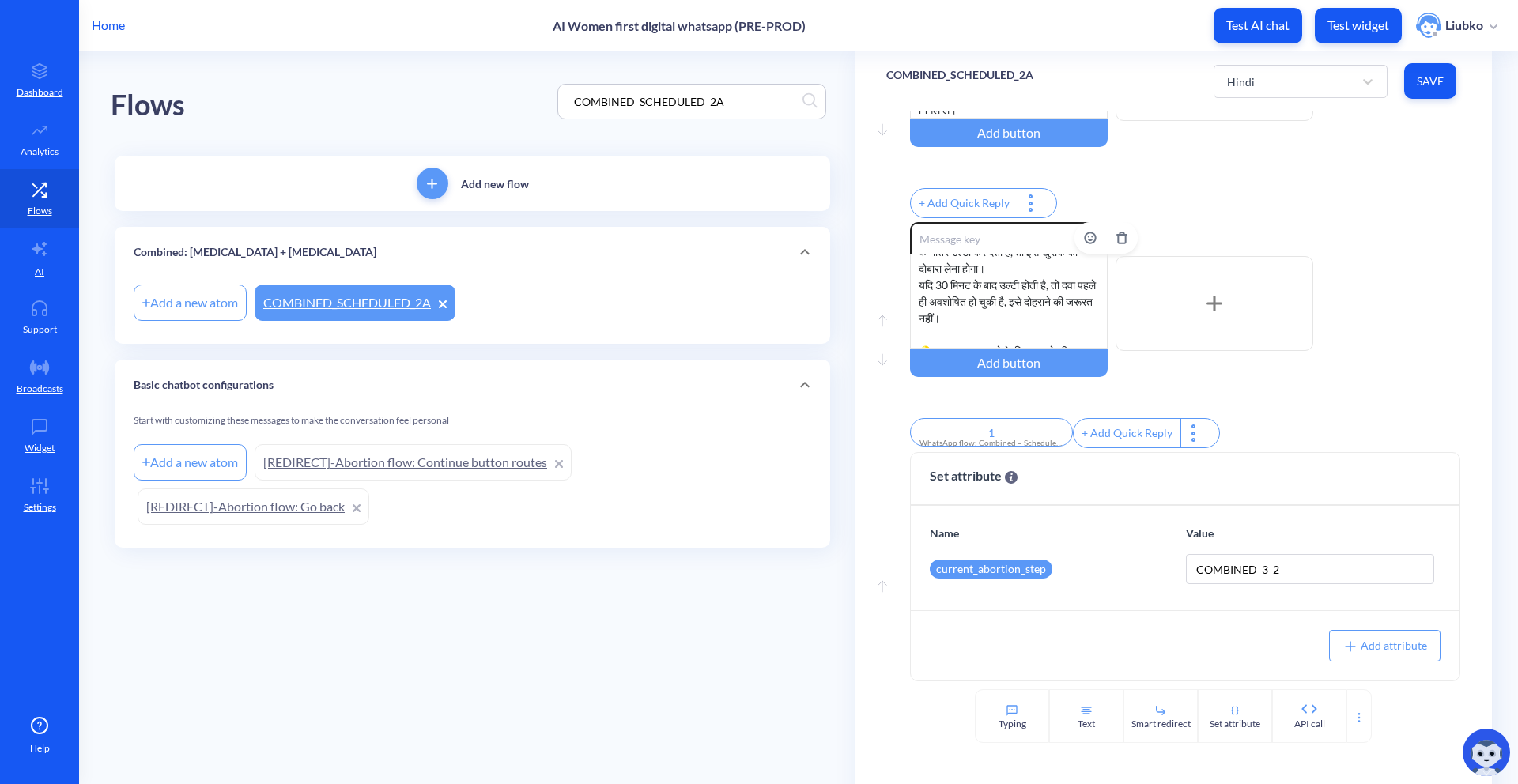
scroll to position [97, 0]
click at [674, 93] on input "COMBINED_SCHEDULED_2A" at bounding box center [684, 102] width 237 height 18
click at [745, 97] on input "COMBINED_SCHEDULED_2A" at bounding box center [684, 102] width 237 height 18
drag, startPoint x: 750, startPoint y: 99, endPoint x: 540, endPoint y: 95, distance: 210.0
click at [540, 95] on div "Flows COMBINED_SCHEDULED_2A" at bounding box center [472, 102] width 723 height 101
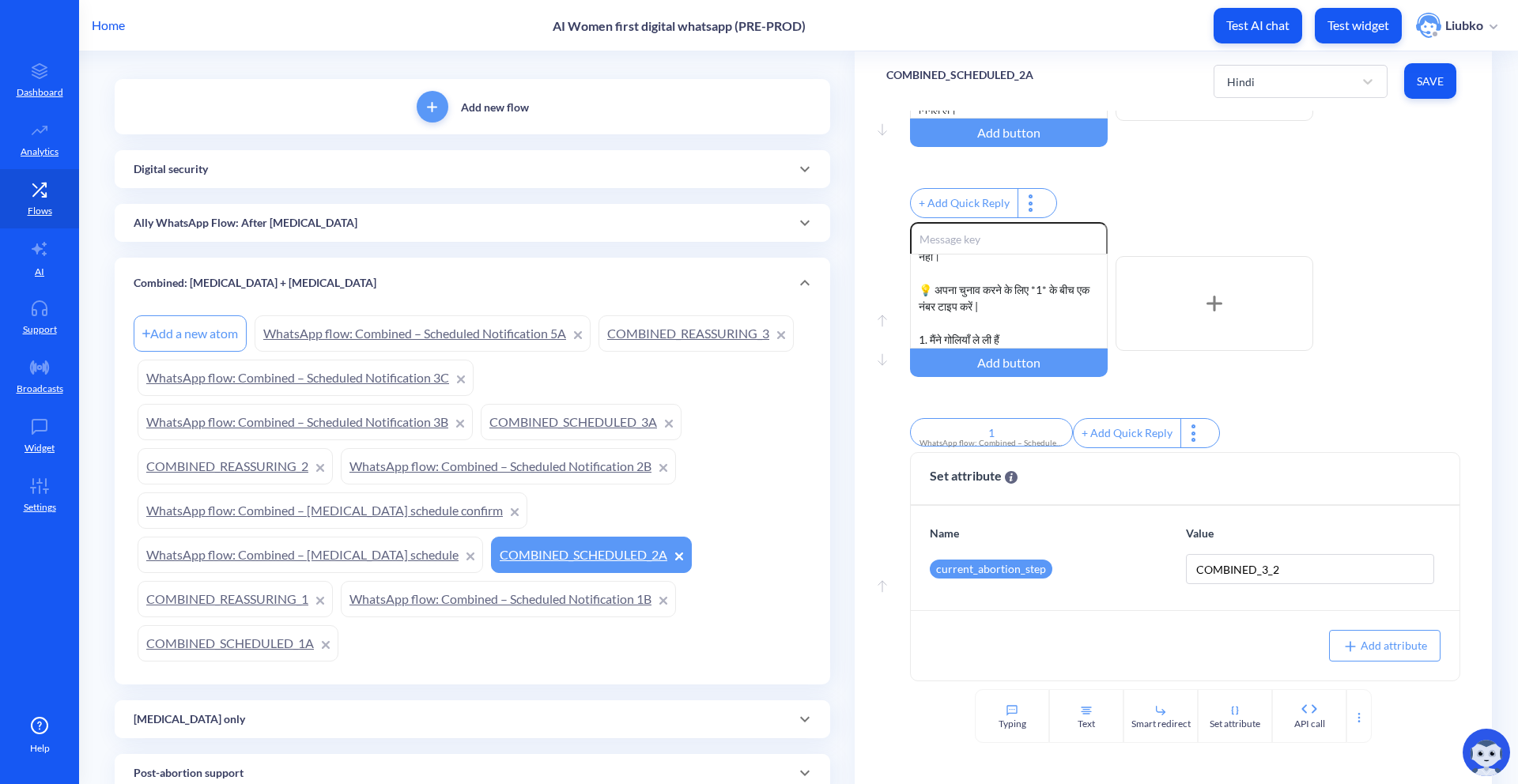
scroll to position [129, 0]
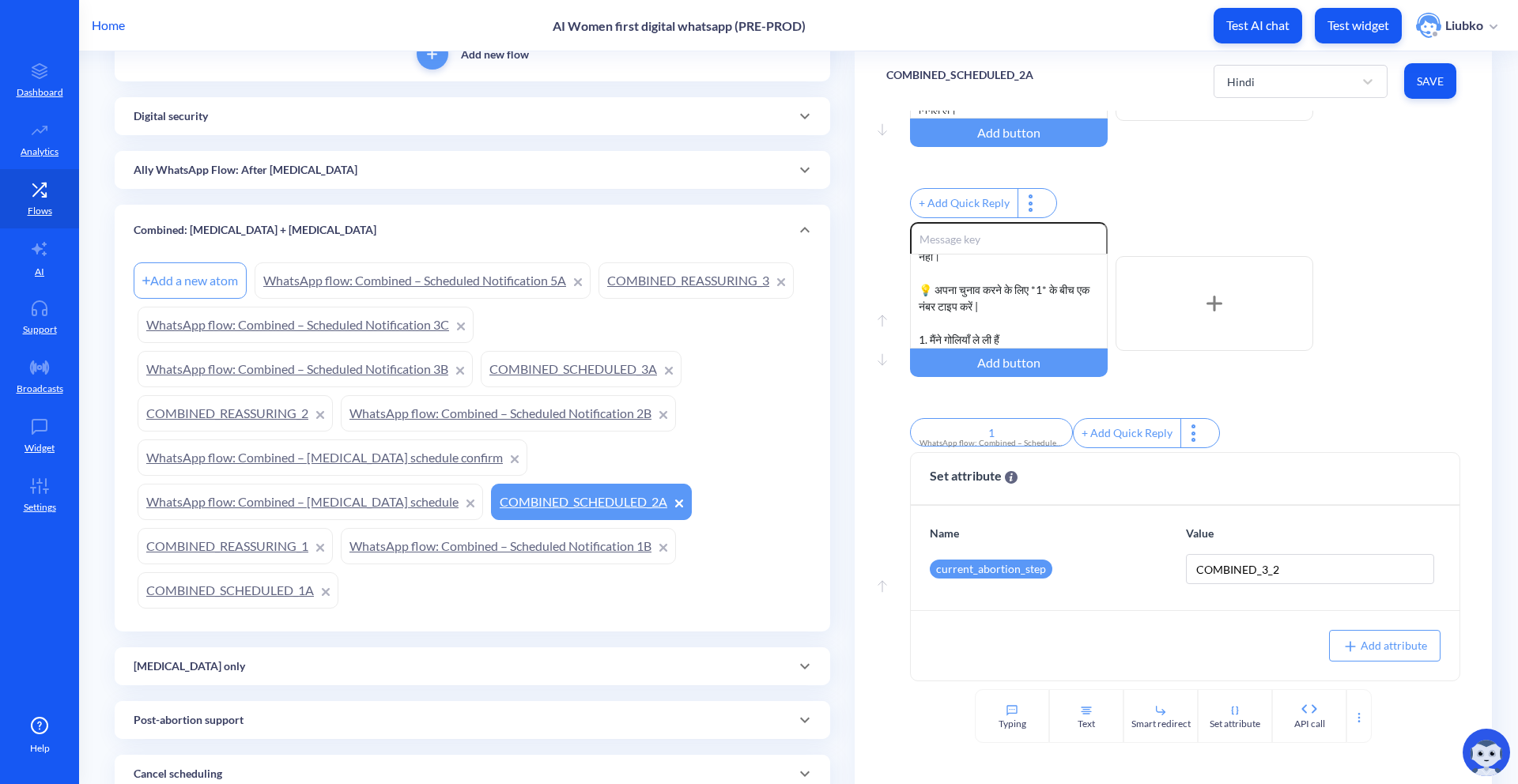
click at [243, 597] on div "[MEDICAL_DATA] only" at bounding box center [472, 667] width 677 height 16
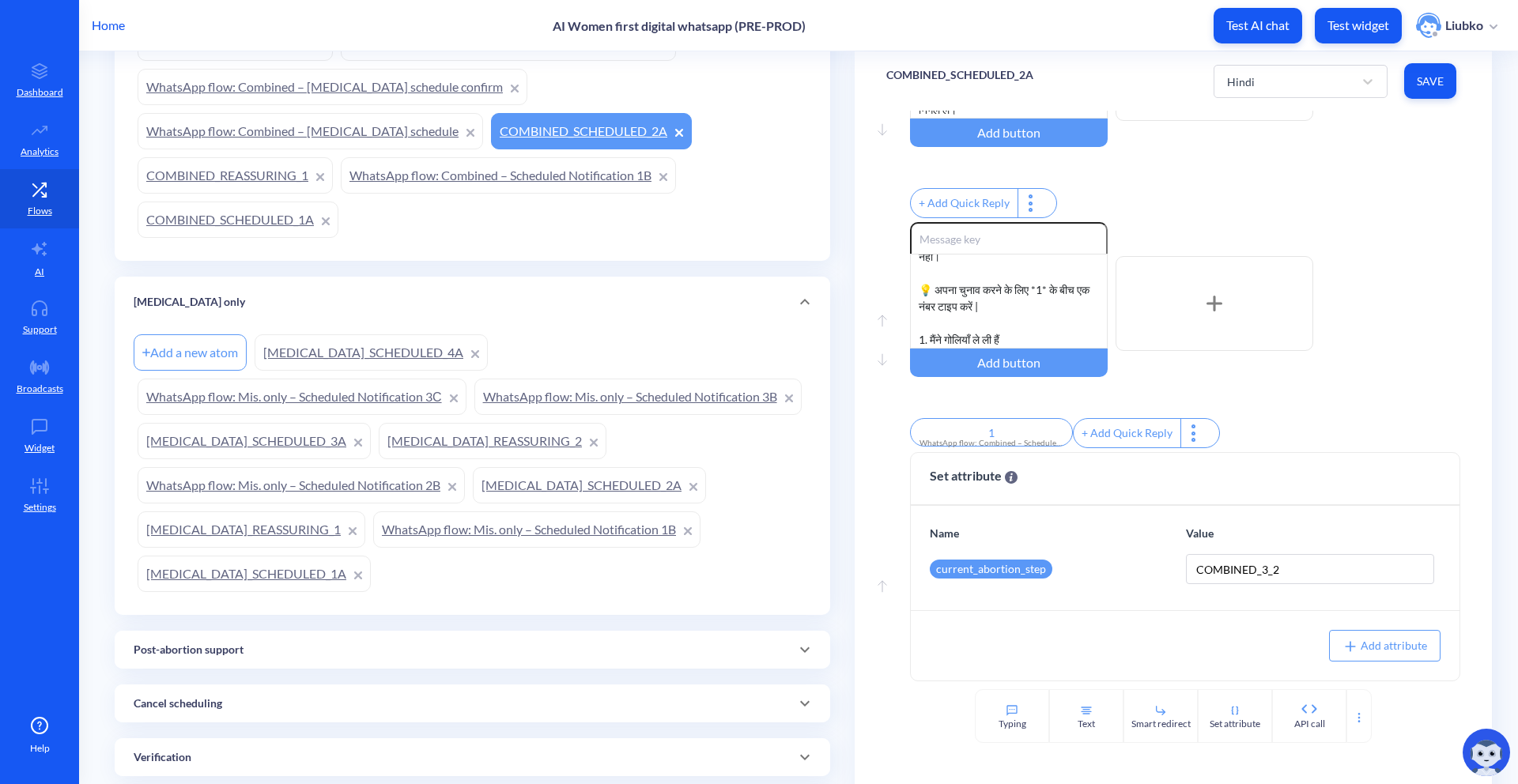
scroll to position [502, 0]
click at [371, 564] on link "[MEDICAL_DATA]_SCHEDULED_1A" at bounding box center [254, 573] width 233 height 36
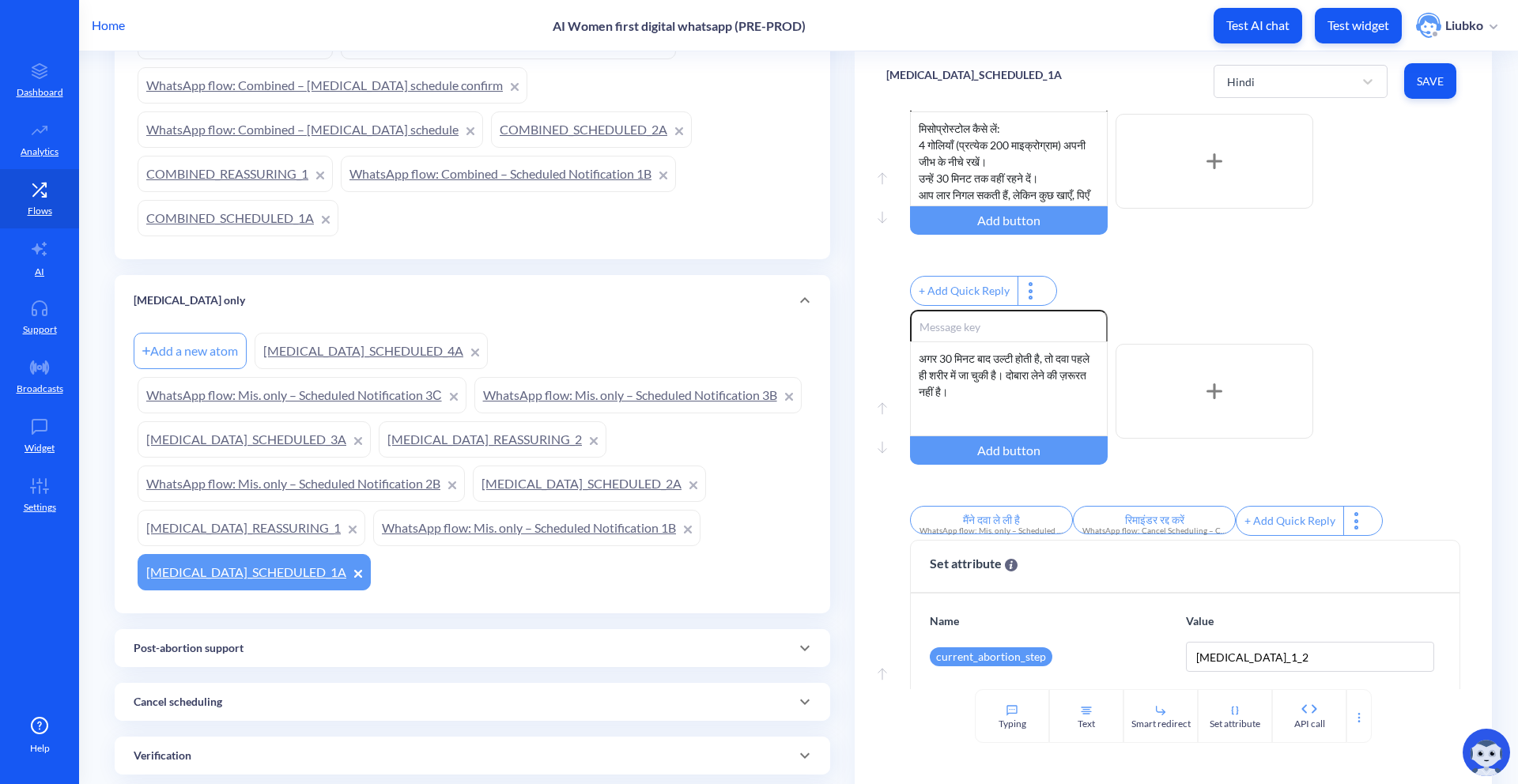
scroll to position [651, 0]
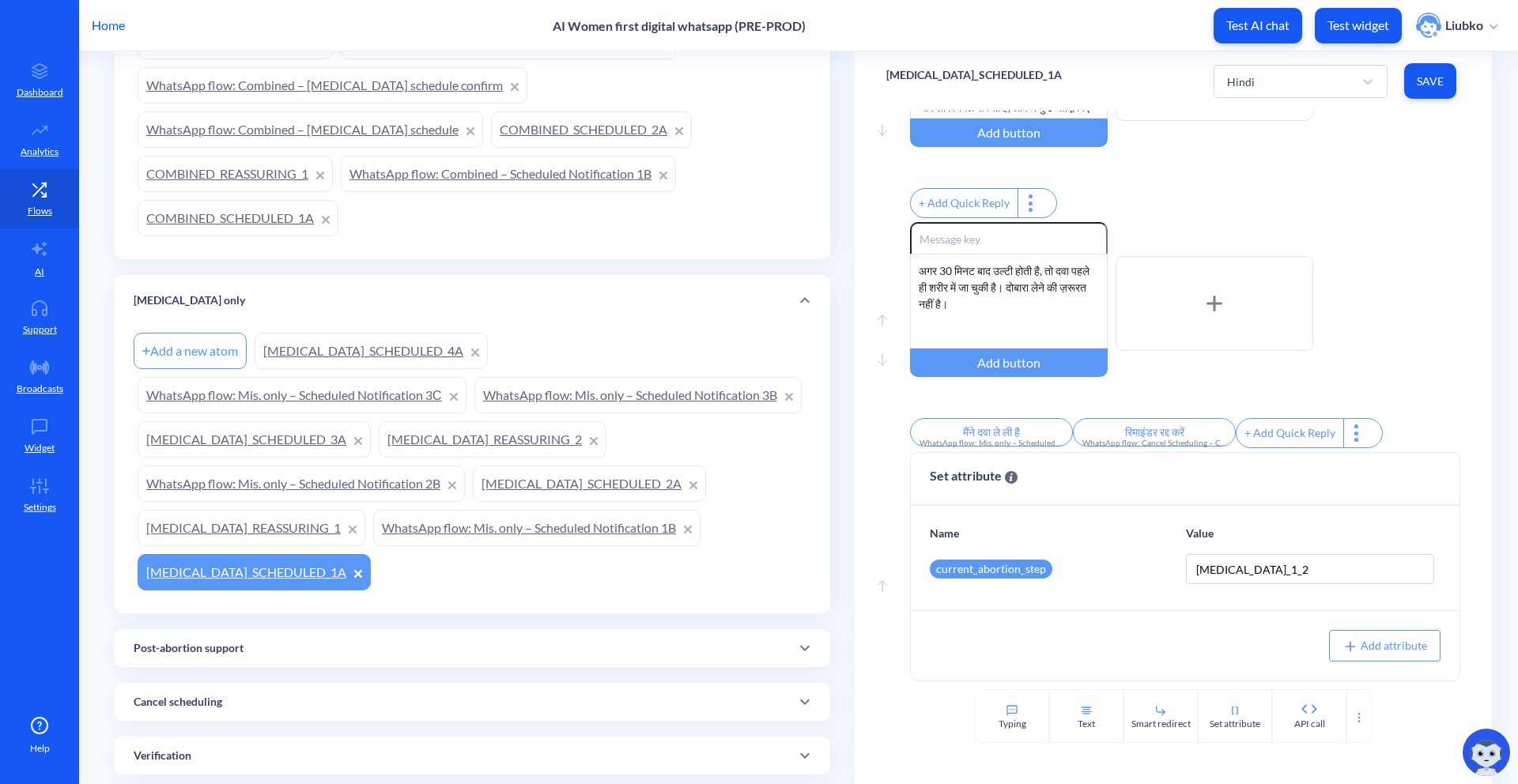
click at [374, 546] on link "WhatsApp flow: Mis. only – Scheduled Notification 1B" at bounding box center [537, 528] width 328 height 36
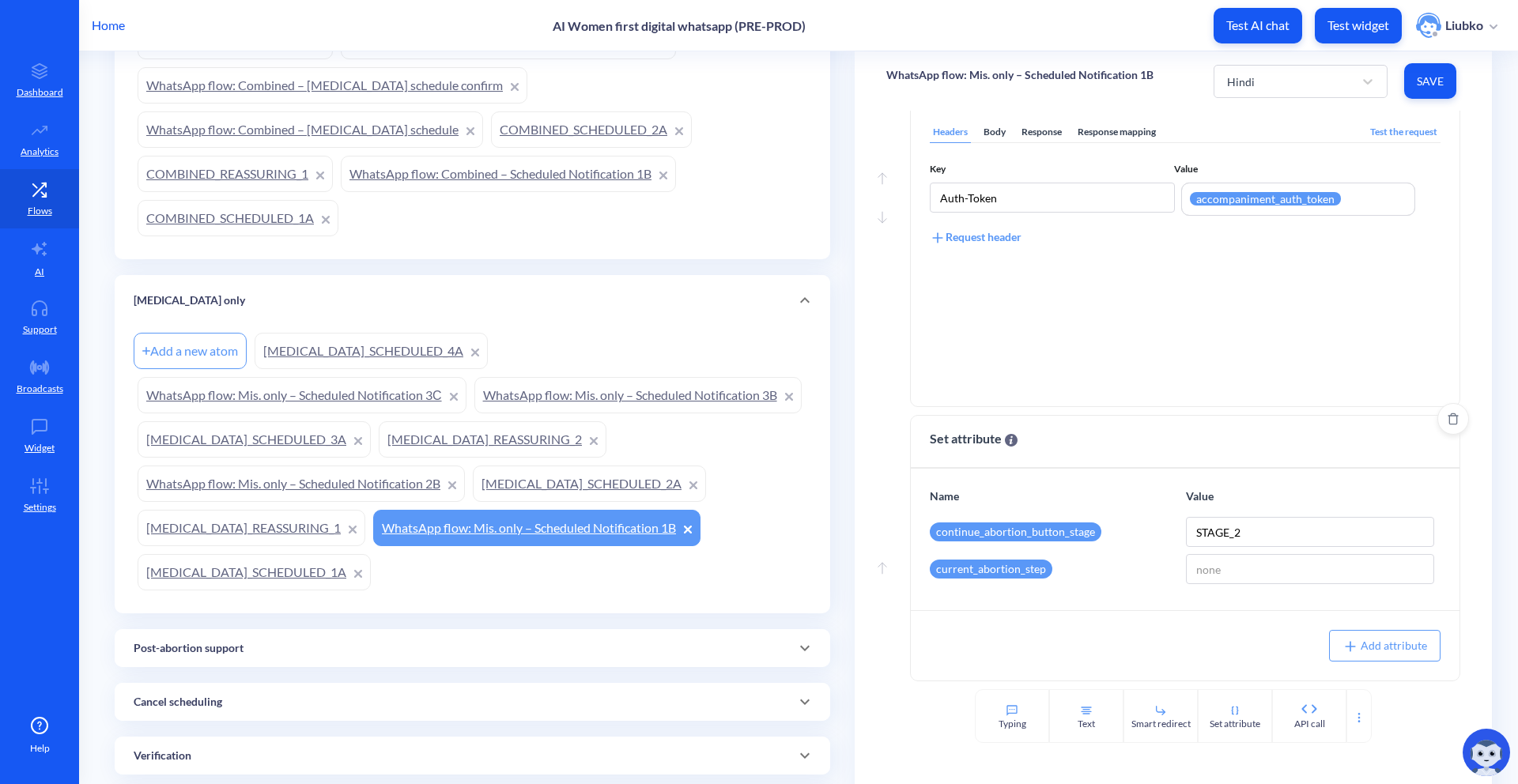
scroll to position [409, 0]
click at [365, 529] on link "[MEDICAL_DATA]_REASSURING_1" at bounding box center [251, 528] width 228 height 36
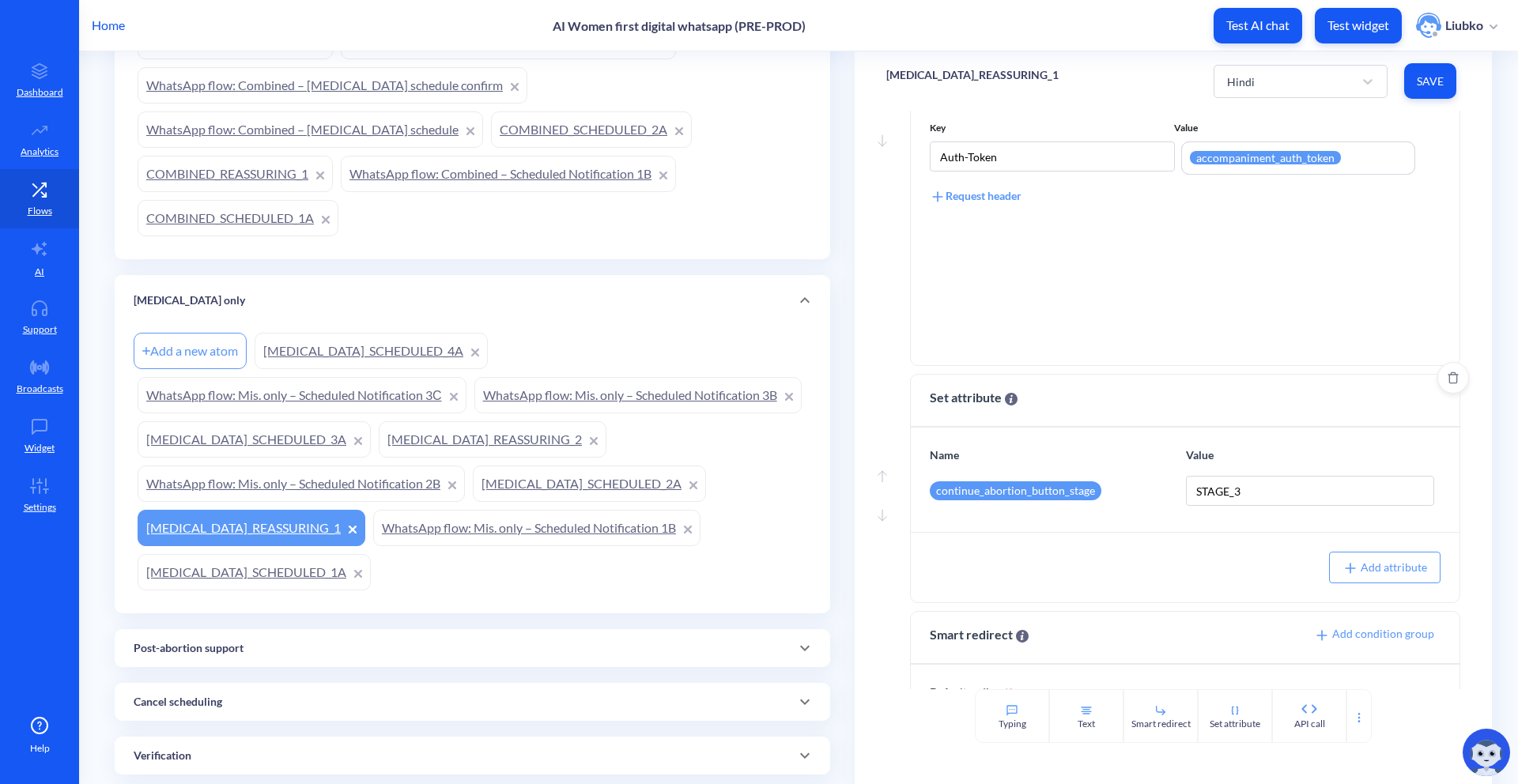
scroll to position [288, 0]
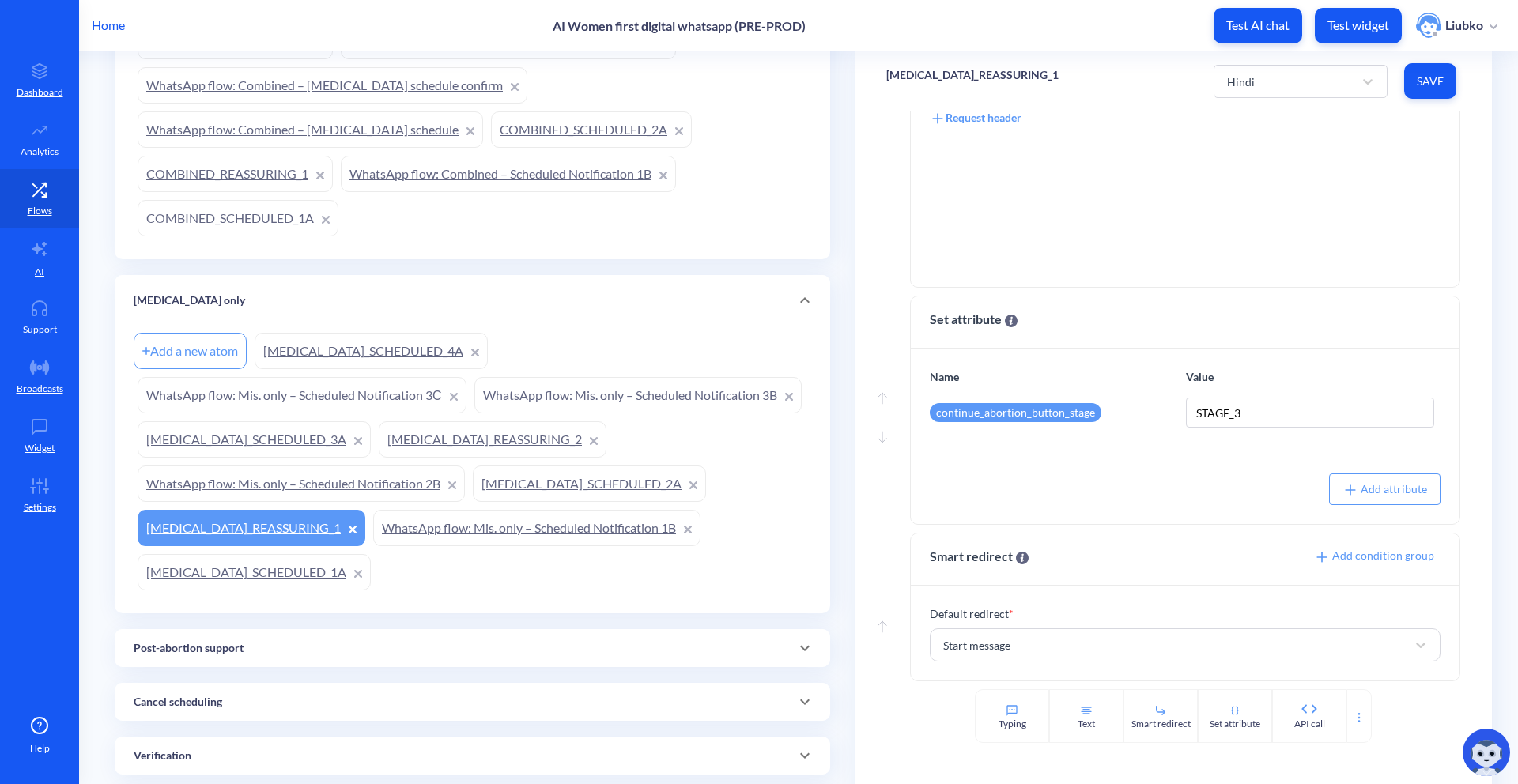
click at [473, 502] on link "[MEDICAL_DATA]_SCHEDULED_2A" at bounding box center [589, 483] width 233 height 36
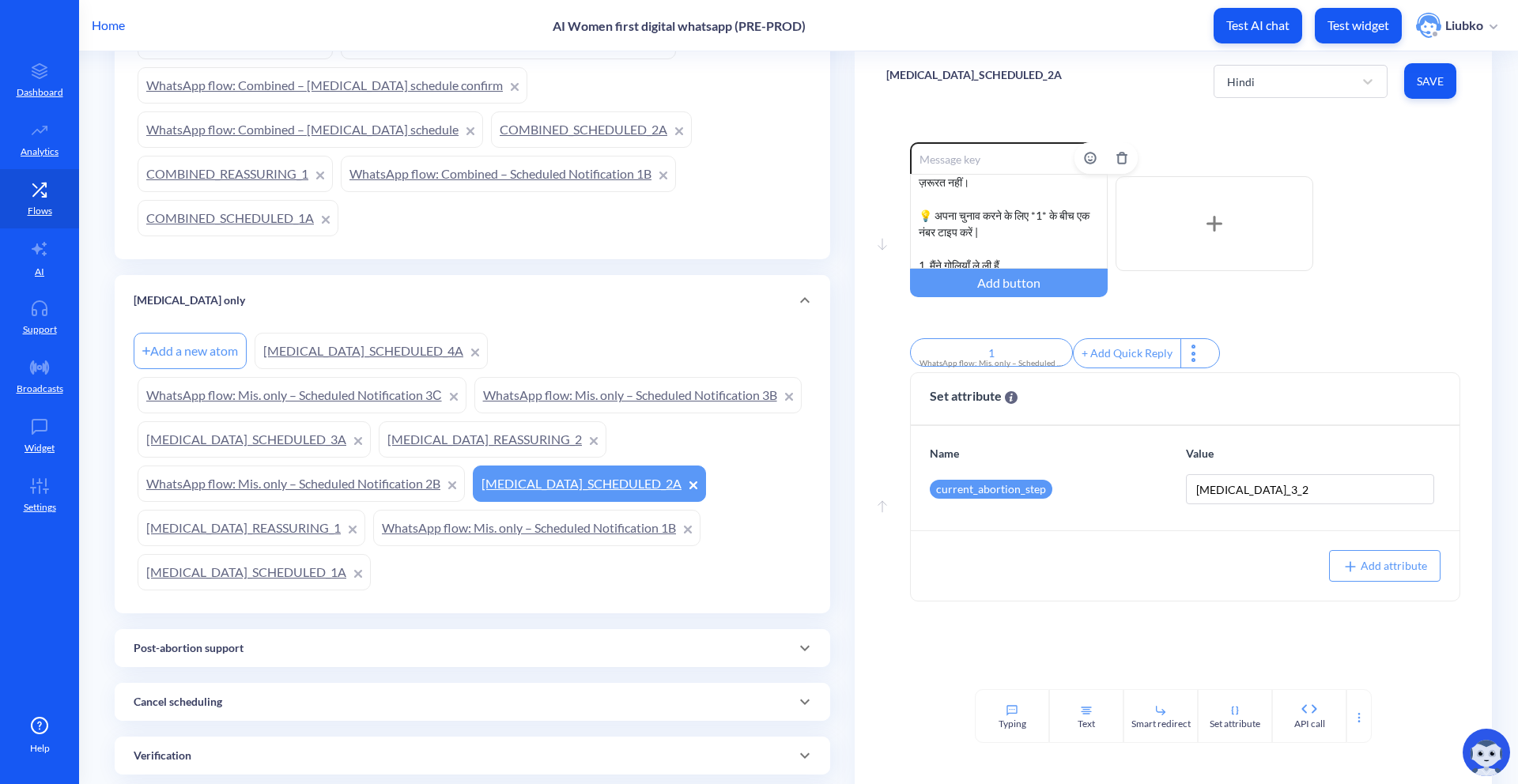
scroll to position [297, 0]
click at [1008, 74] on p "[MEDICAL_DATA]_SCHEDULED_2A" at bounding box center [974, 75] width 175 height 16
click at [1068, 96] on div "[MEDICAL_DATA]_SCHEDULED_2A Hindi Save" at bounding box center [1173, 81] width 637 height 59
click at [464, 495] on link "WhatsApp flow: Mis. only – Scheduled Notification 2B" at bounding box center [301, 483] width 328 height 36
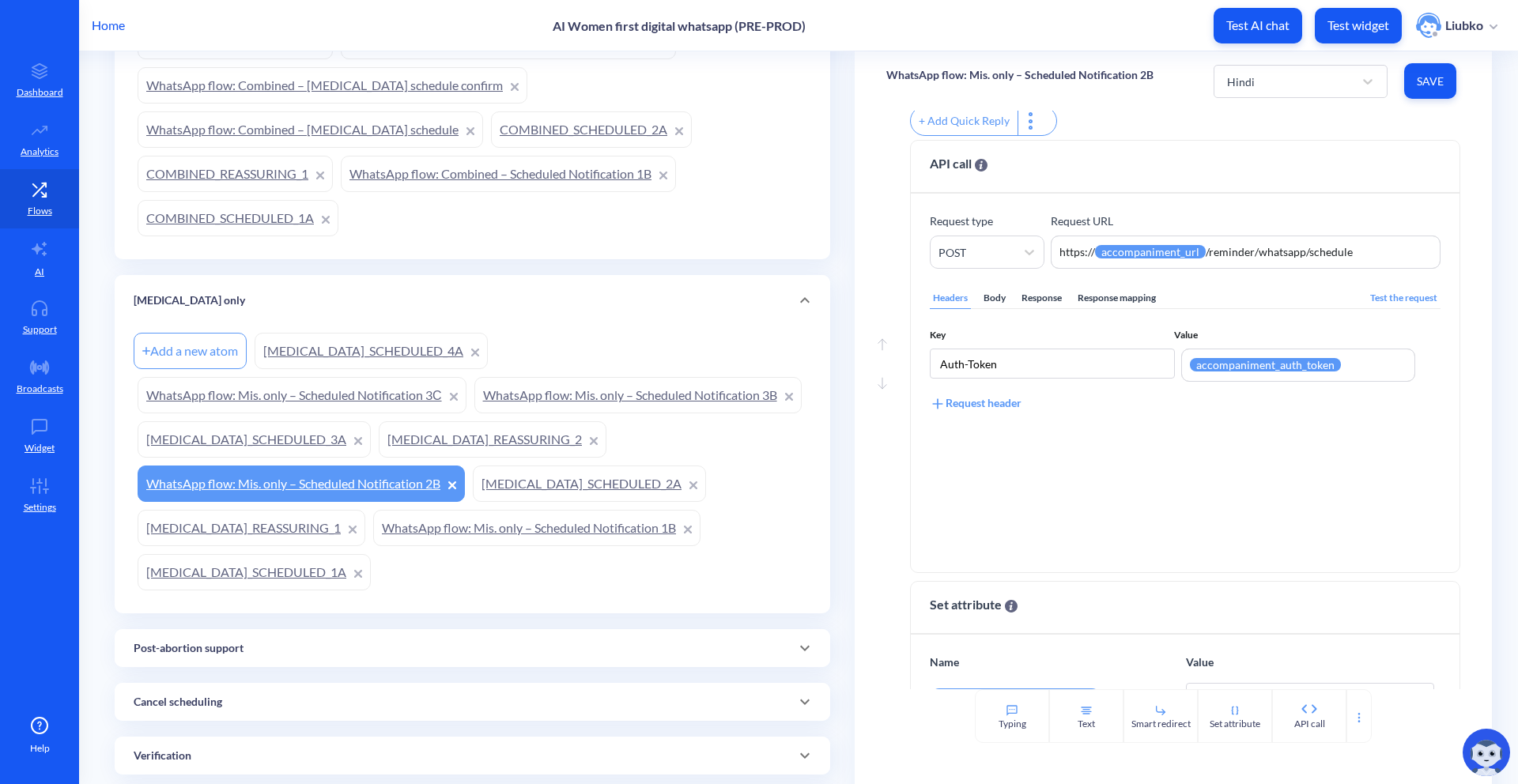
scroll to position [409, 0]
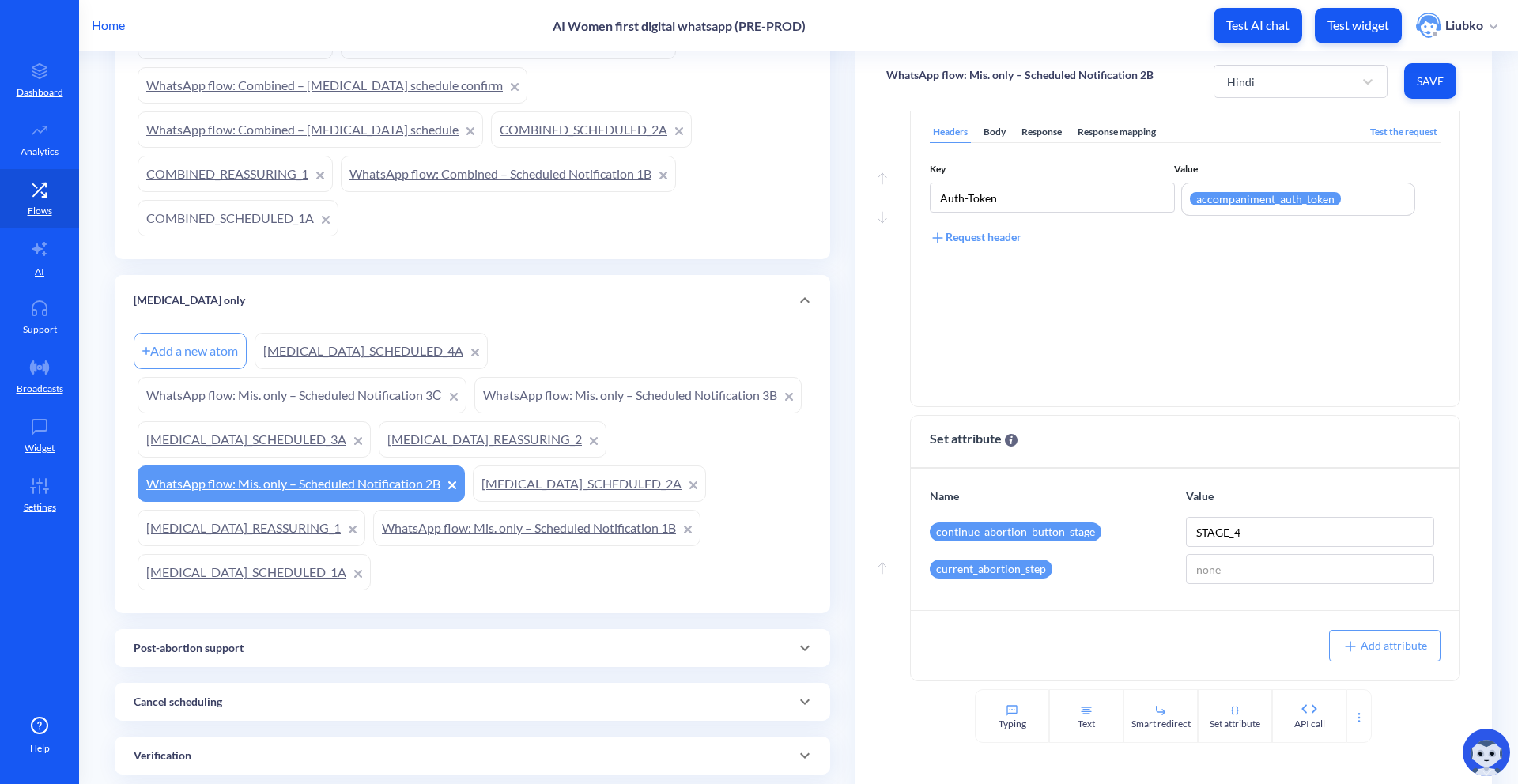
click at [378, 458] on link "[MEDICAL_DATA]_REASSURING_2" at bounding box center [492, 439] width 228 height 36
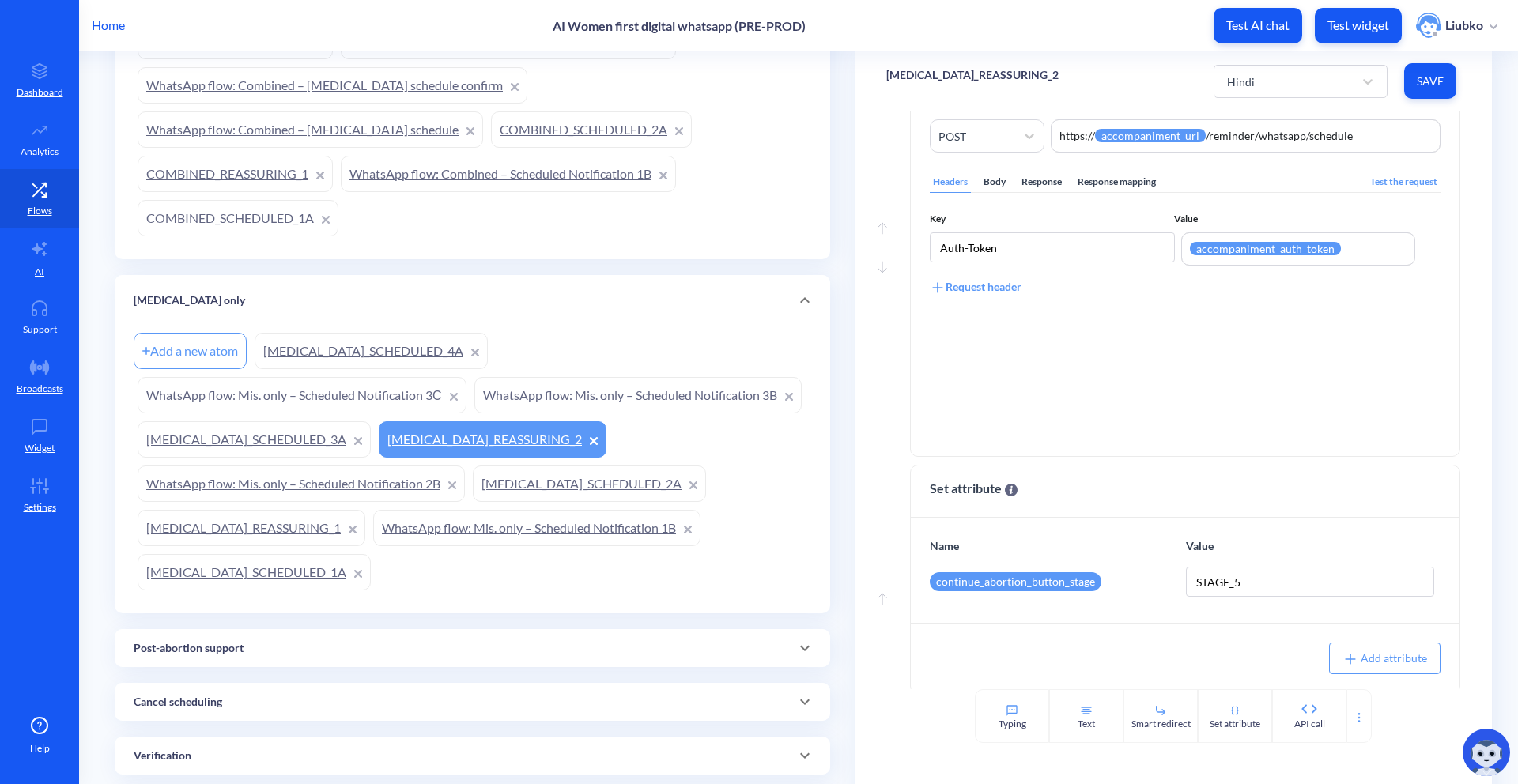
scroll to position [372, 0]
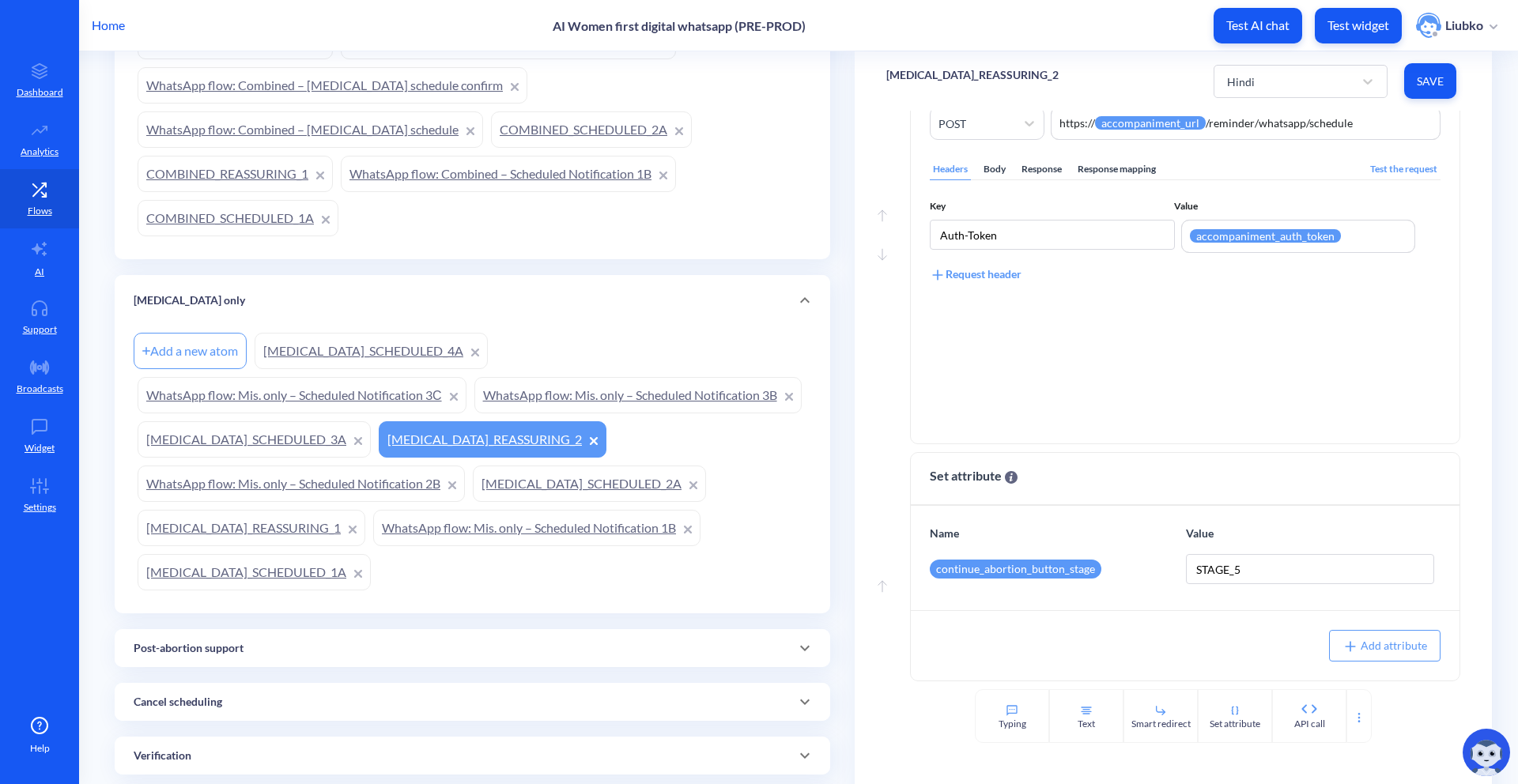
click at [371, 442] on link "[MEDICAL_DATA]_SCHEDULED_3A" at bounding box center [254, 439] width 233 height 36
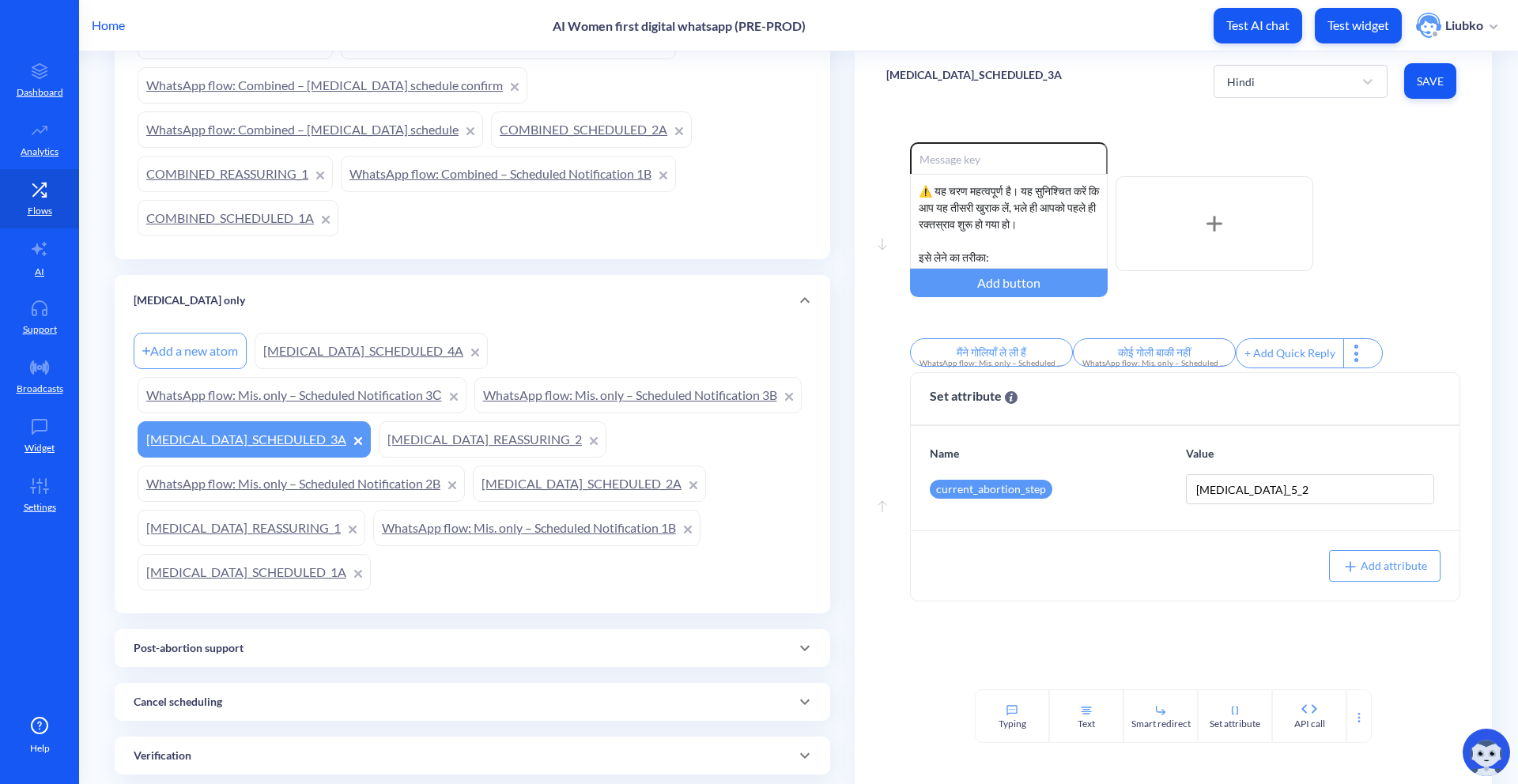
click at [474, 414] on link "WhatsApp flow: Mis. only – Scheduled Notification 3B" at bounding box center [638, 395] width 328 height 36
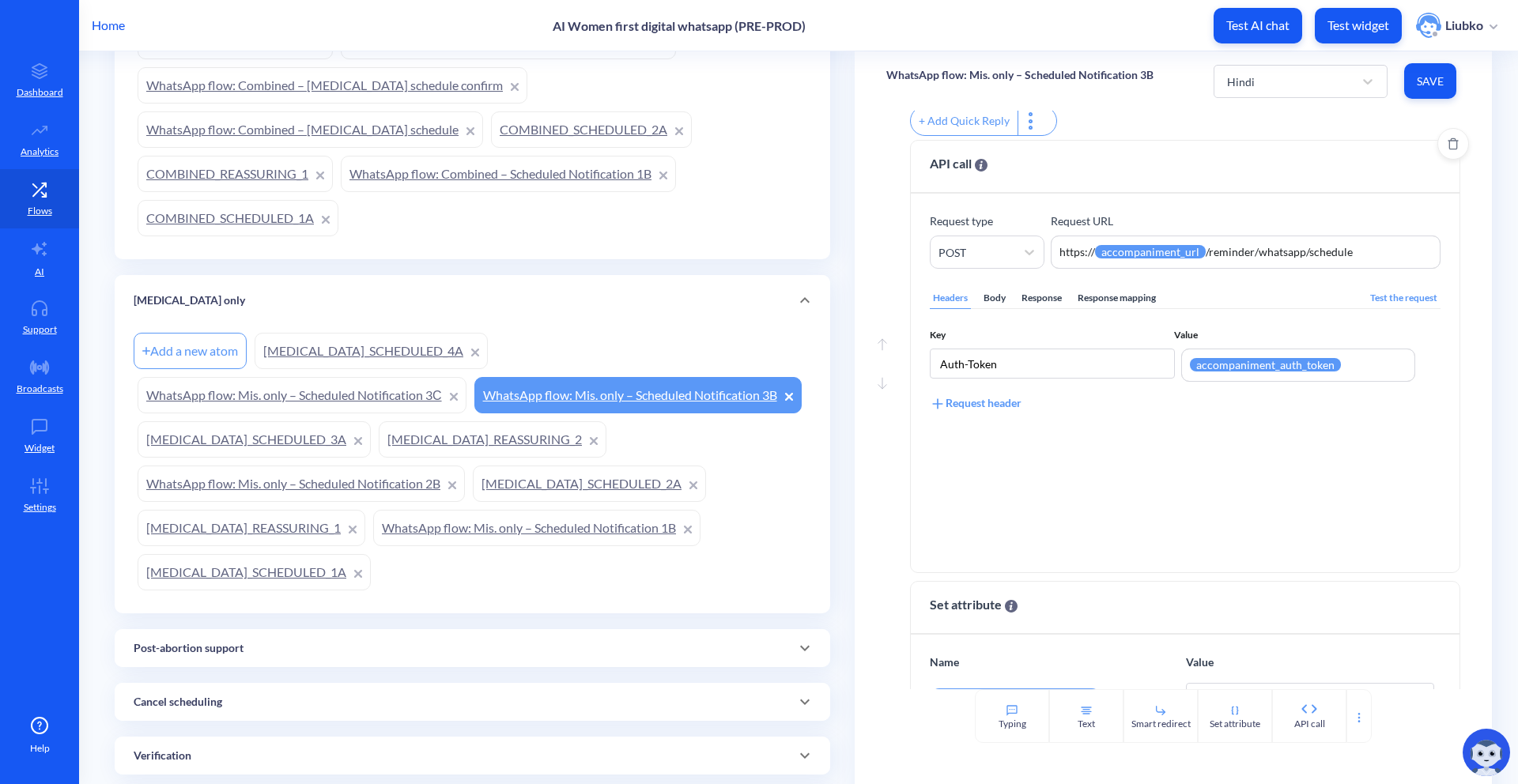
scroll to position [409, 0]
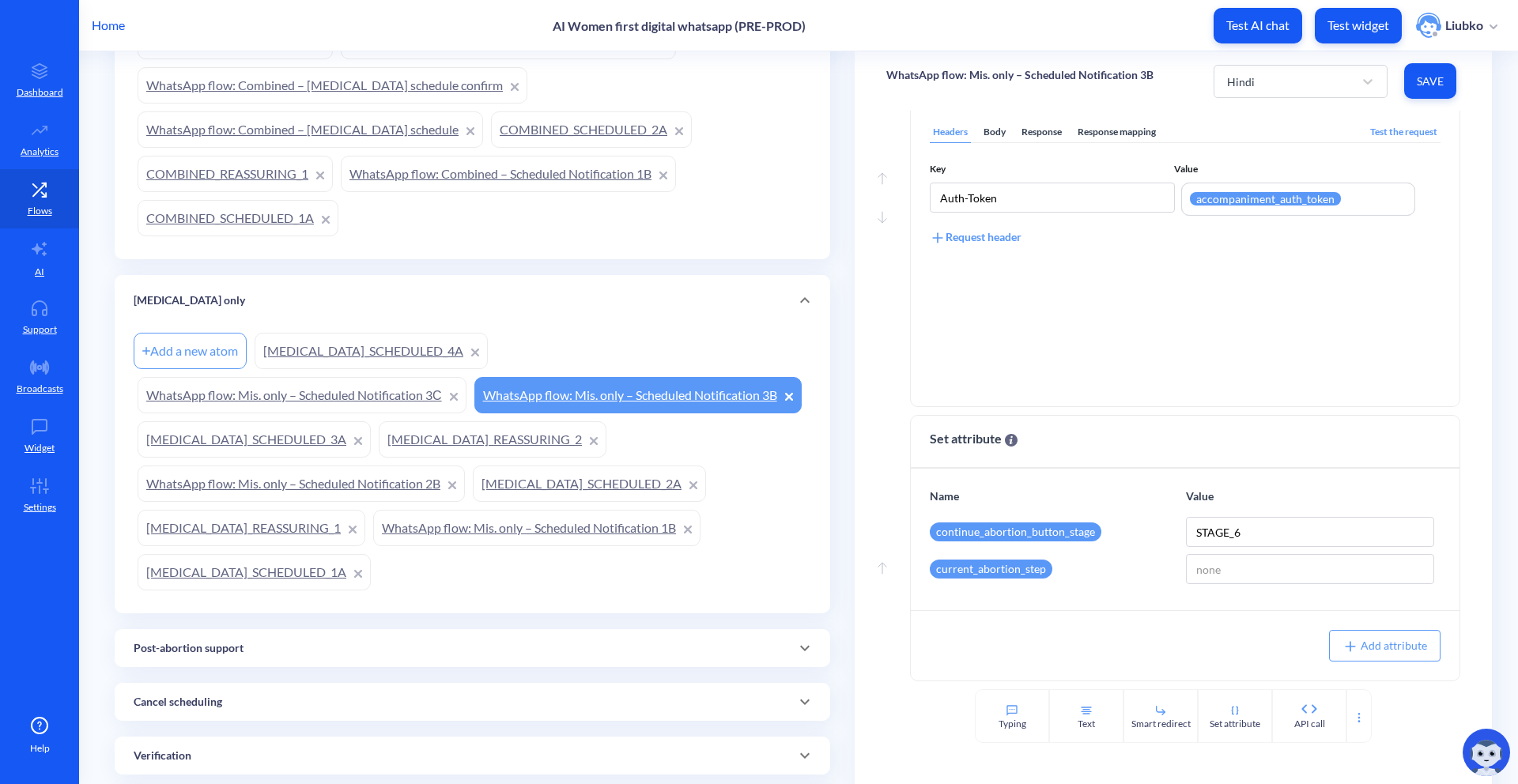
click at [386, 397] on link "WhatsApp flow: Mis. only – Scheduled Notification 3С" at bounding box center [301, 395] width 329 height 36
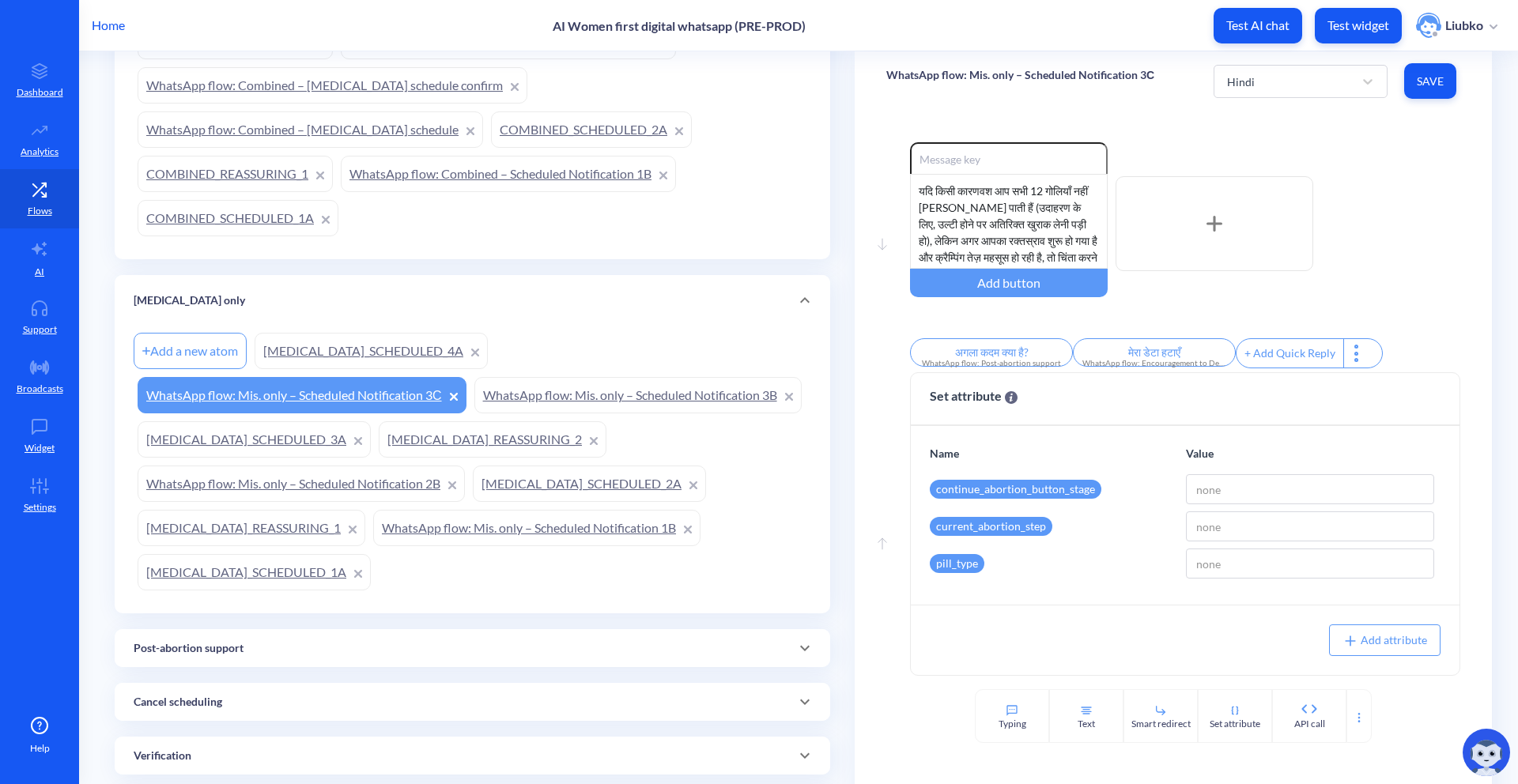
click at [301, 345] on link "[MEDICAL_DATA]_SCHEDULED_4A" at bounding box center [371, 351] width 233 height 36
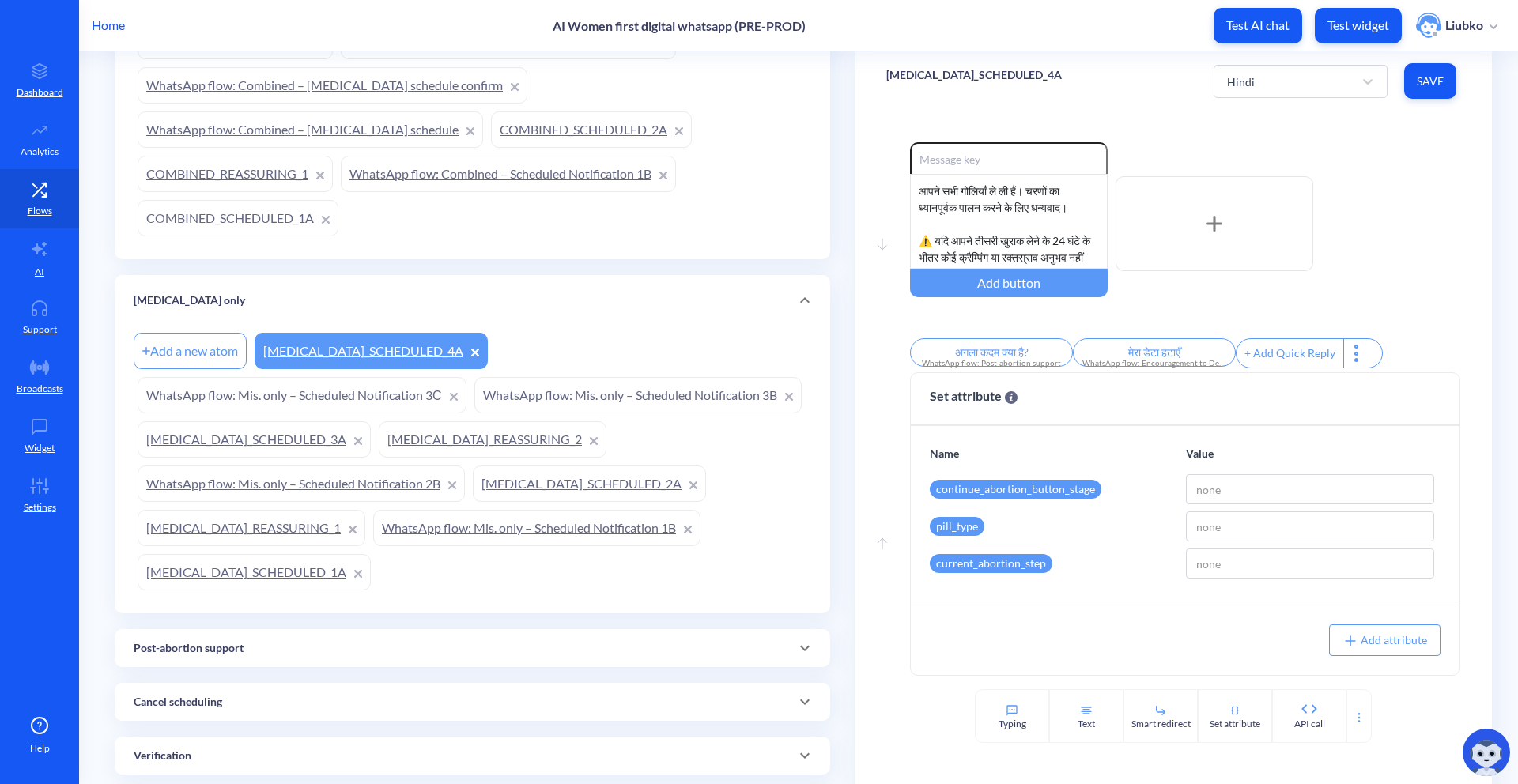
click at [617, 306] on div "[MEDICAL_DATA] only" at bounding box center [472, 301] width 677 height 16
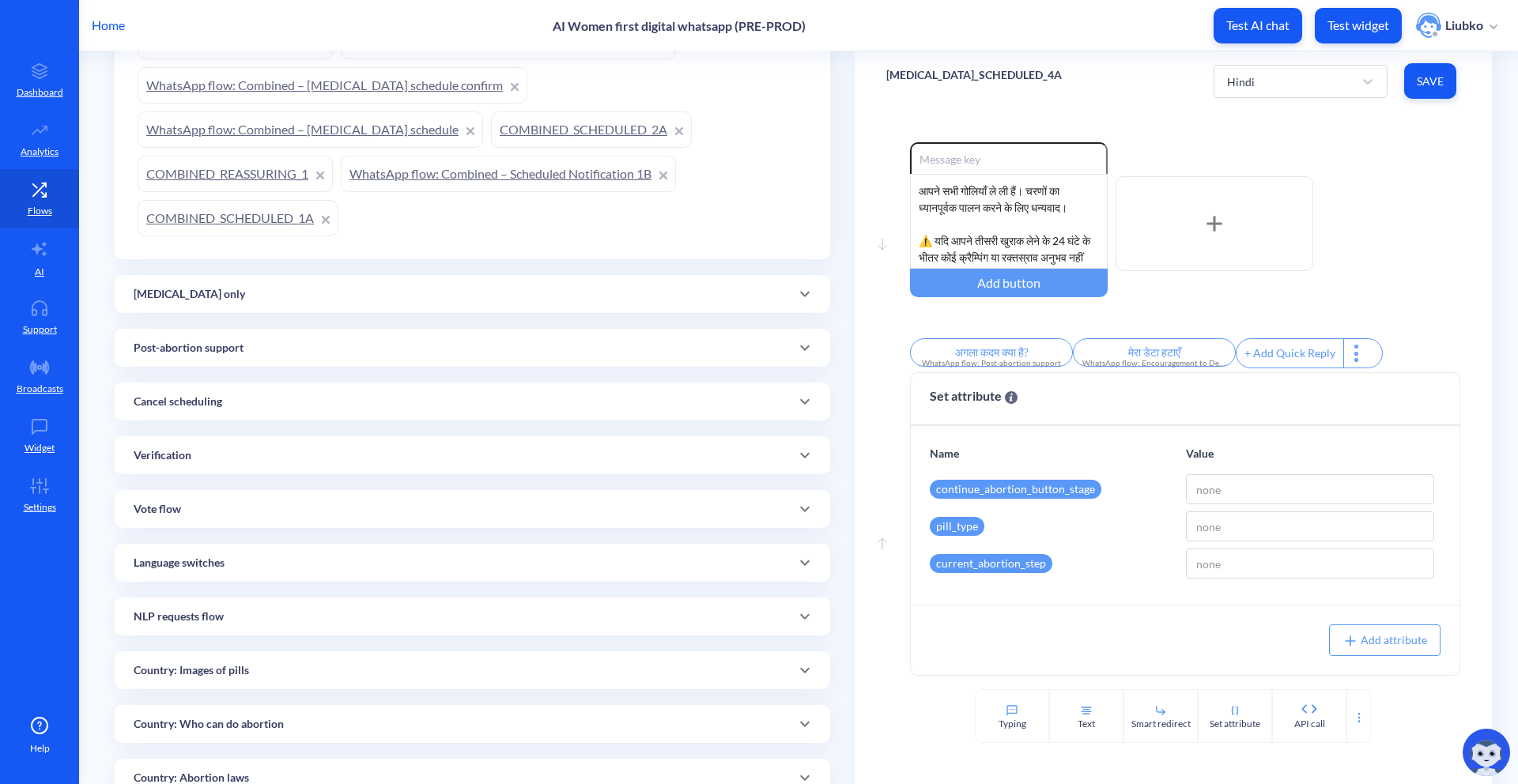
click at [256, 220] on link "COMBINED_SCHEDULED_1A" at bounding box center [238, 218] width 201 height 36
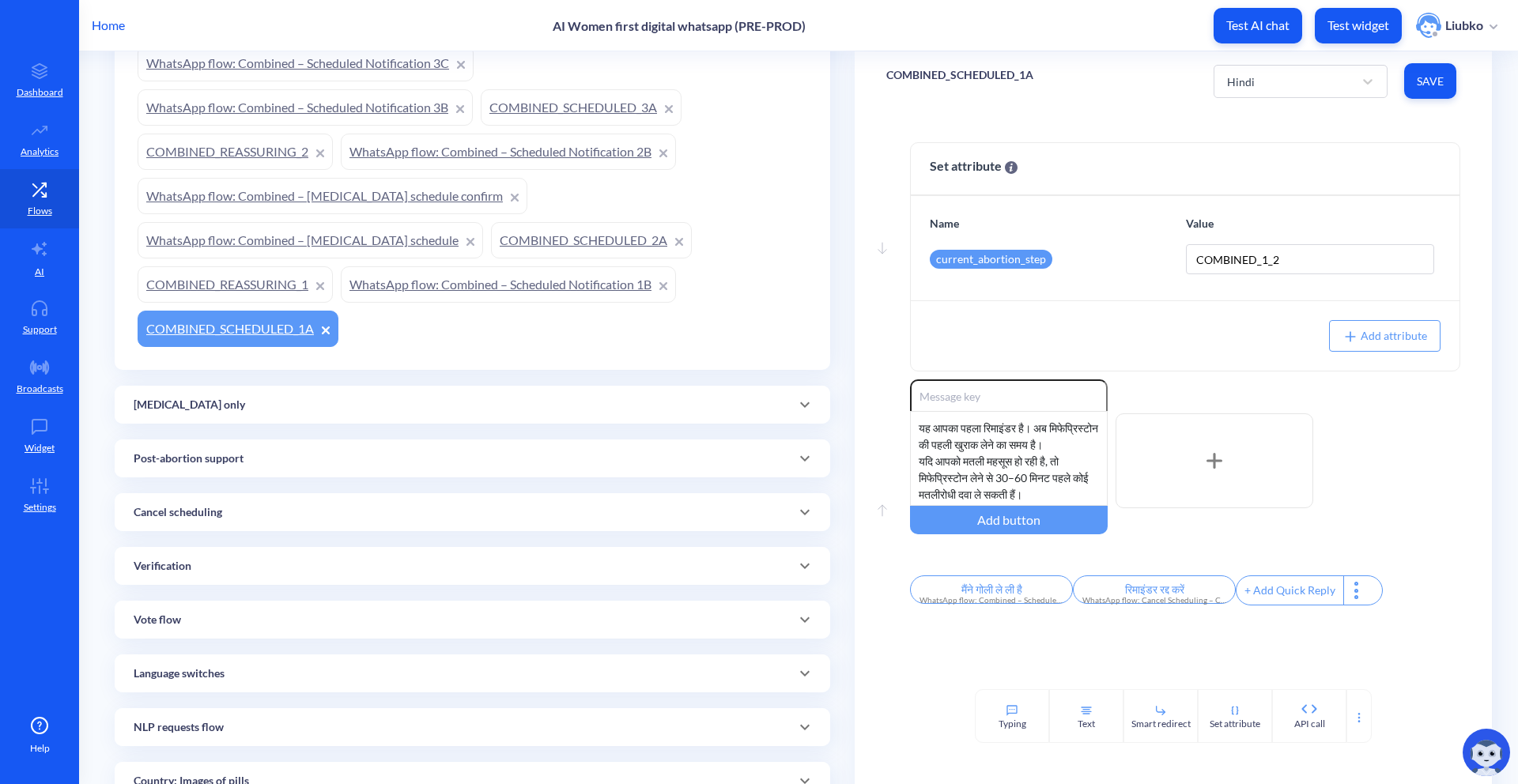
scroll to position [387, 0]
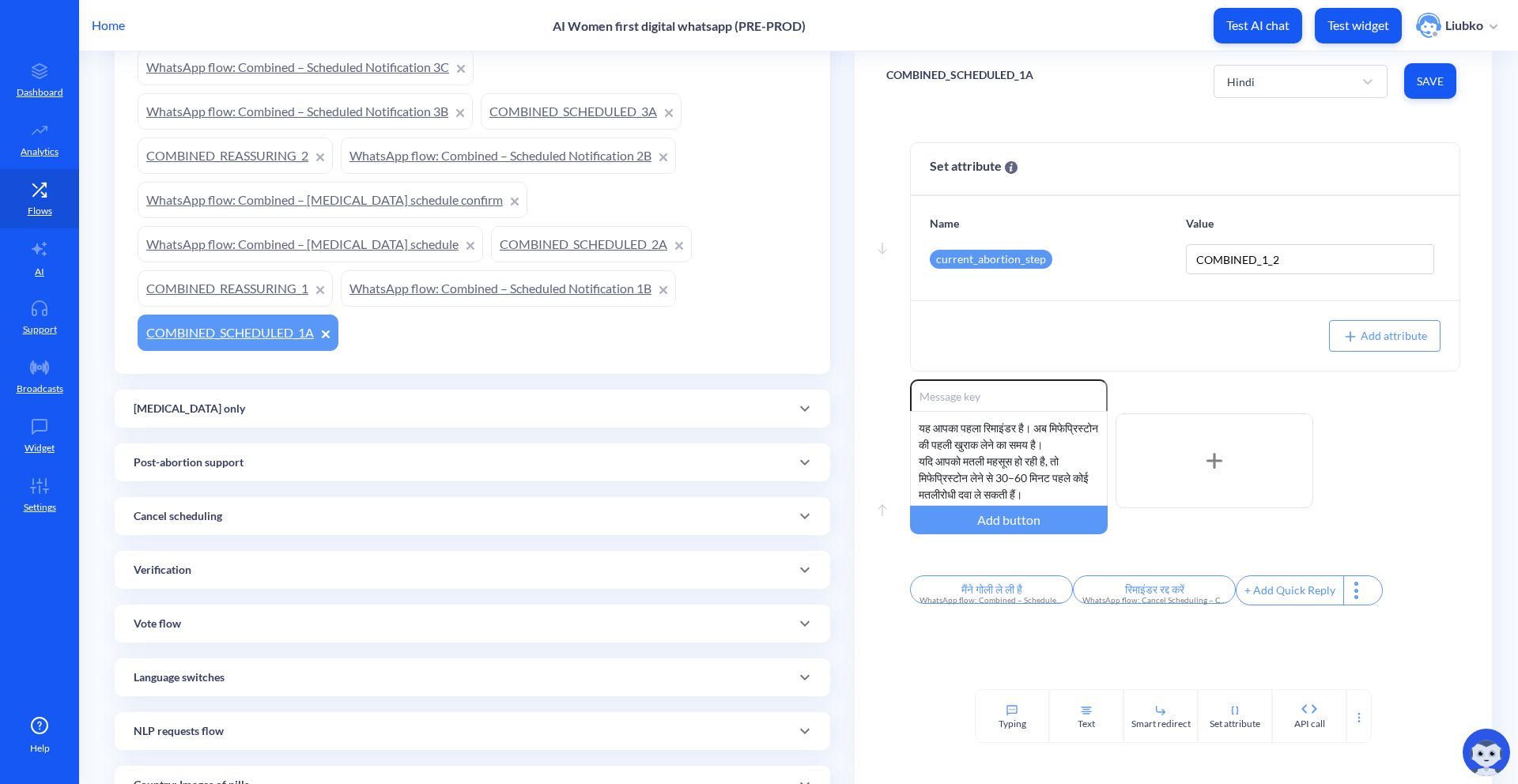
click at [460, 292] on link "WhatsApp flow: Combined – Scheduled Notification 1B" at bounding box center [508, 288] width 335 height 36
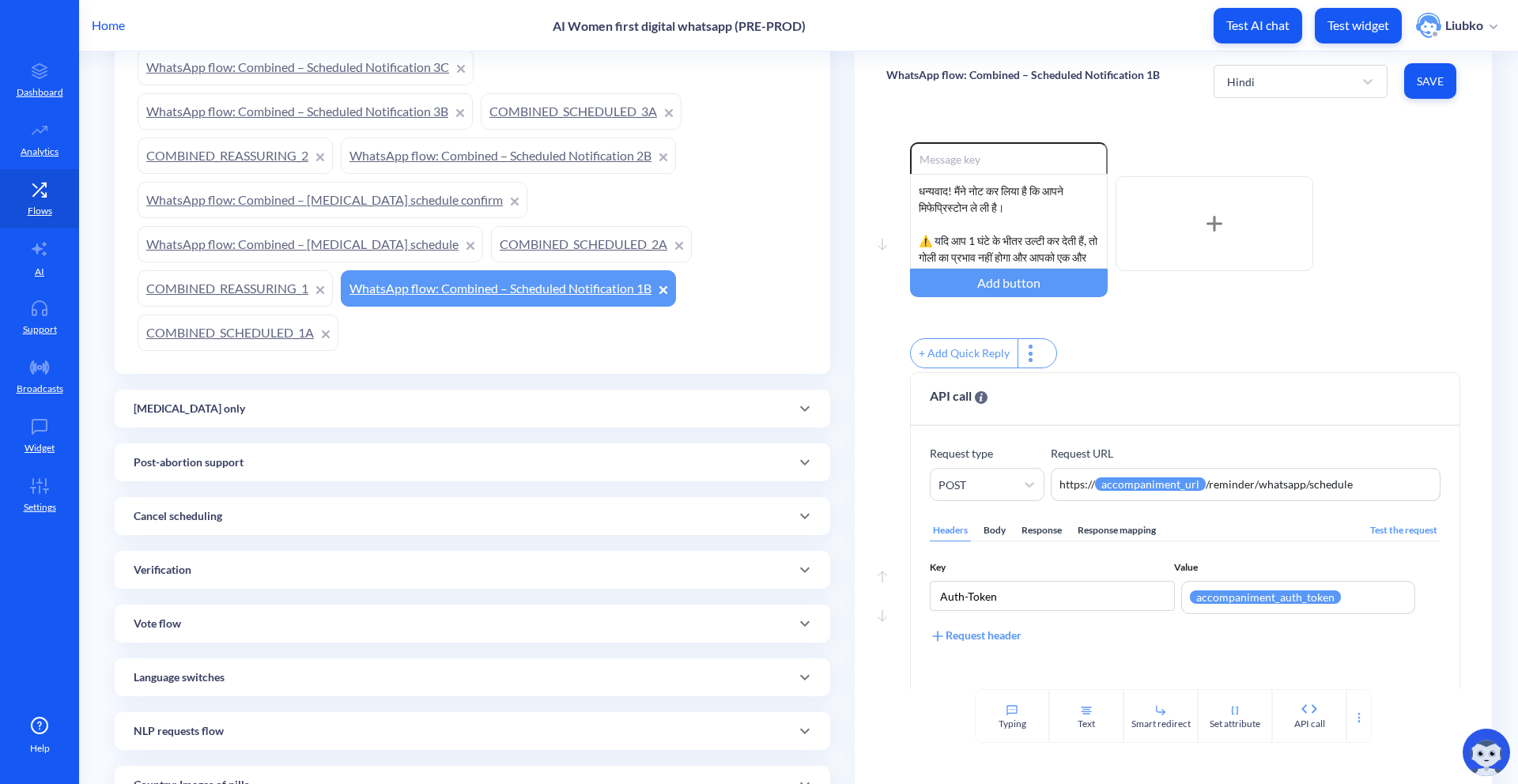
click at [197, 288] on link "COMBINED_REASSURING_1" at bounding box center [235, 288] width 195 height 36
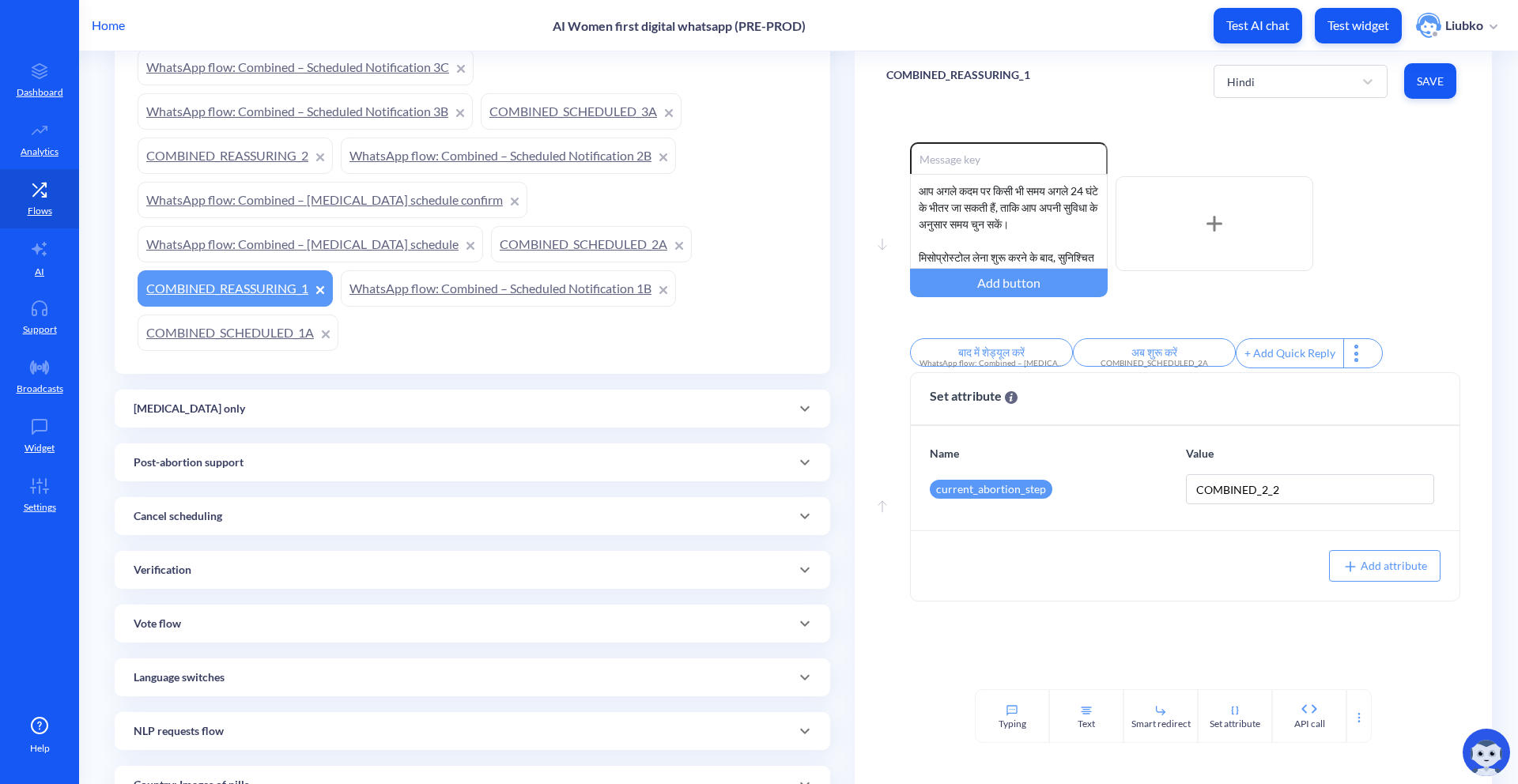
click at [308, 247] on link "WhatsApp flow: Combined – [MEDICAL_DATA] schedule" at bounding box center [310, 244] width 346 height 36
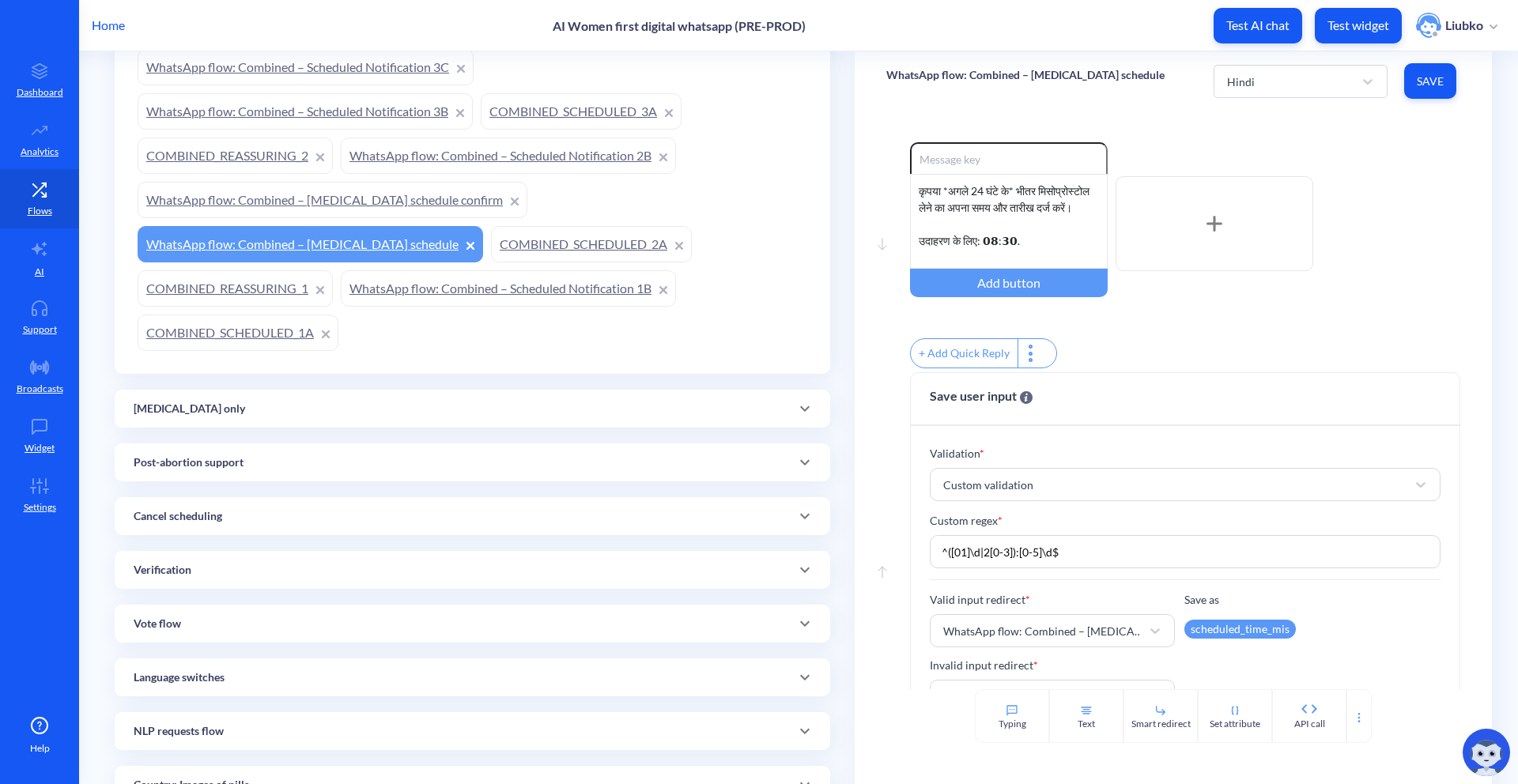
click at [507, 247] on link "COMBINED_SCHEDULED_2A" at bounding box center [591, 244] width 201 height 36
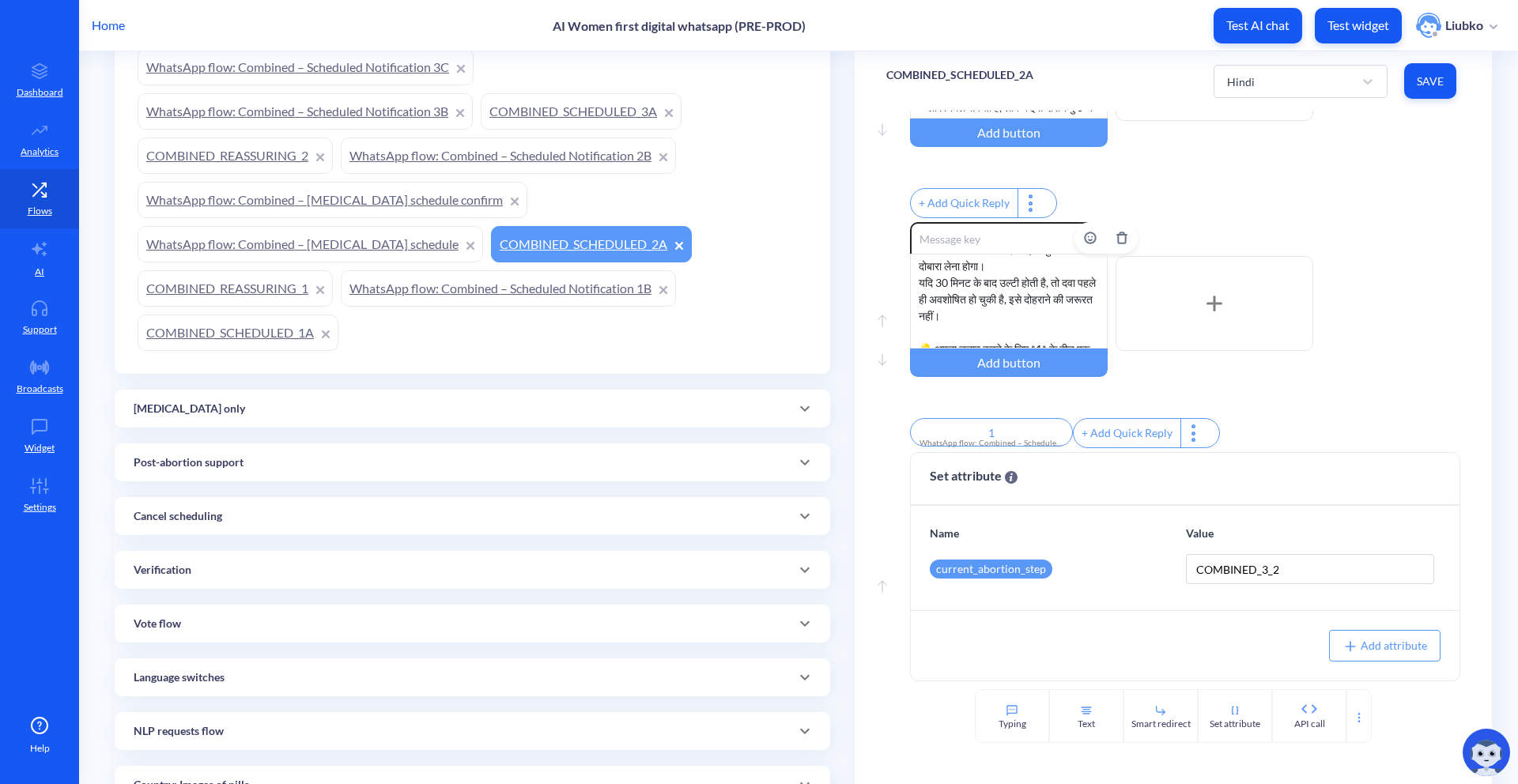
scroll to position [97, 0]
click at [964, 75] on p "COMBINED_SCHEDULED_2A" at bounding box center [960, 75] width 147 height 16
click at [1068, 188] on div "+ Add Quick Reply" at bounding box center [1185, 205] width 551 height 34
click at [359, 252] on link "WhatsApp flow: Combined – [MEDICAL_DATA] schedule" at bounding box center [310, 244] width 346 height 36
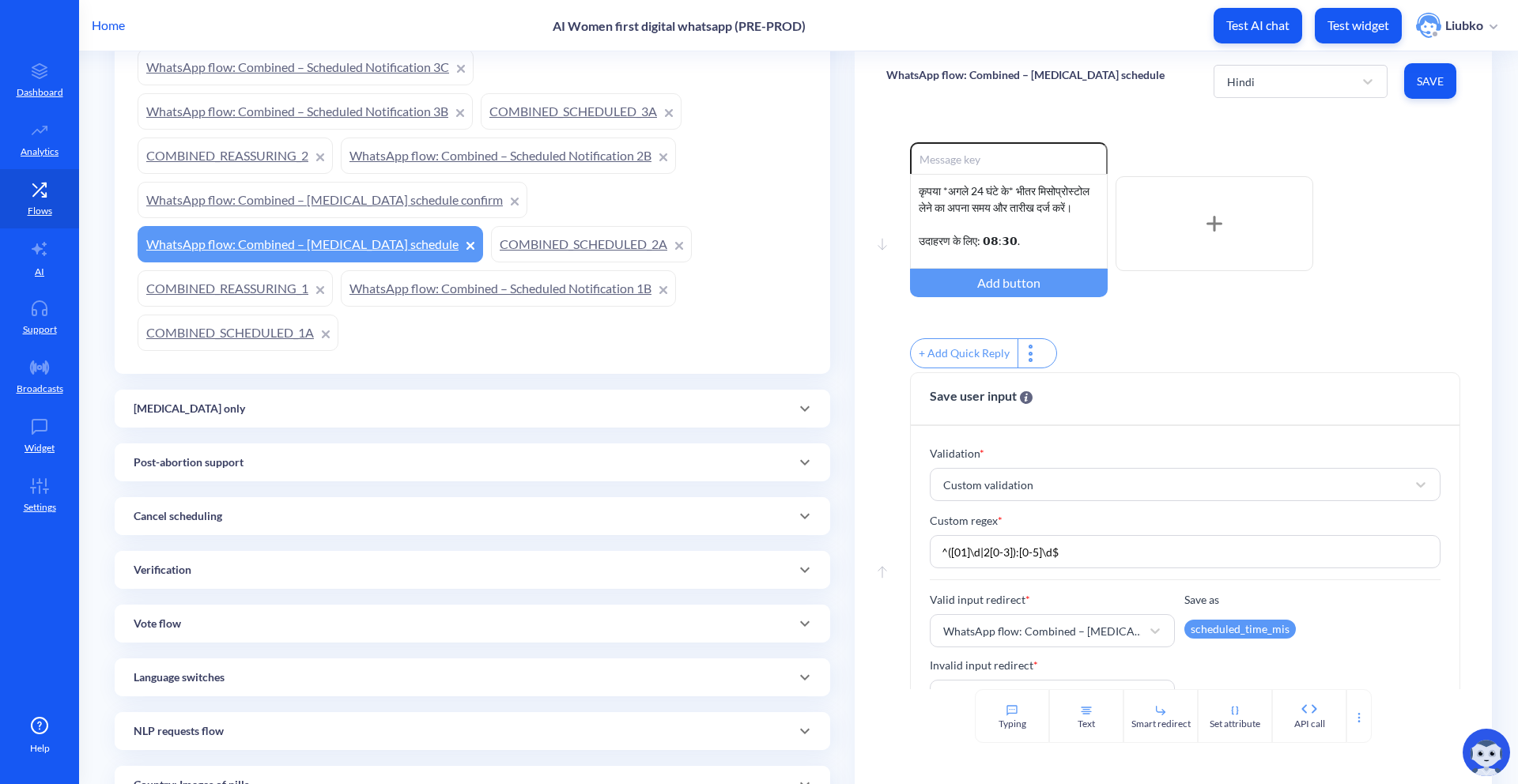
click at [324, 199] on link "WhatsApp flow: Combined – [MEDICAL_DATA] schedule confirm" at bounding box center [333, 200] width 390 height 36
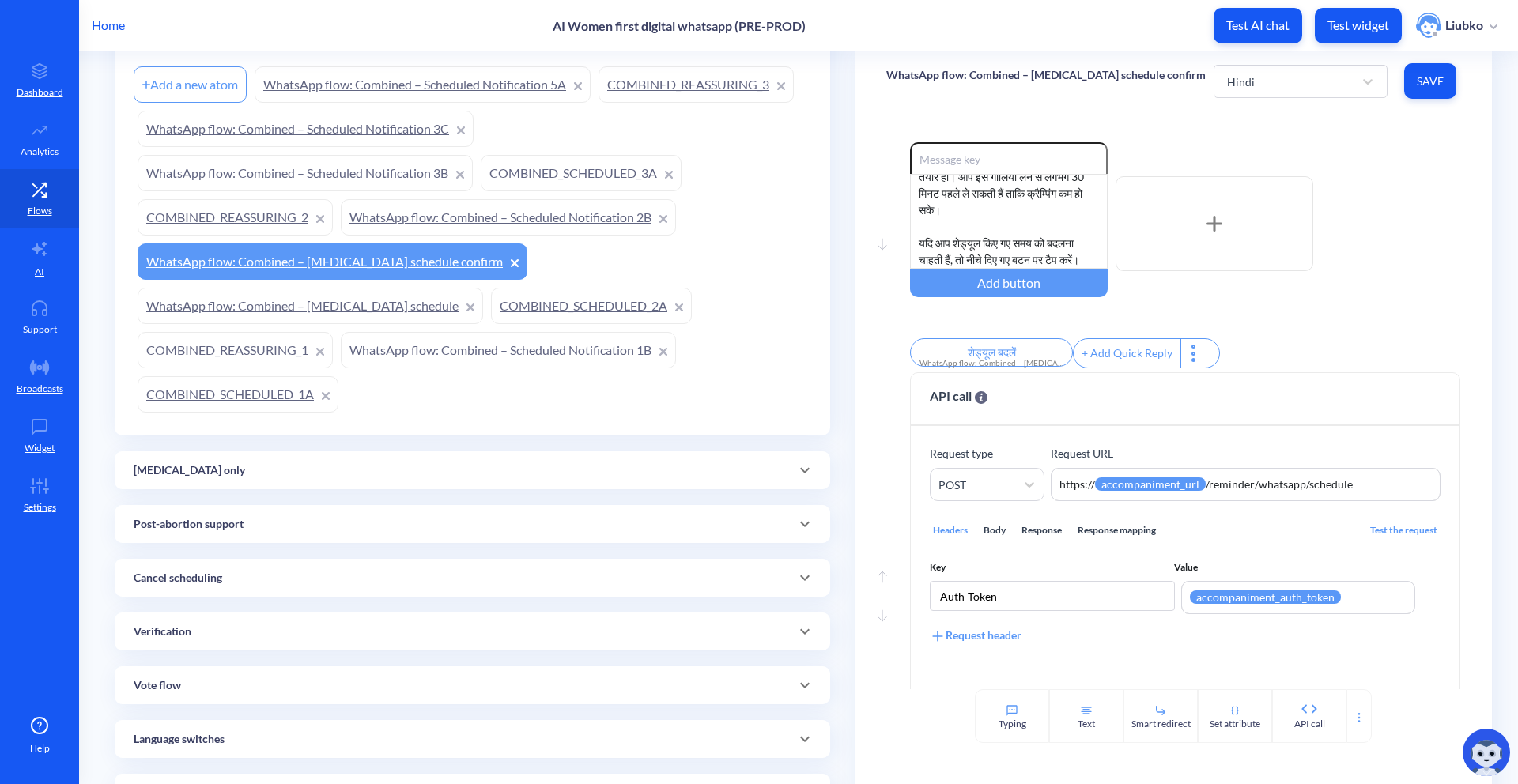
scroll to position [135, 0]
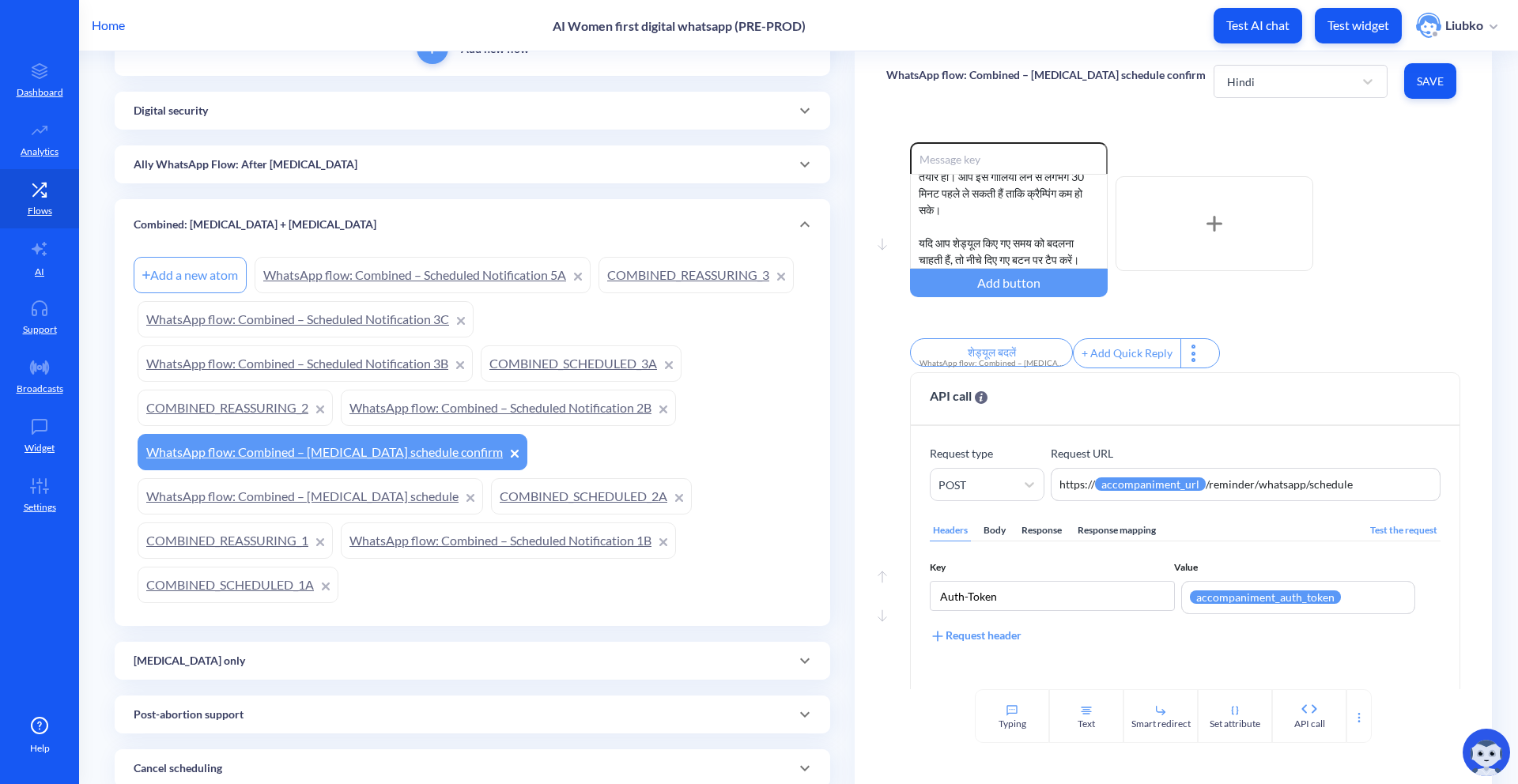
click at [474, 401] on link "WhatsApp flow: Combined – Scheduled Notification 2B" at bounding box center [508, 408] width 335 height 36
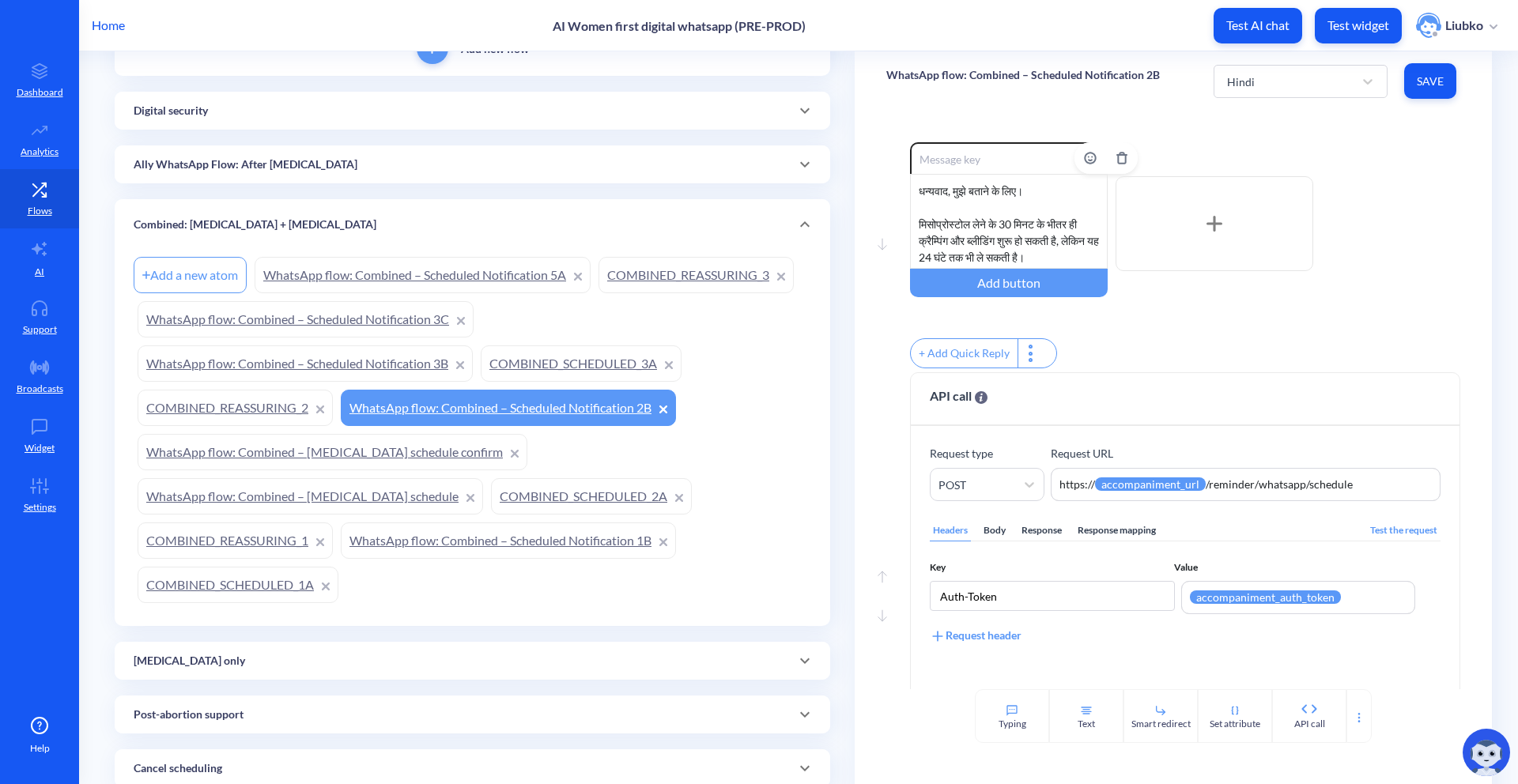
scroll to position [230, 0]
click at [204, 400] on link "COMBINED_REASSURING_2" at bounding box center [235, 408] width 195 height 36
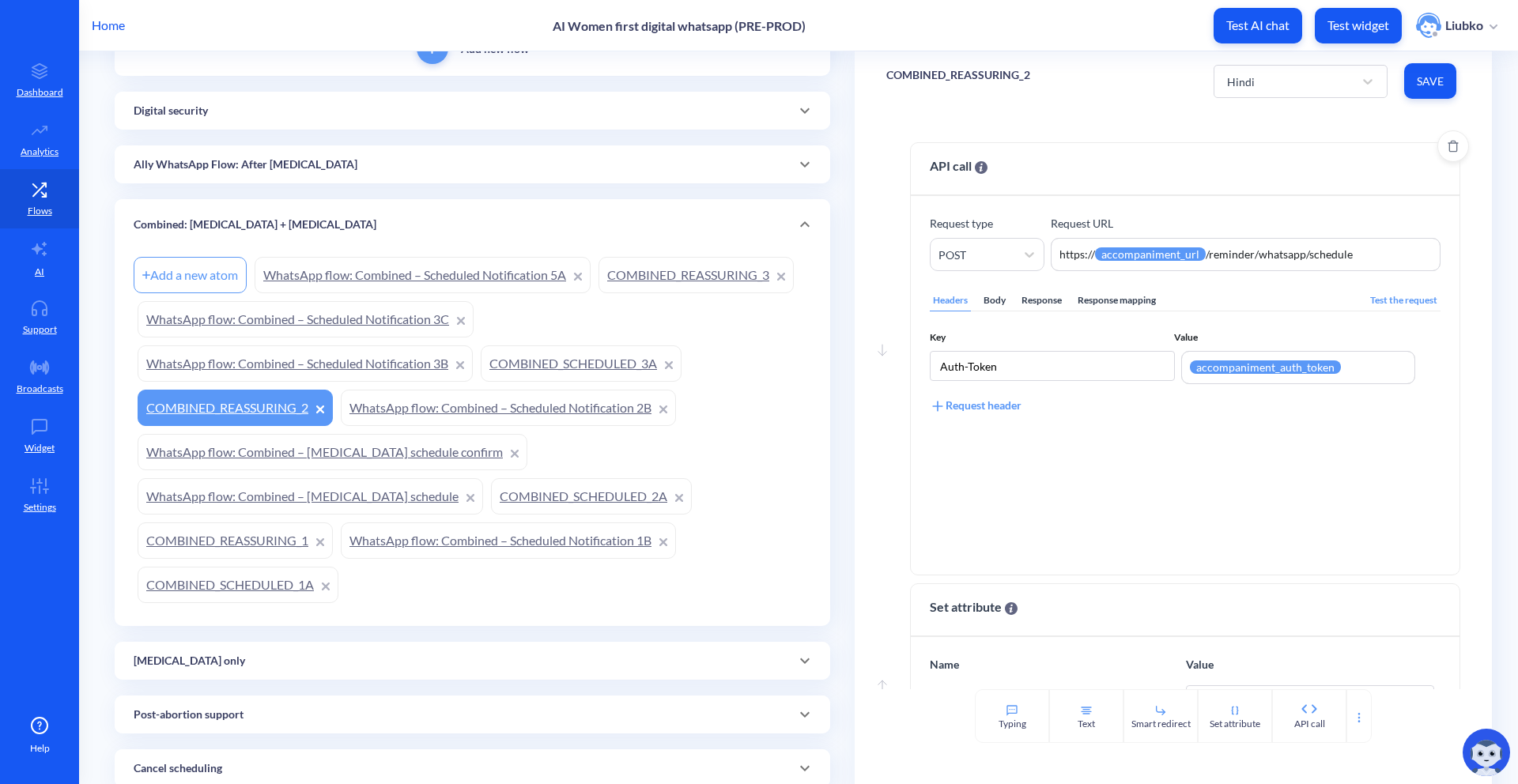
scroll to position [288, 0]
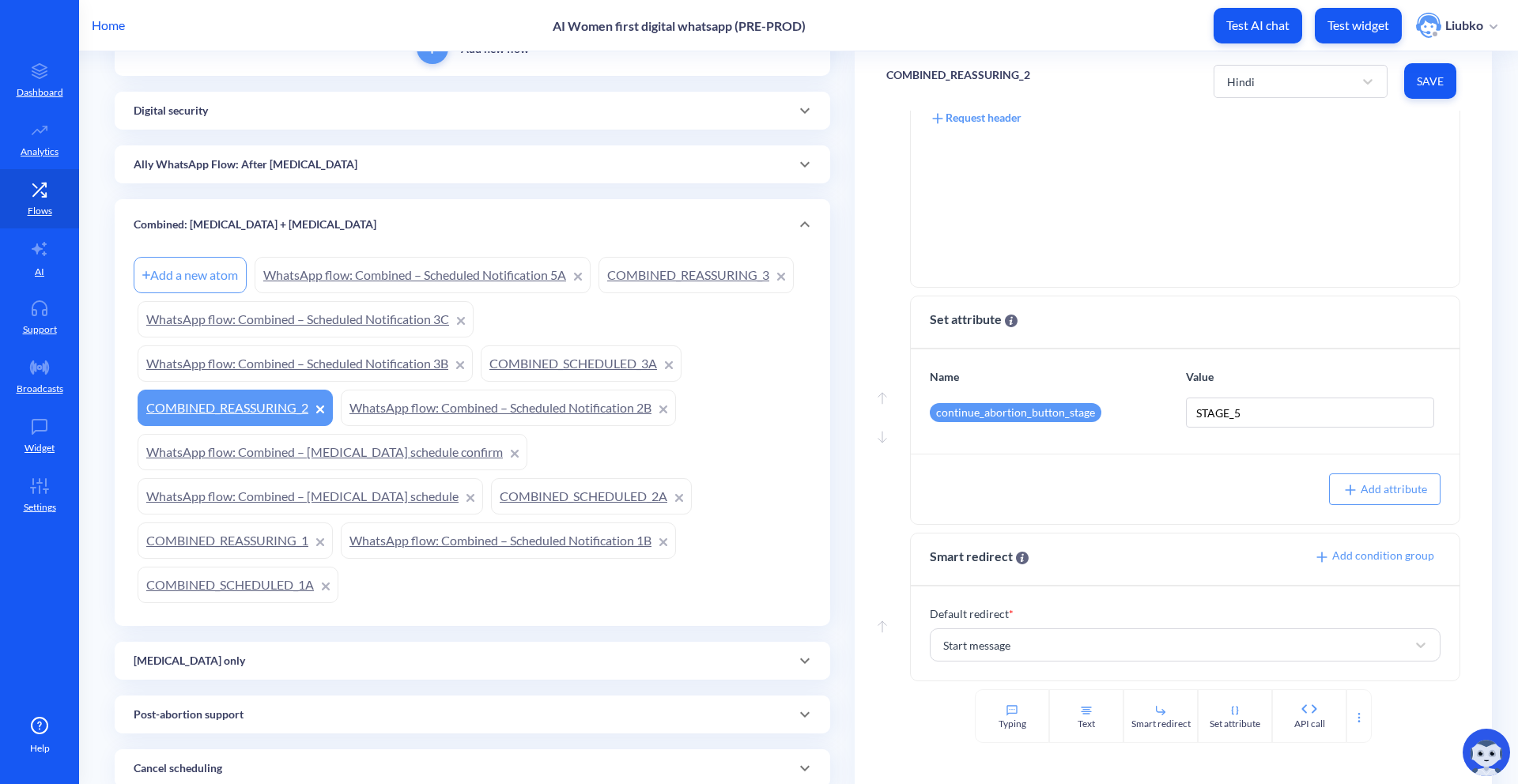
click at [512, 367] on link "COMBINED_SCHEDULED_3A" at bounding box center [581, 364] width 201 height 36
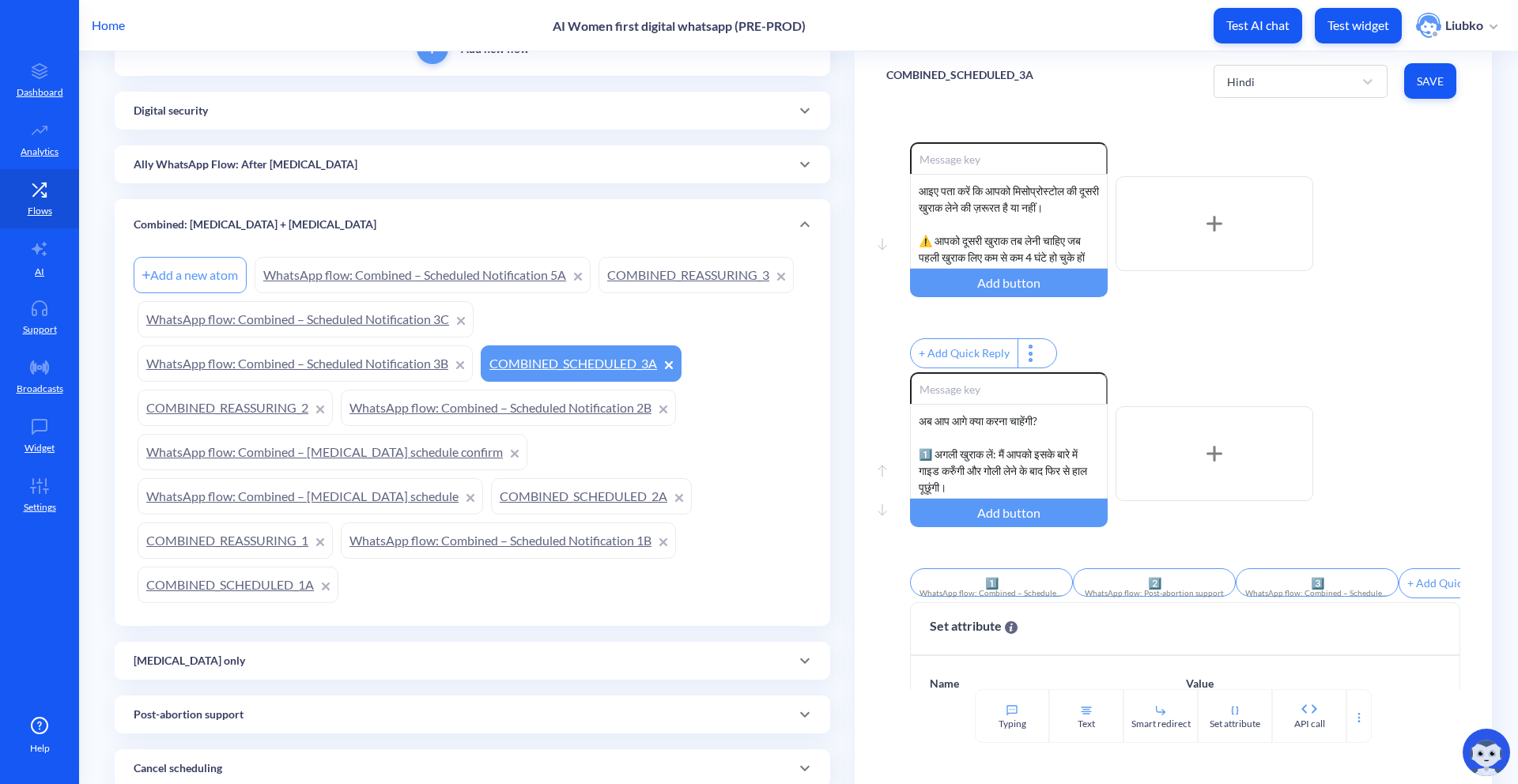
click at [351, 361] on link "WhatsApp flow: Combined – Scheduled Notification 3B" at bounding box center [305, 364] width 335 height 36
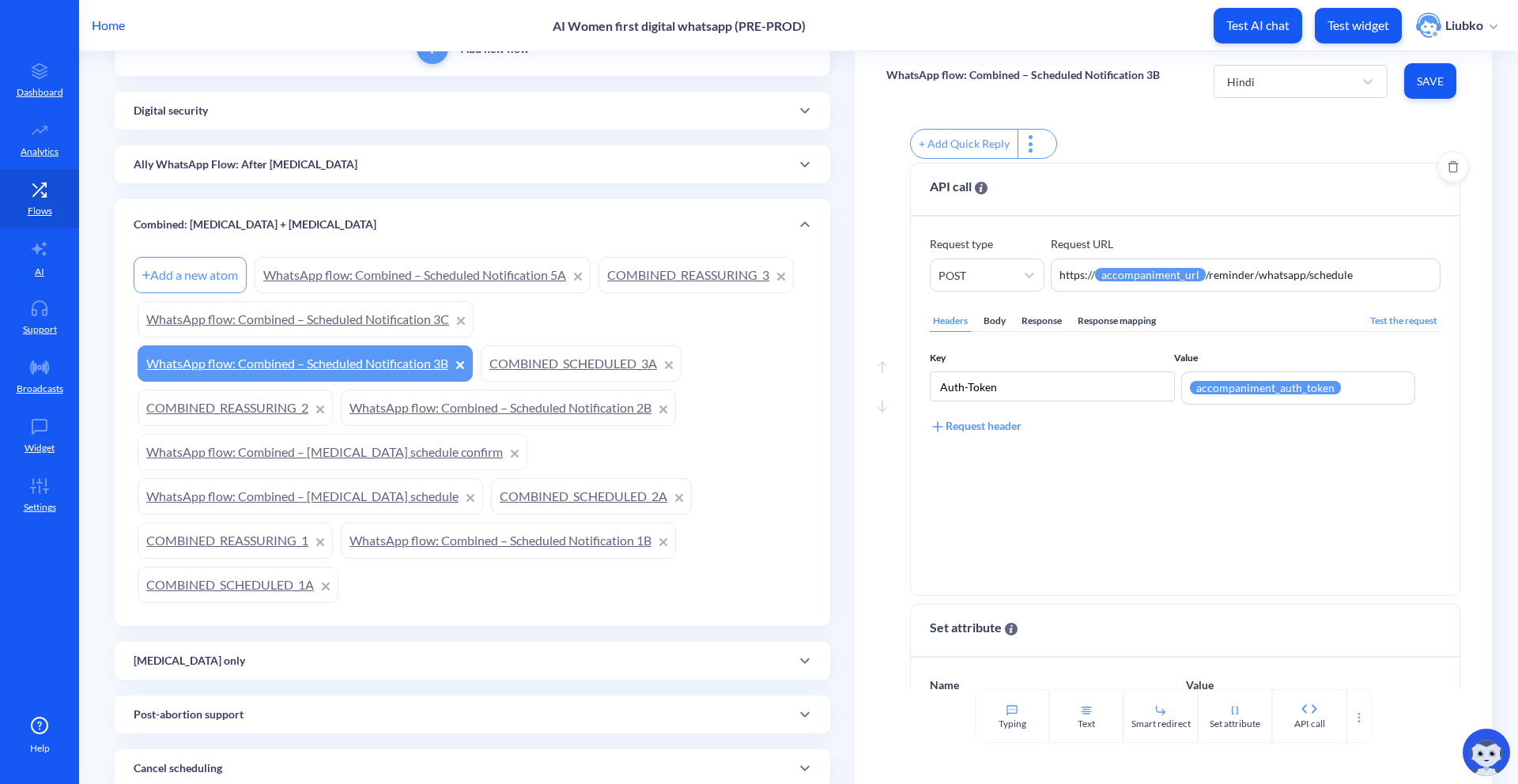
scroll to position [409, 0]
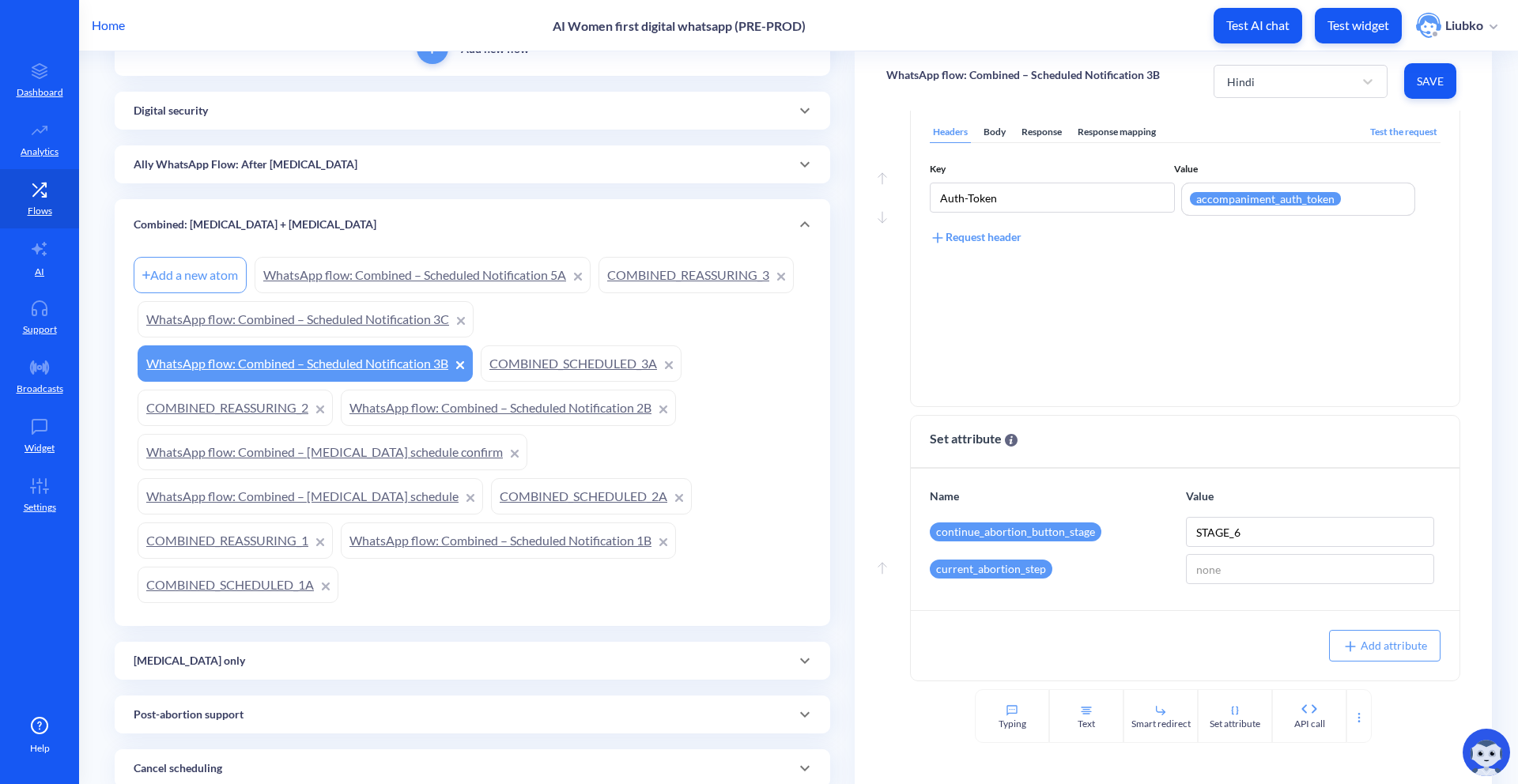
click at [364, 318] on link "WhatsApp flow: Combined – Scheduled Notification 3C" at bounding box center [306, 319] width 336 height 36
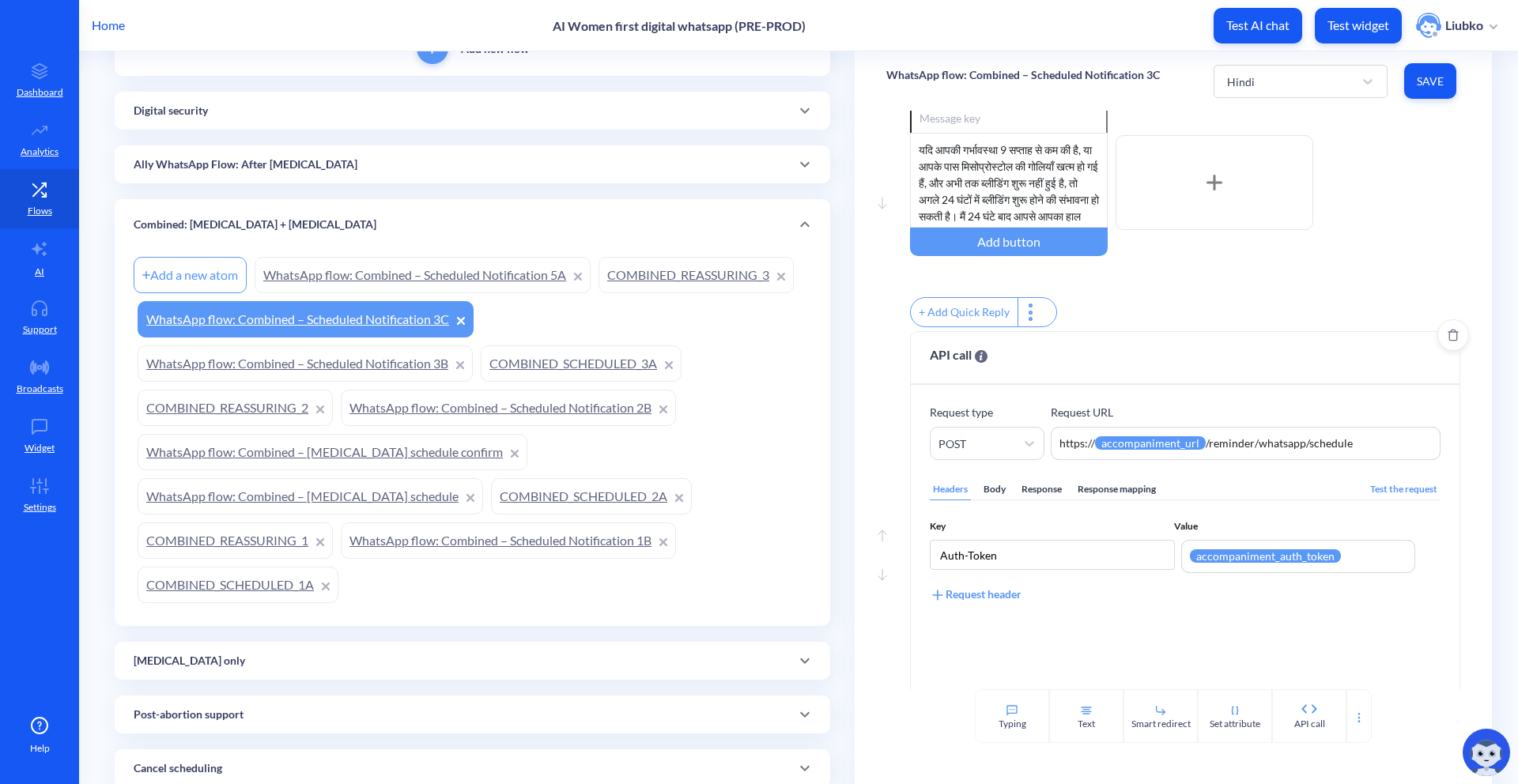
scroll to position [409, 0]
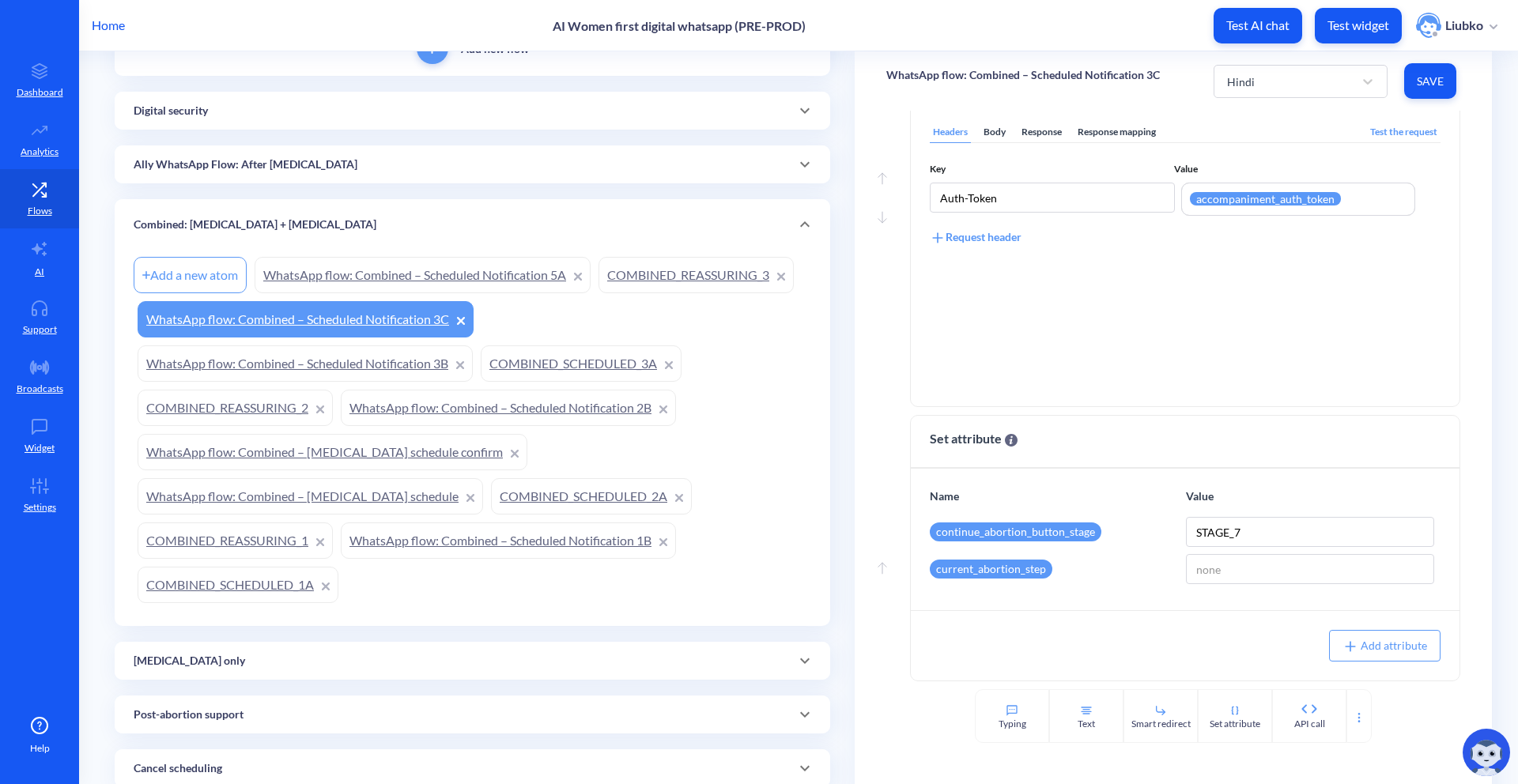
click at [646, 264] on link "COMBINED_REASSURING_3" at bounding box center [696, 275] width 195 height 36
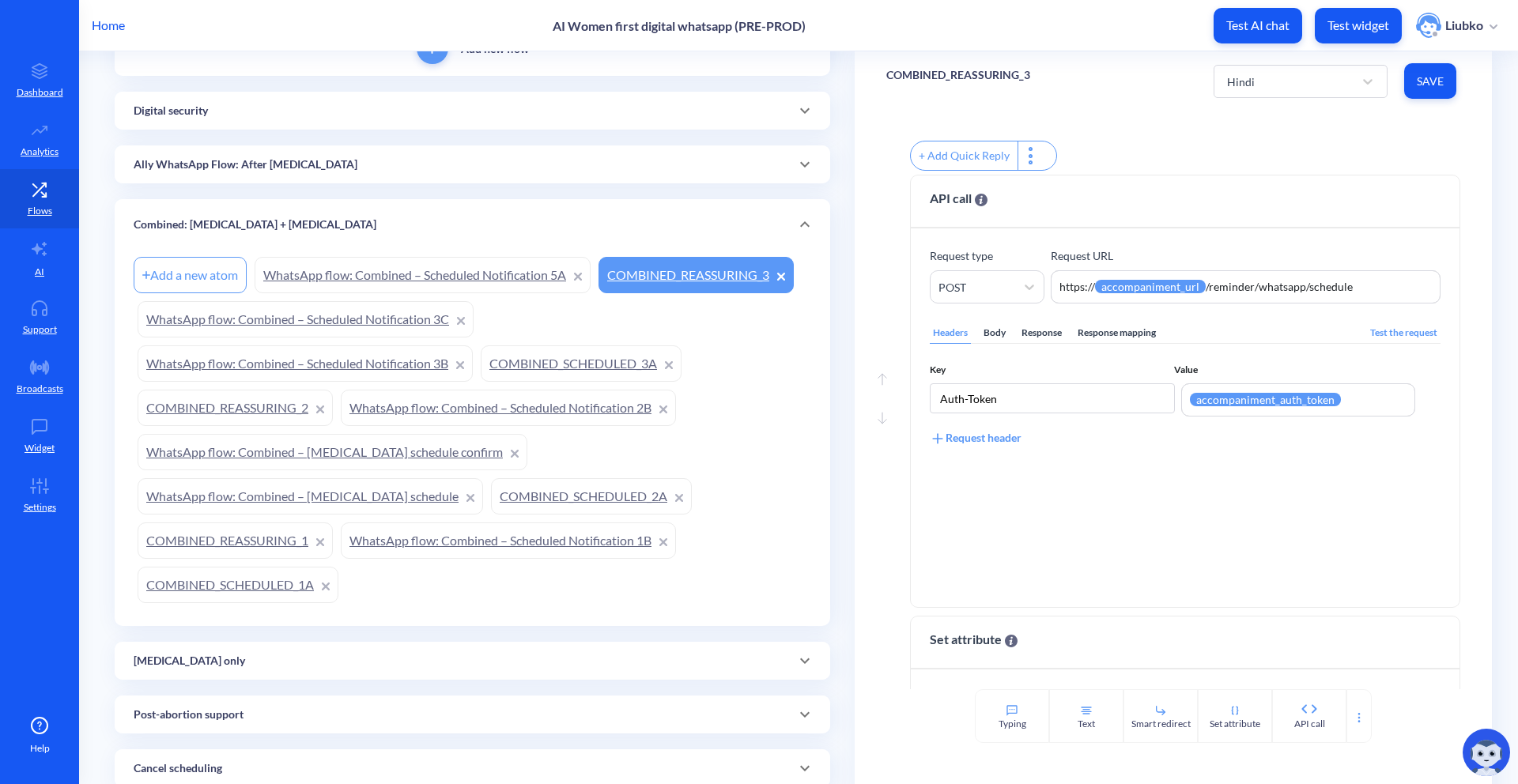
scroll to position [372, 0]
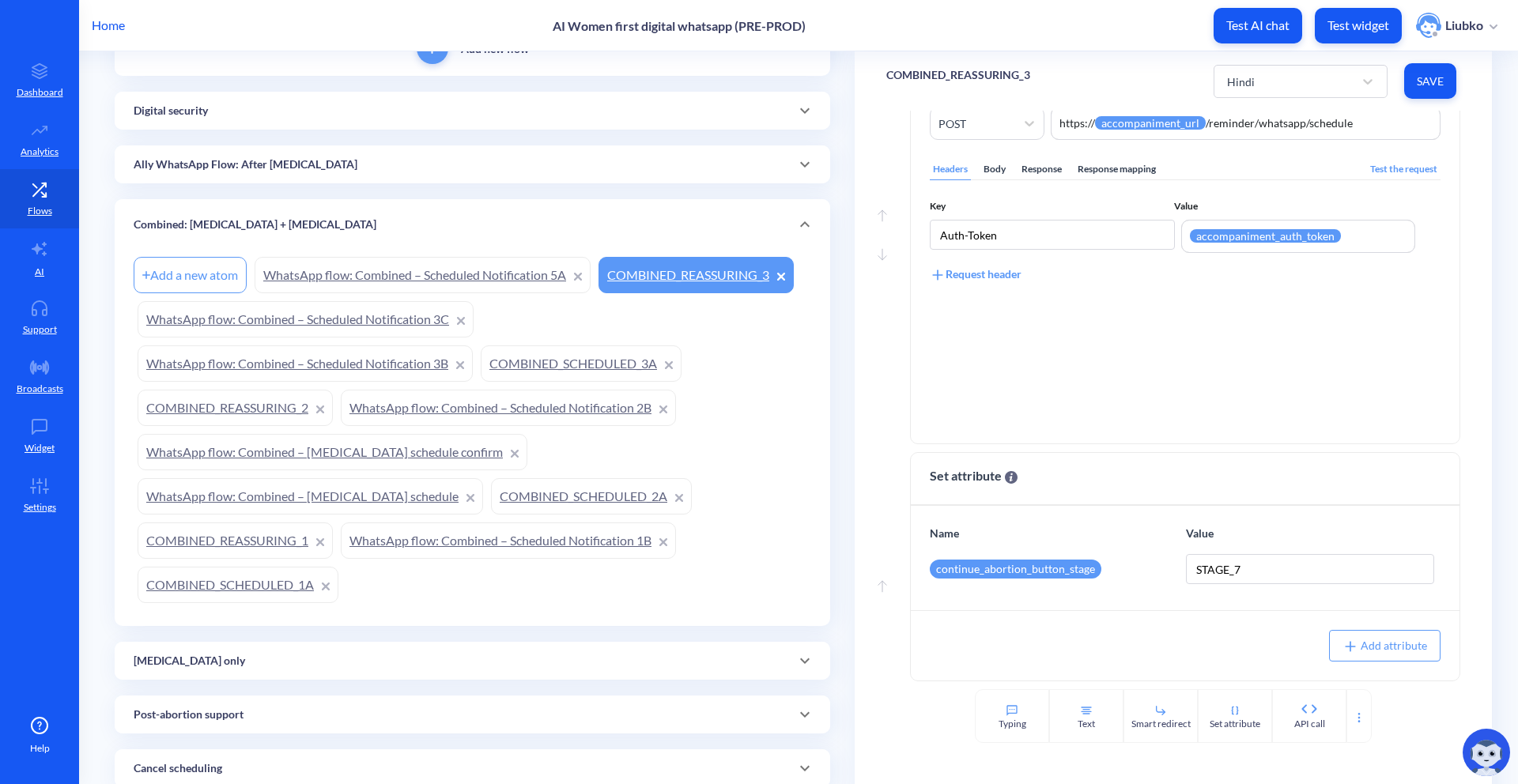
click at [437, 276] on link "WhatsApp flow: Combined – Scheduled Notification 5A" at bounding box center [423, 275] width 336 height 36
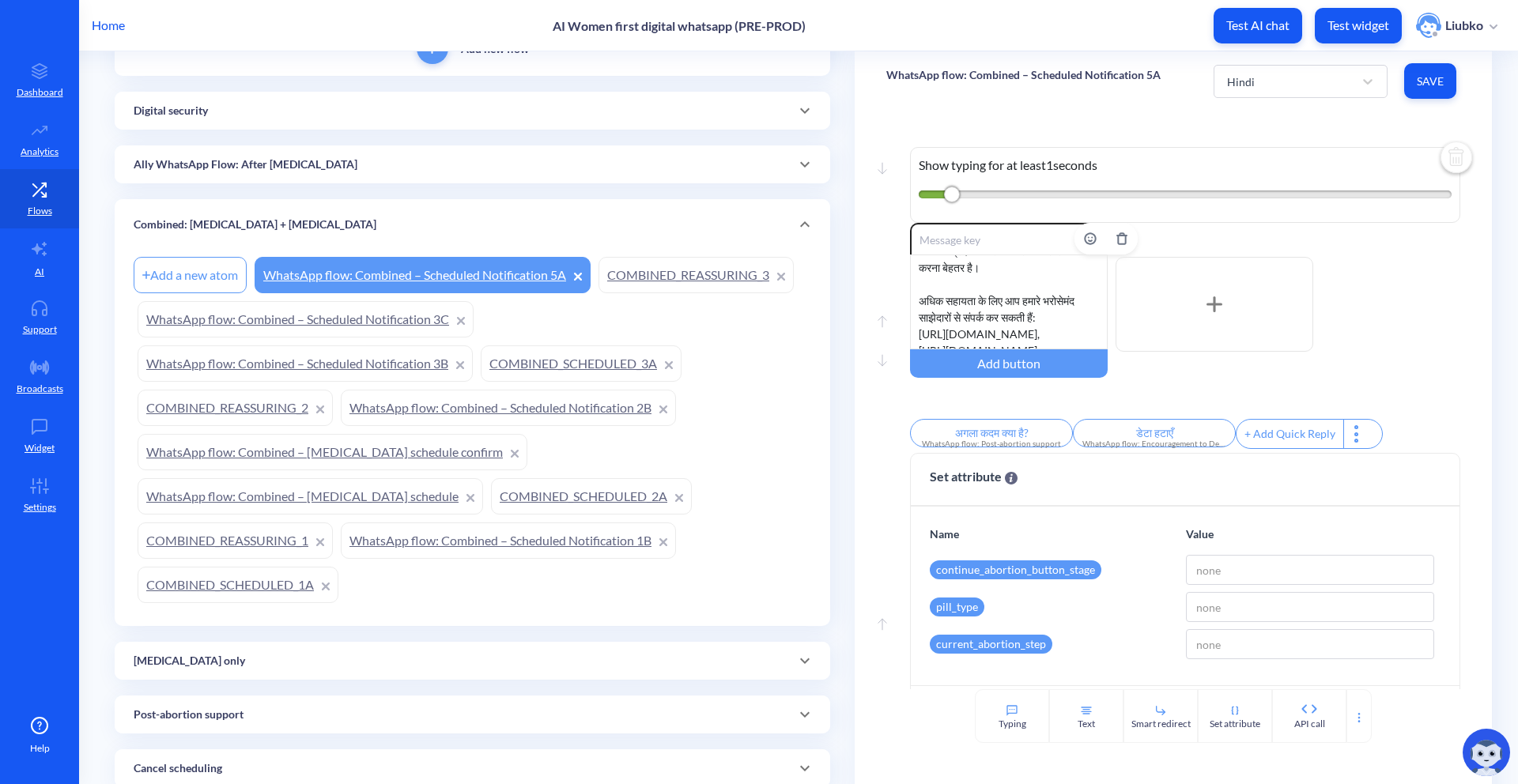
scroll to position [280, 0]
click at [358, 164] on div "Ally WhatsApp Flow: After [MEDICAL_DATA]" at bounding box center [472, 165] width 677 height 16
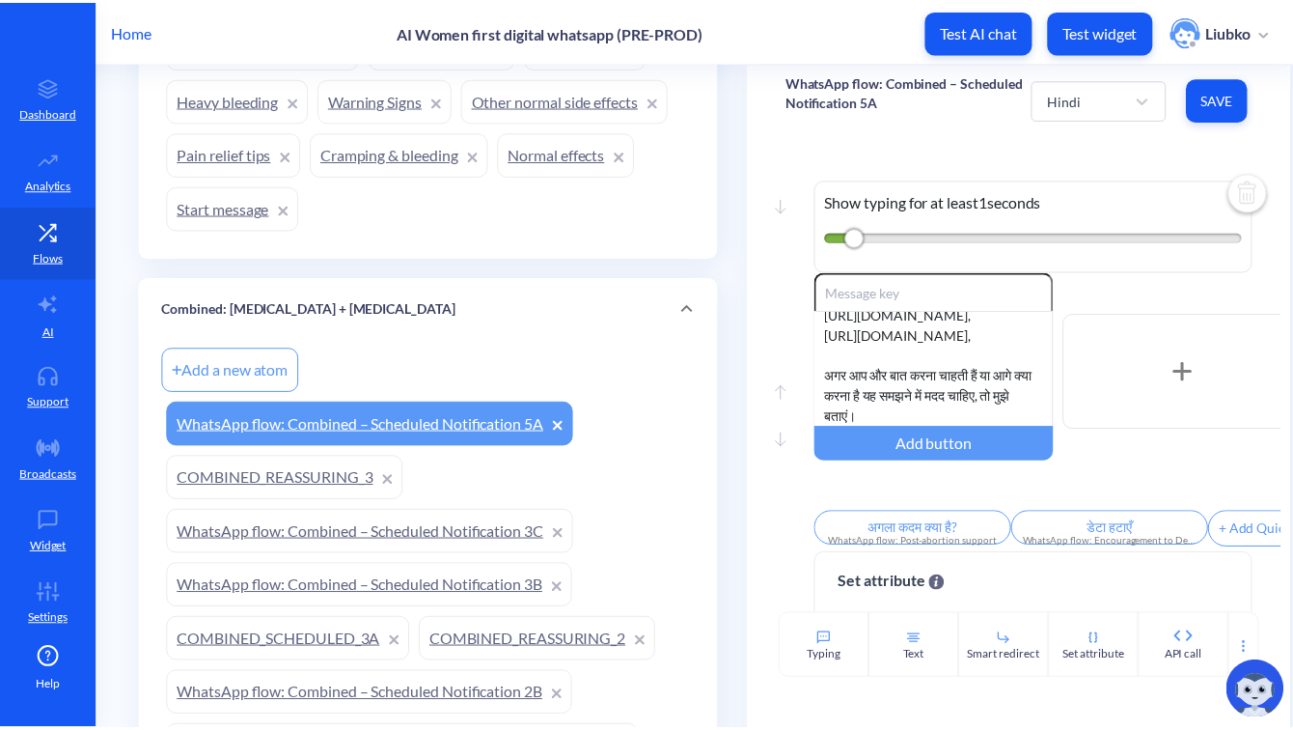
scroll to position [330, 0]
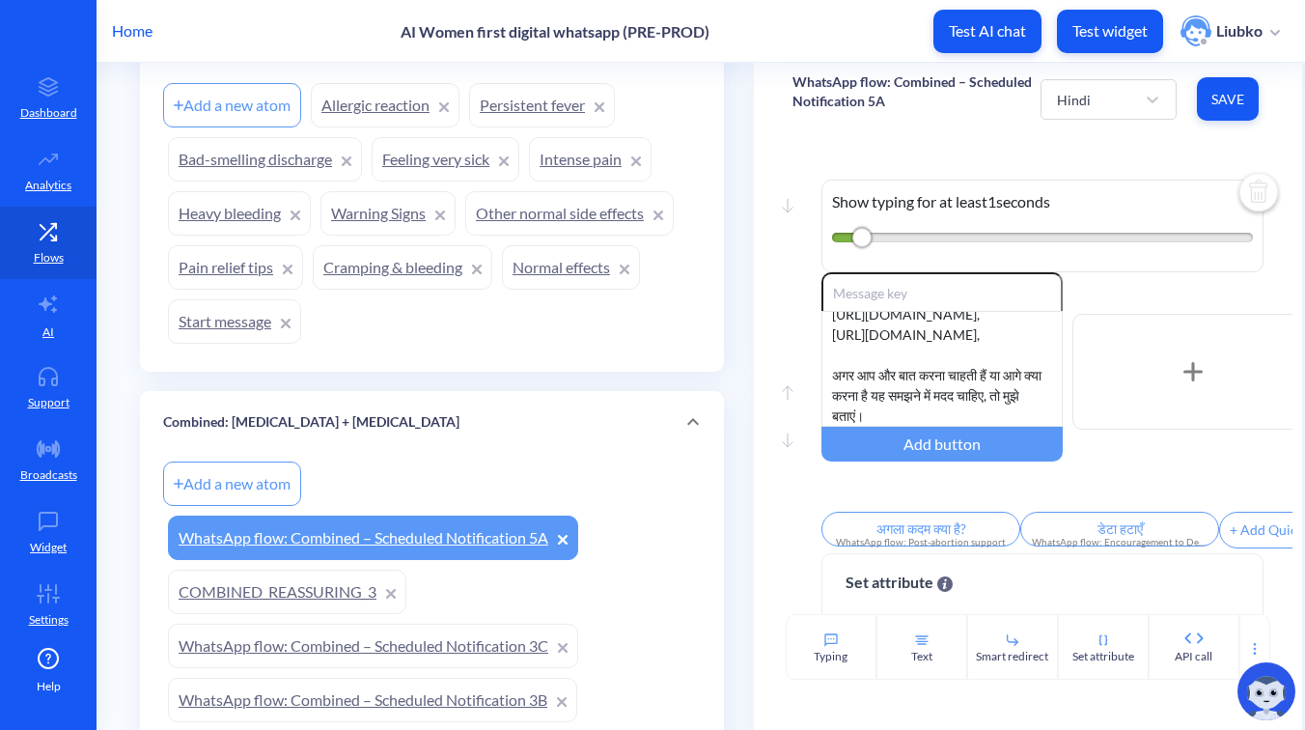
click at [125, 33] on p "Home" at bounding box center [132, 30] width 41 height 23
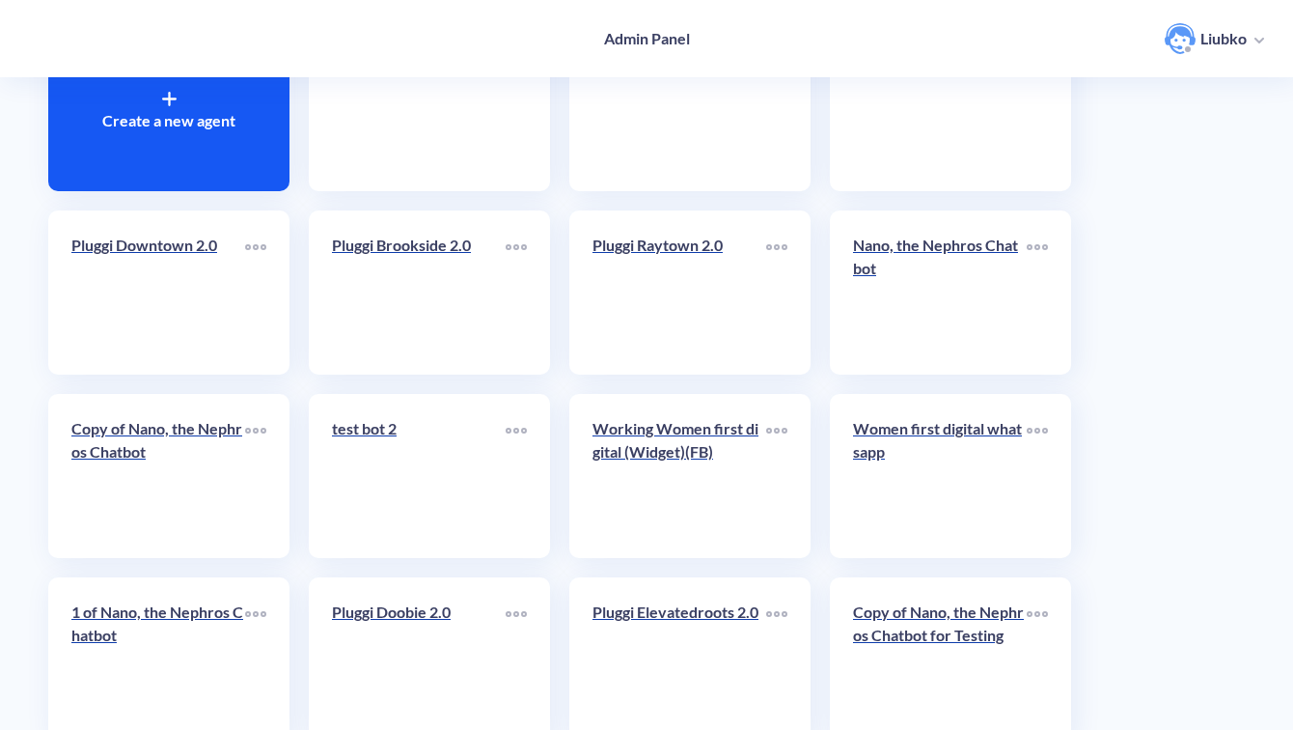
scroll to position [190, 0]
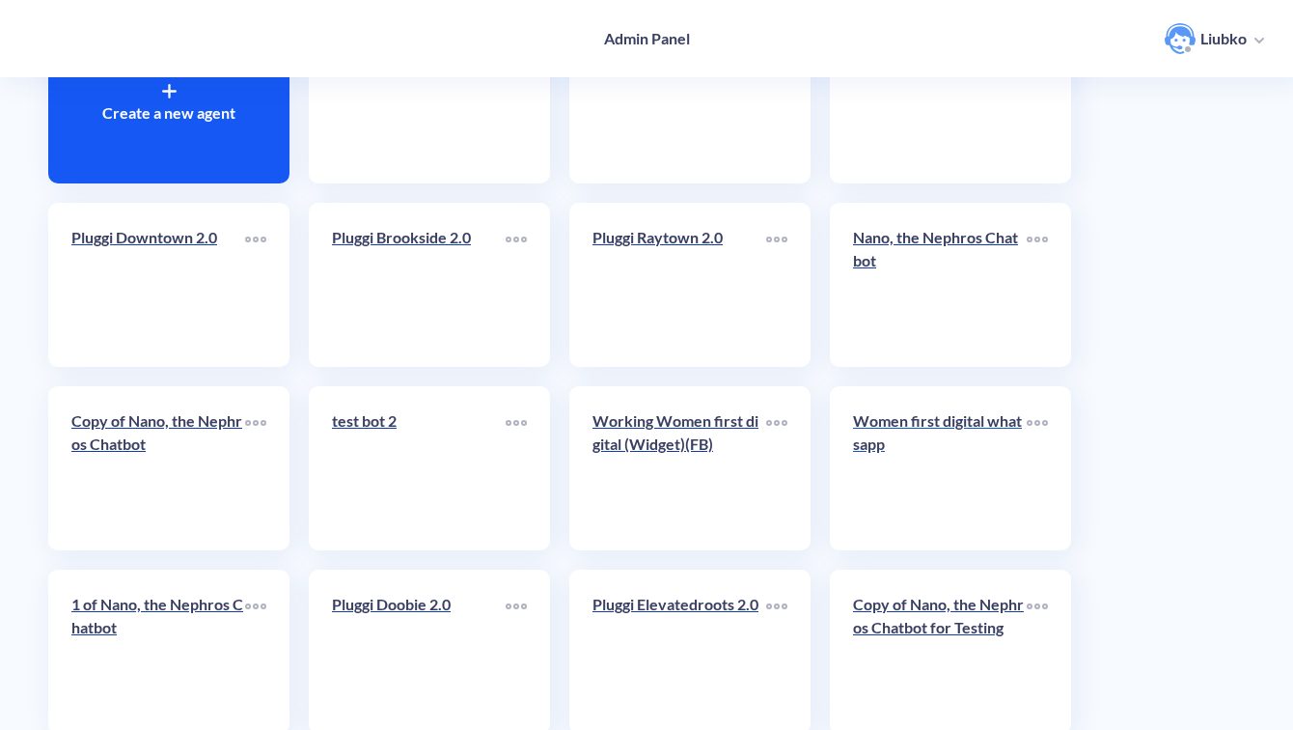
click at [946, 460] on div "Women first digital whatsapp" at bounding box center [940, 440] width 174 height 62
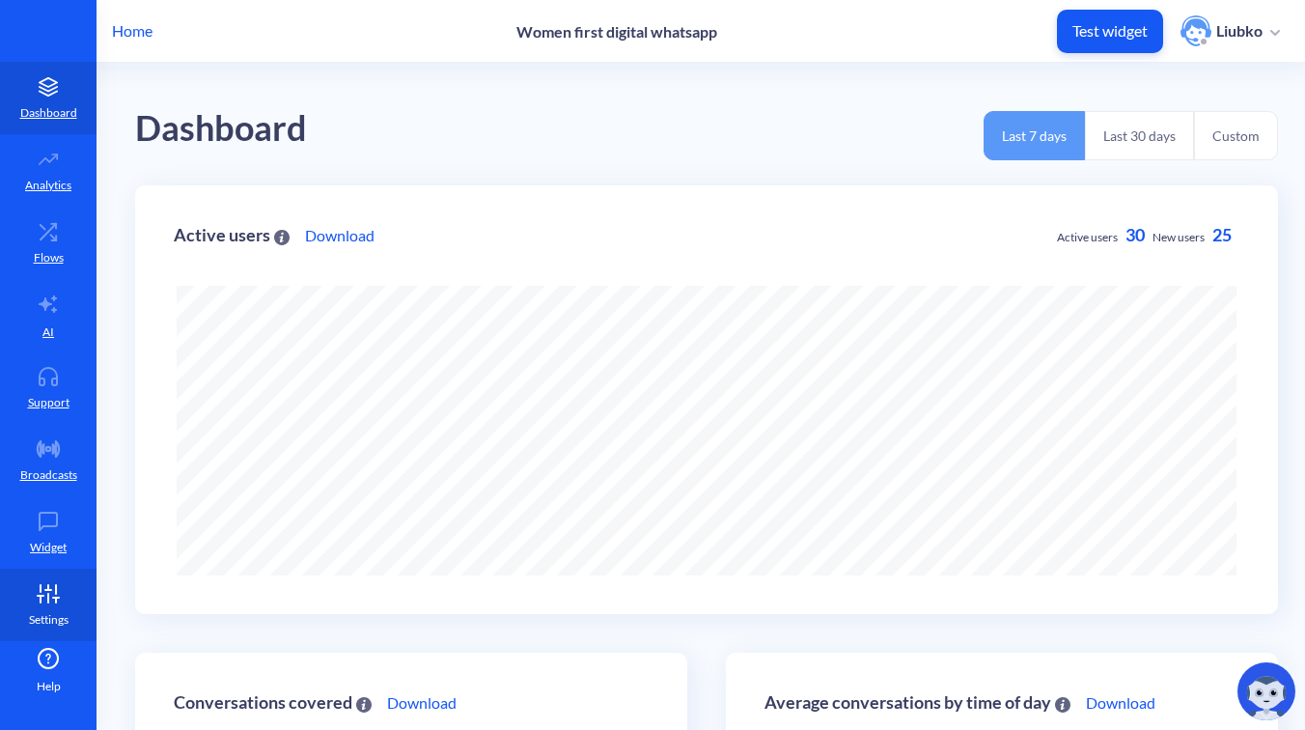
scroll to position [730, 1305]
click at [32, 588] on icon at bounding box center [48, 593] width 39 height 19
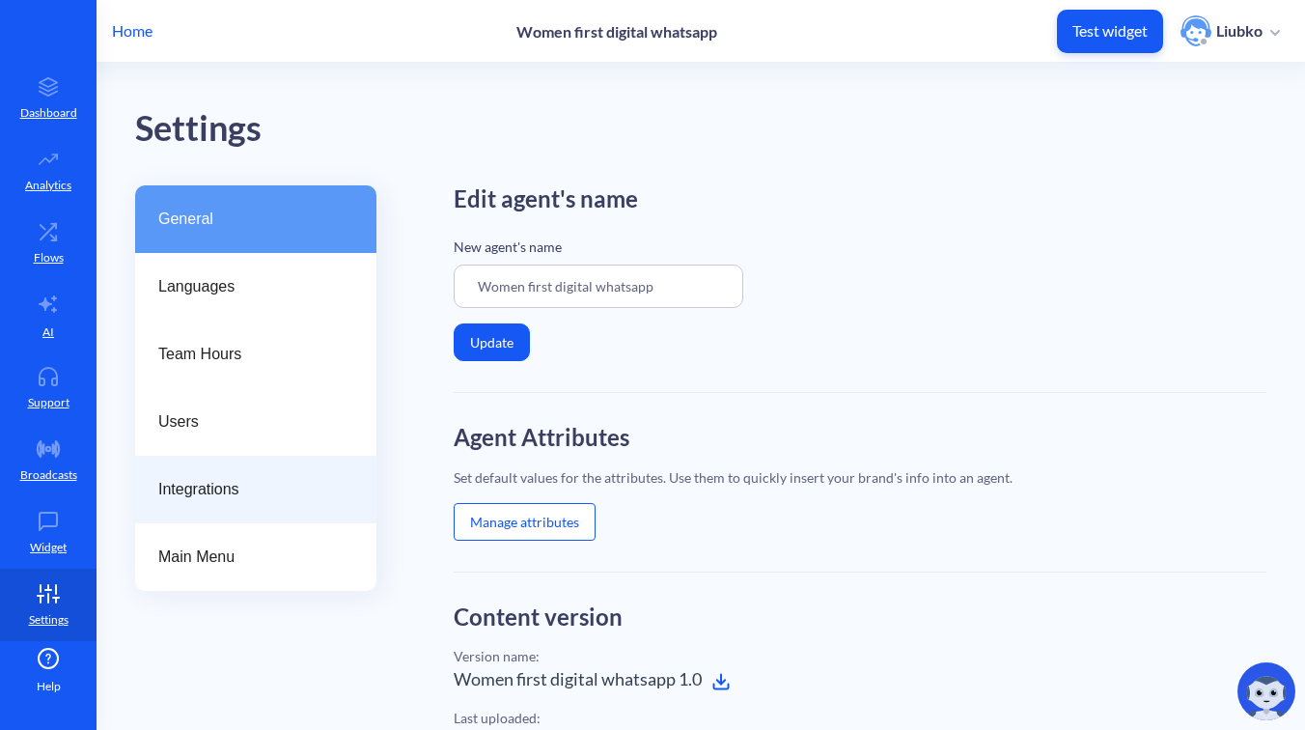
click at [223, 501] on div "Integrations" at bounding box center [255, 490] width 241 height 68
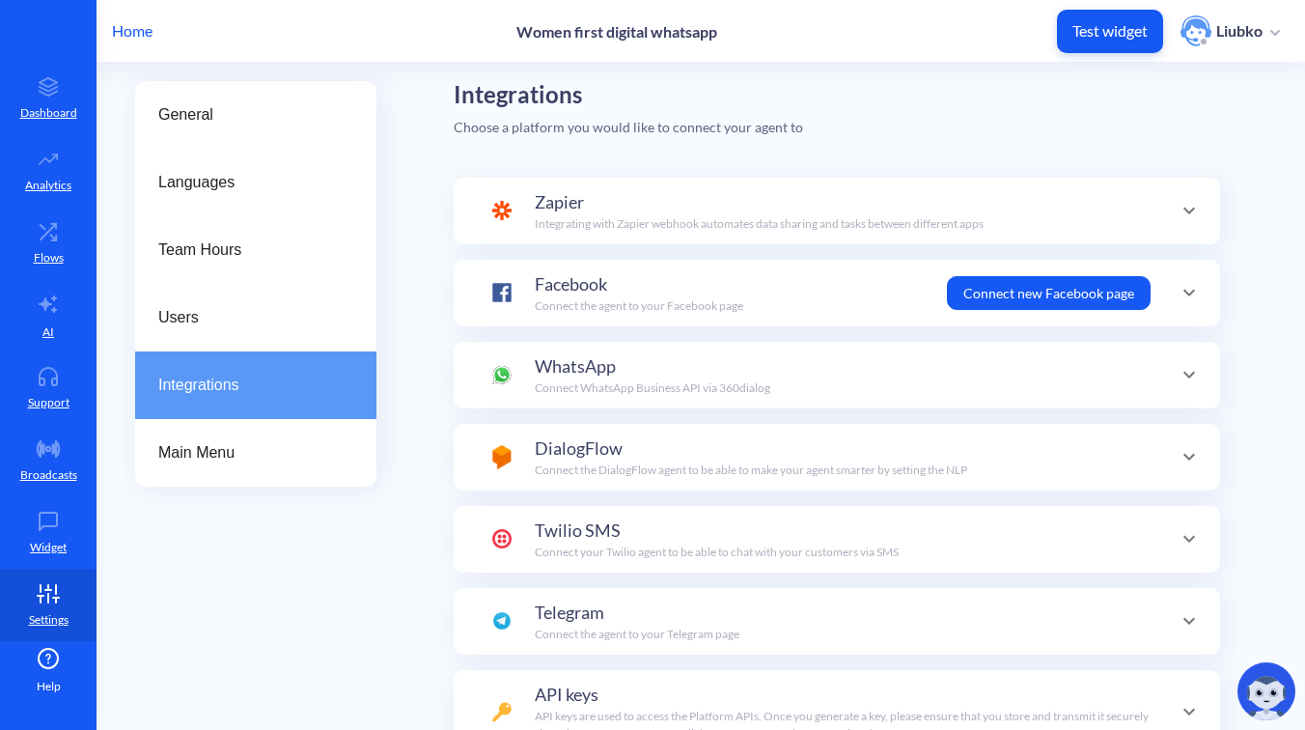
scroll to position [105, 0]
click at [695, 379] on p "Connect WhatsApp Business API via 360dialog" at bounding box center [652, 386] width 235 height 17
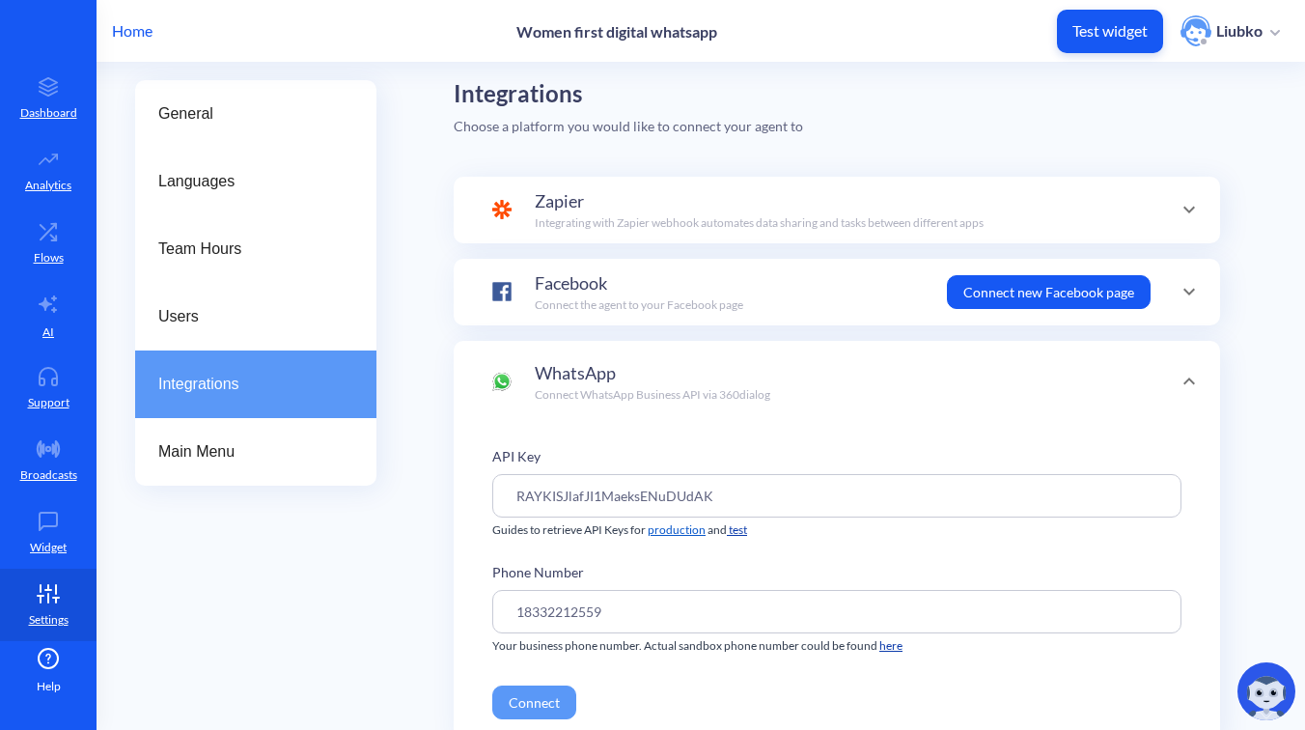
scroll to position [154, 0]
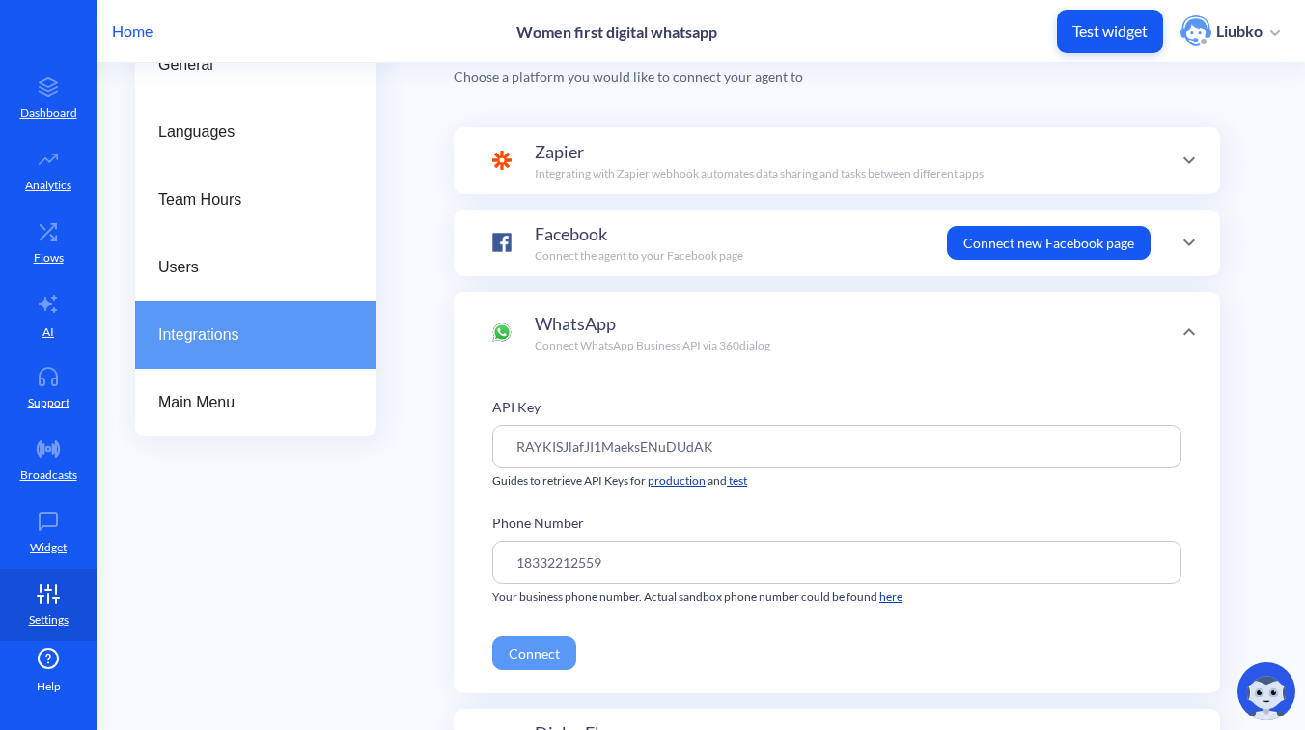
click at [638, 448] on input "RAYKISJlafJI1MaeksENuDUdAK" at bounding box center [836, 446] width 689 height 43
